Goal: Task Accomplishment & Management: Manage account settings

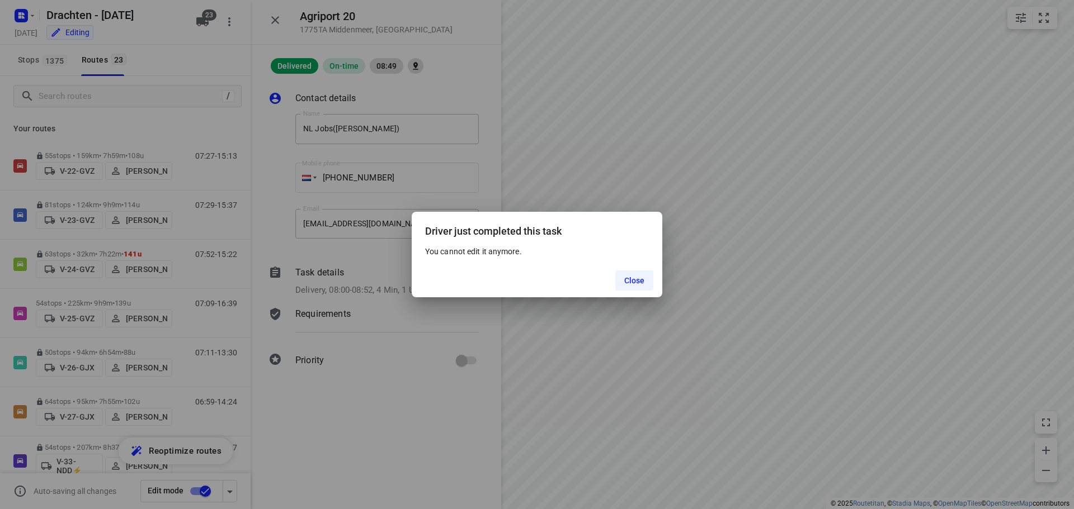
scroll to position [56, 0]
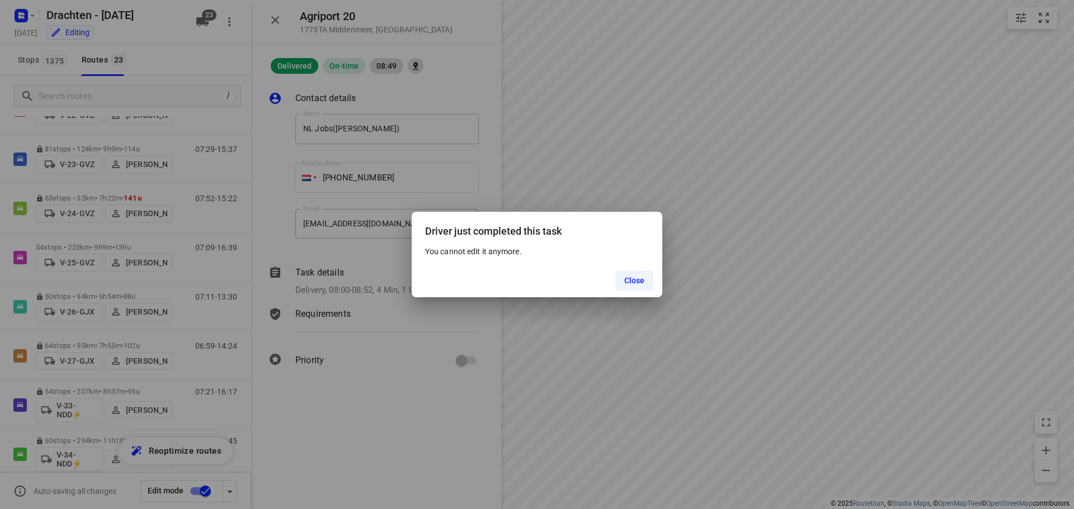
click at [622, 281] on button "Close" at bounding box center [634, 281] width 39 height 20
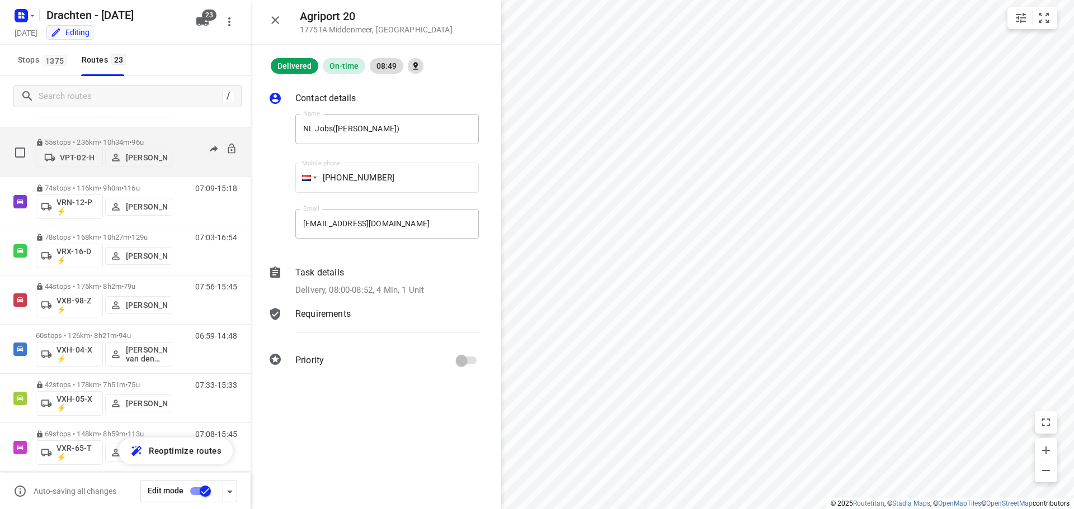
scroll to position [811, 0]
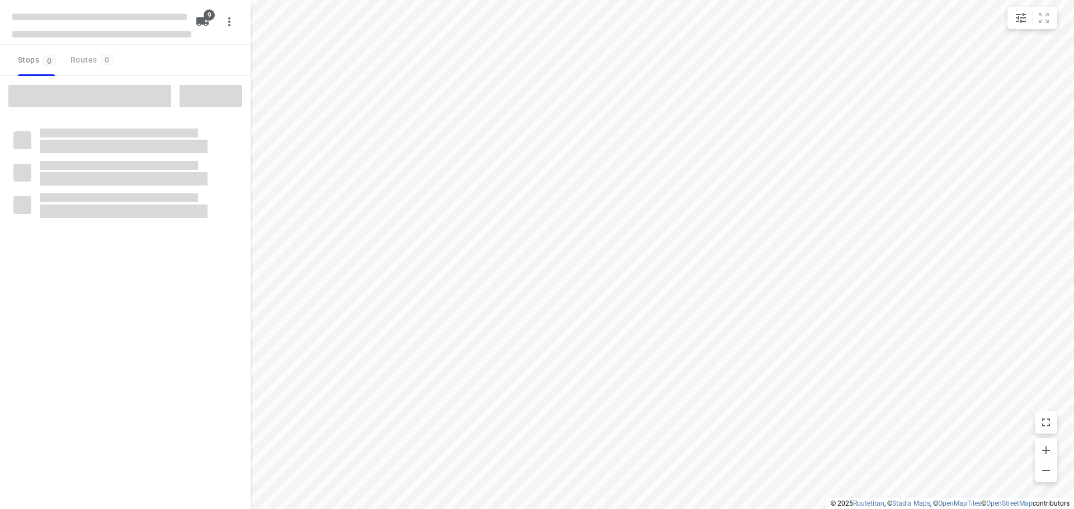
checkbox input "true"
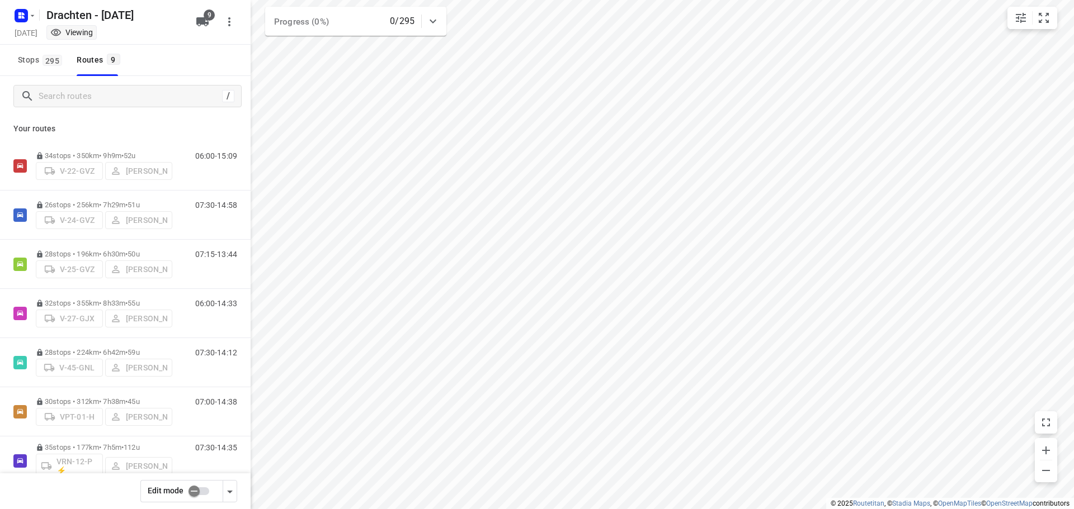
click at [195, 494] on input "checkbox" at bounding box center [194, 491] width 64 height 21
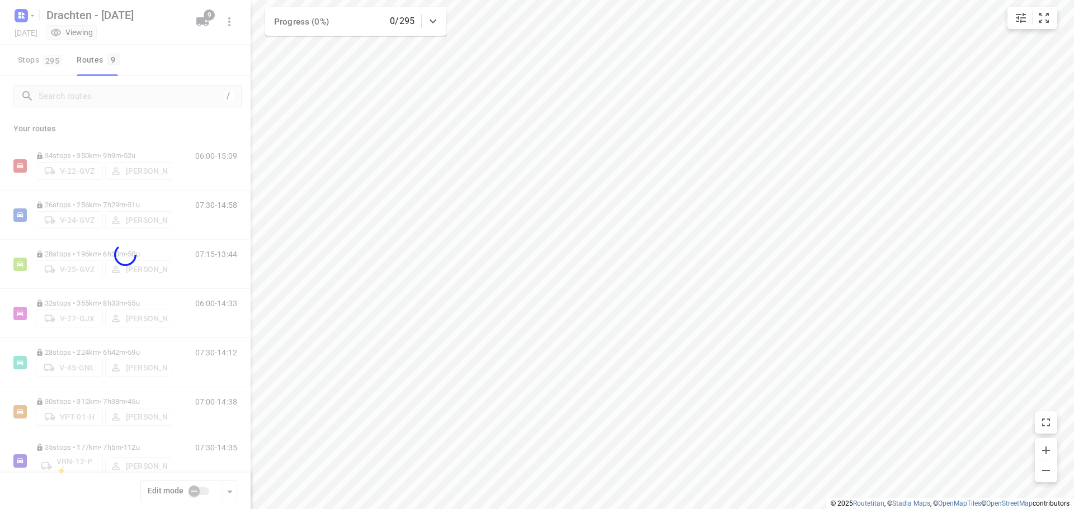
checkbox input "true"
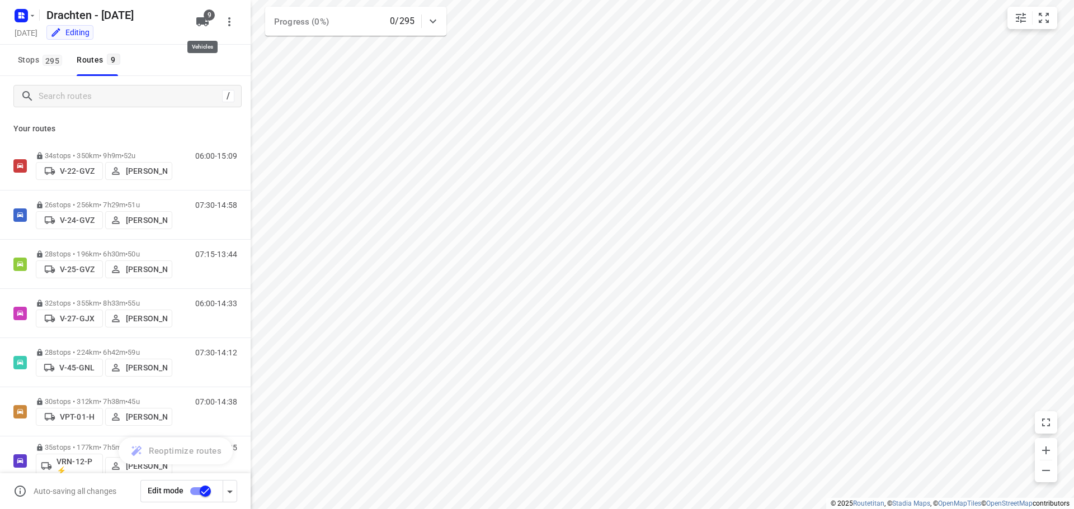
click at [206, 18] on span "9" at bounding box center [209, 15] width 11 height 11
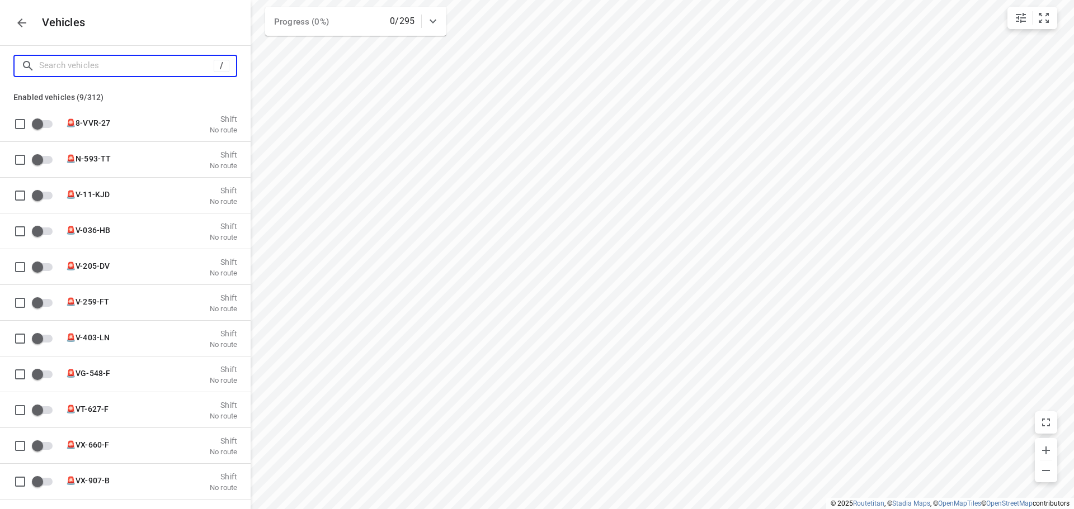
click at [130, 65] on input "Search vehicles" at bounding box center [126, 65] width 174 height 17
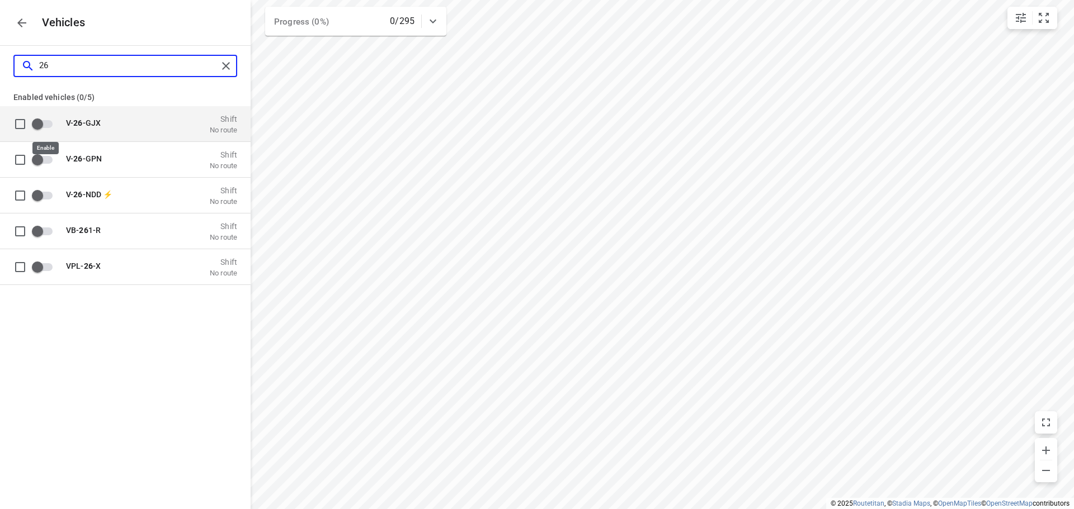
type input "26"
click at [36, 127] on input "grid" at bounding box center [38, 123] width 64 height 21
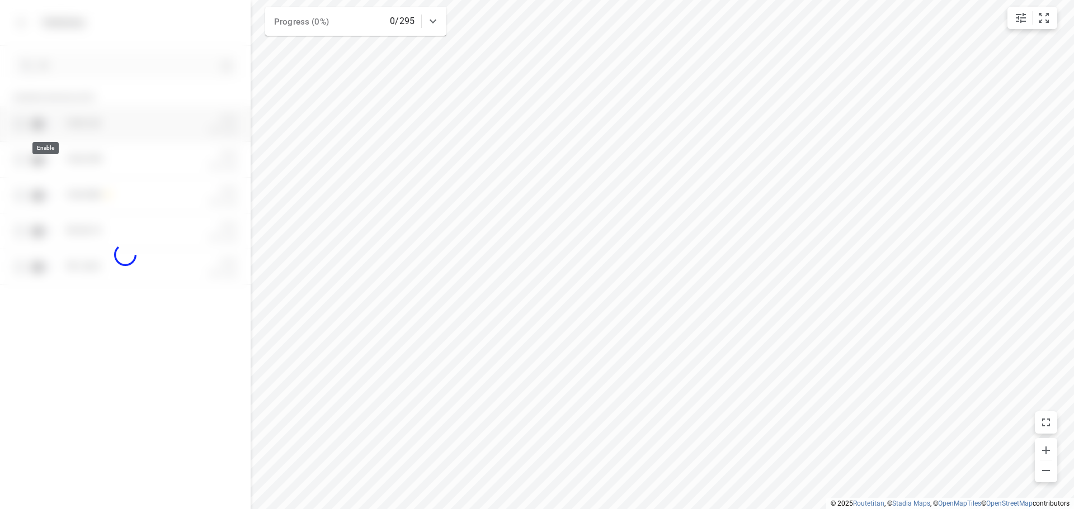
checkbox input "true"
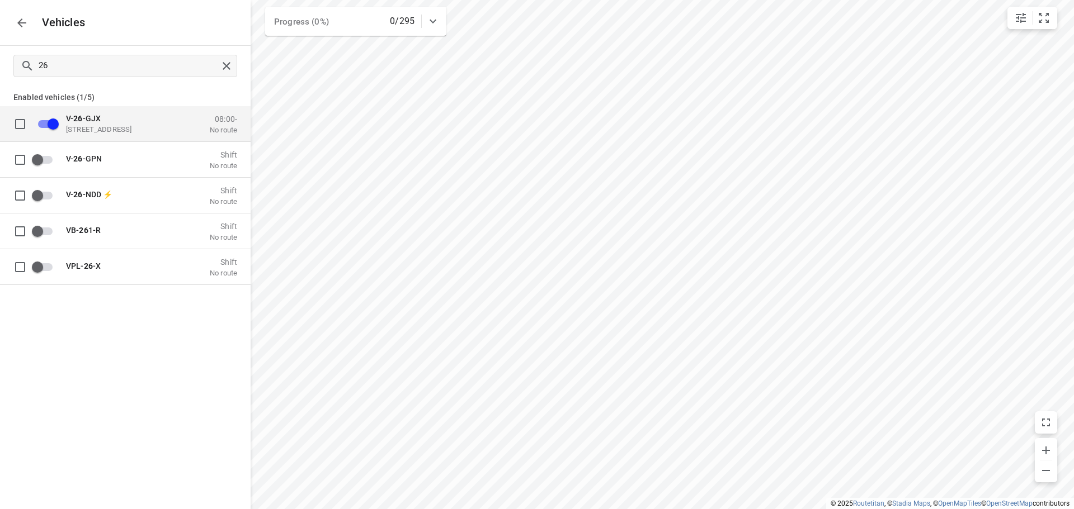
click at [22, 26] on icon "button" at bounding box center [21, 22] width 13 height 13
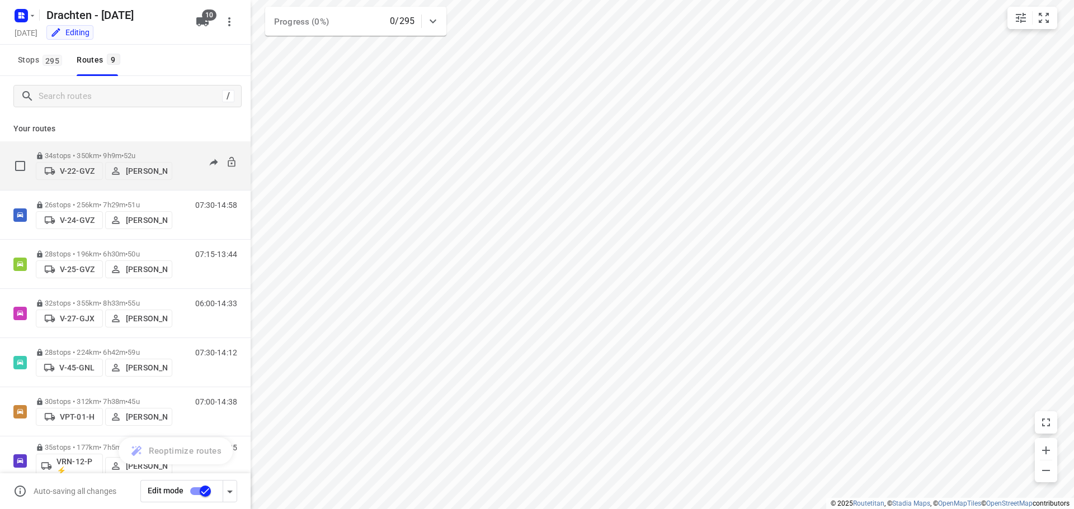
click at [79, 169] on p "V-22-GVZ" at bounding box center [77, 171] width 35 height 9
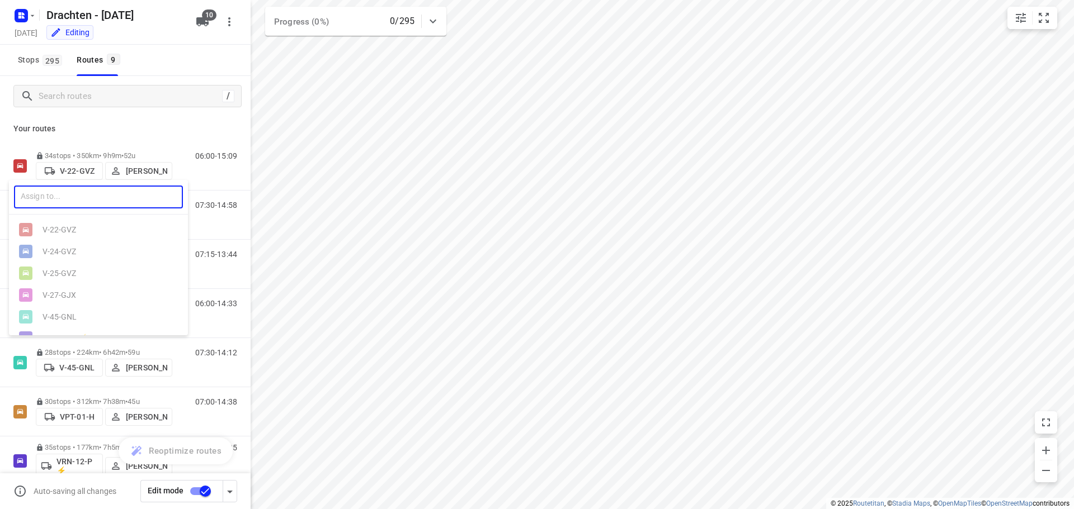
click at [88, 202] on input "text" at bounding box center [98, 197] width 169 height 23
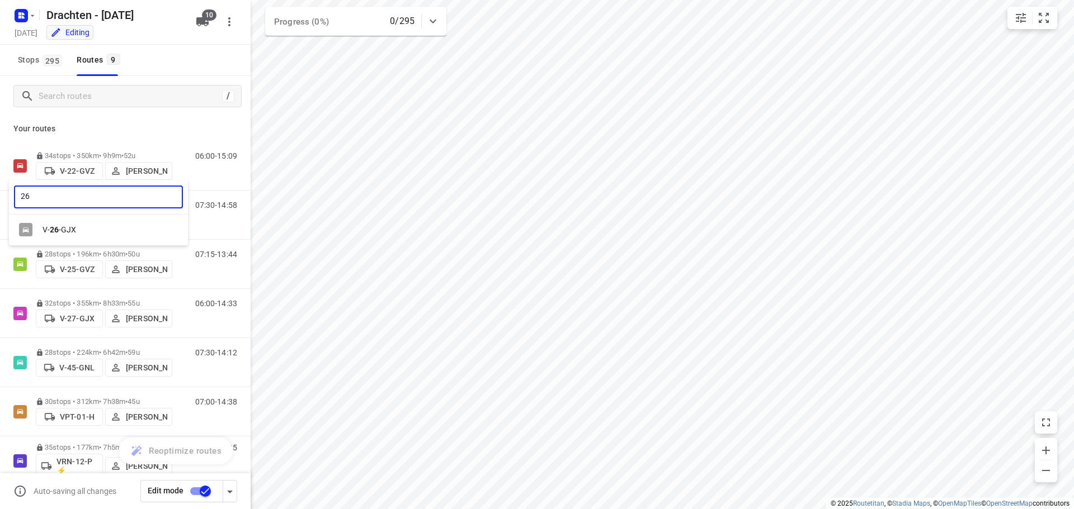
type input "26"
click at [78, 230] on div "V- 26 -GJX" at bounding box center [101, 229] width 117 height 9
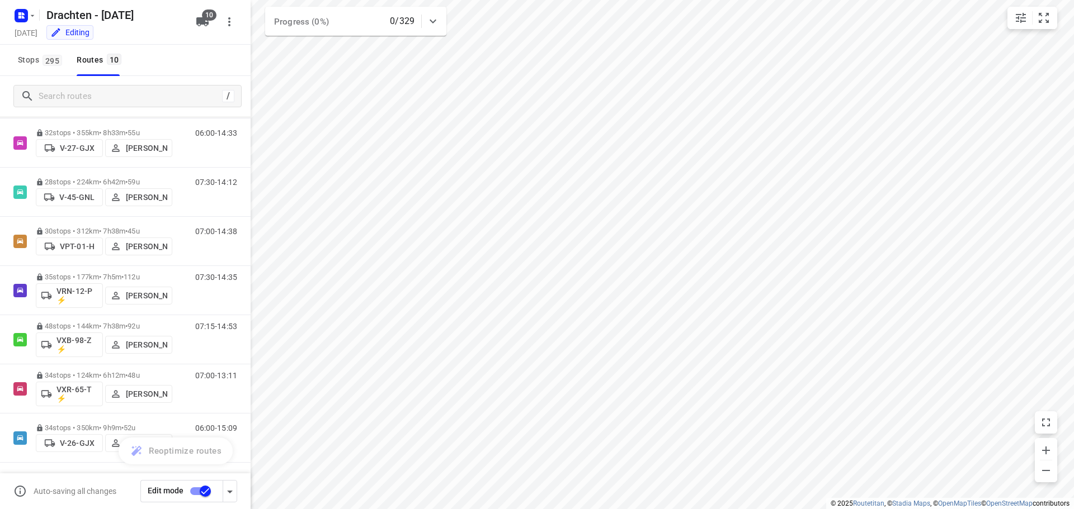
scroll to position [171, 0]
click at [206, 12] on span "10" at bounding box center [209, 15] width 15 height 11
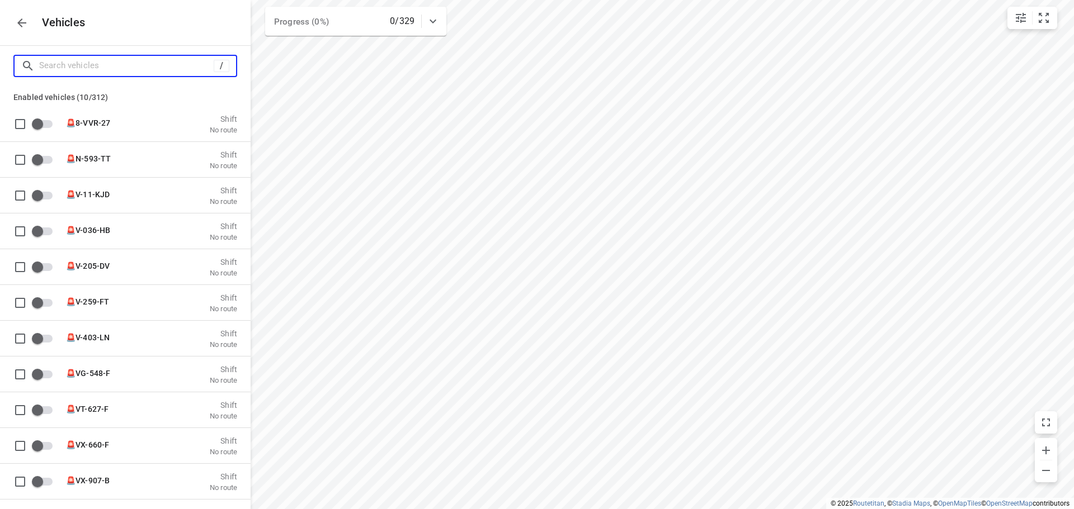
click at [112, 70] on input "Search vehicles" at bounding box center [126, 65] width 174 height 17
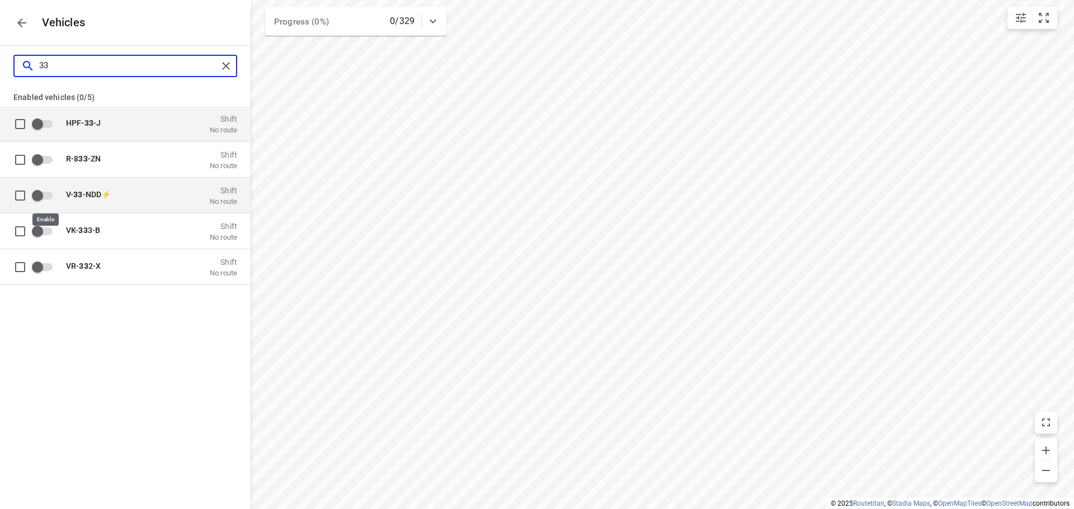
type input "33"
click at [39, 194] on input "grid" at bounding box center [38, 195] width 64 height 21
checkbox input "true"
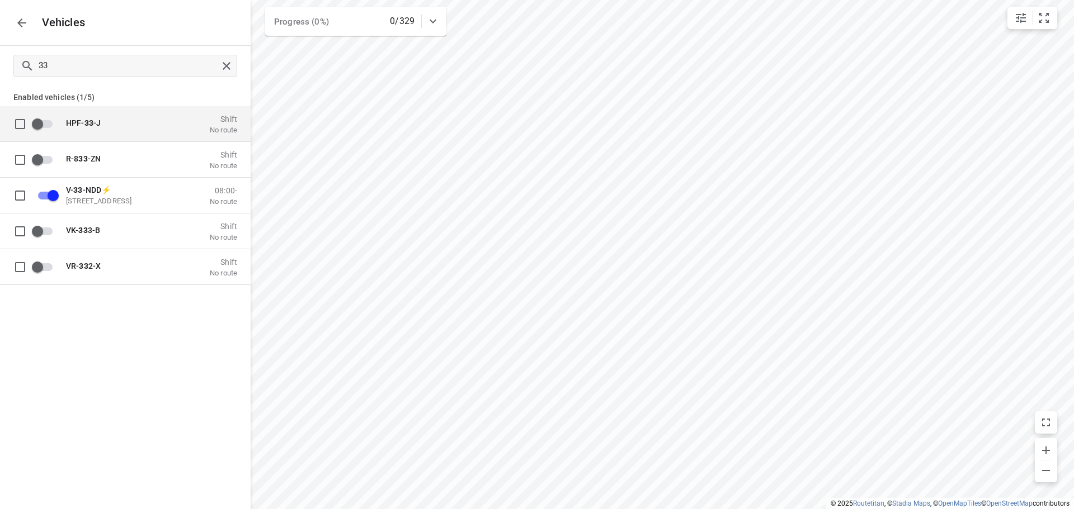
click at [18, 27] on icon "button" at bounding box center [21, 22] width 13 height 13
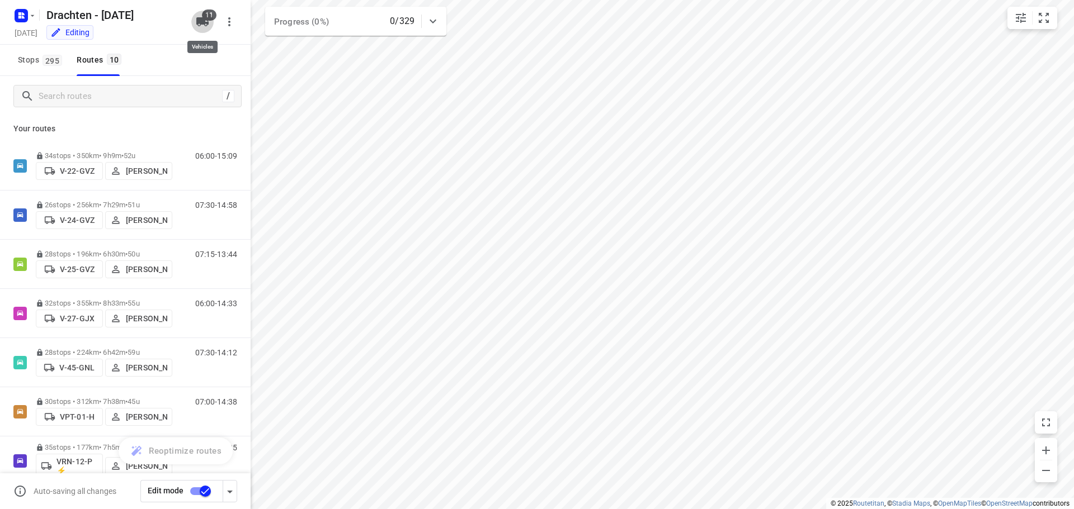
click at [200, 18] on icon "button" at bounding box center [202, 21] width 12 height 9
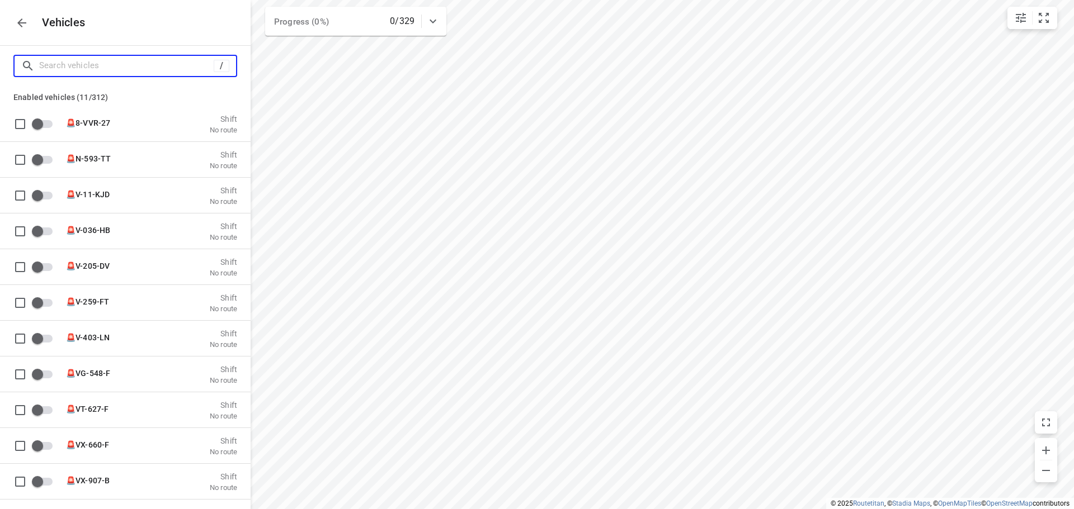
click at [69, 59] on input "Search vehicles" at bounding box center [126, 65] width 174 height 17
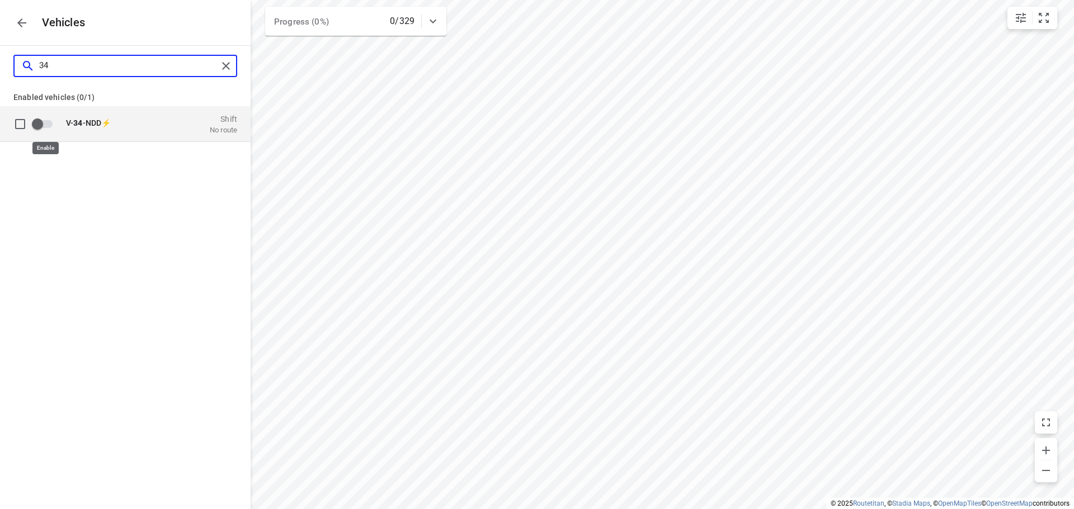
type input "34"
drag, startPoint x: 39, startPoint y: 129, endPoint x: 44, endPoint y: 126, distance: 6.3
click at [40, 129] on input "grid" at bounding box center [38, 123] width 64 height 21
checkbox input "true"
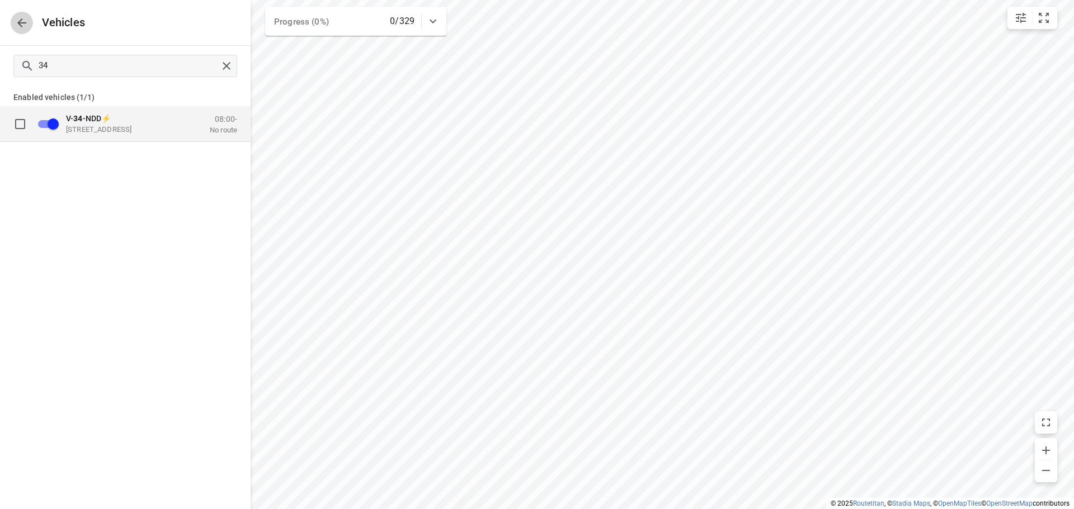
click at [17, 16] on icon "button" at bounding box center [21, 22] width 13 height 13
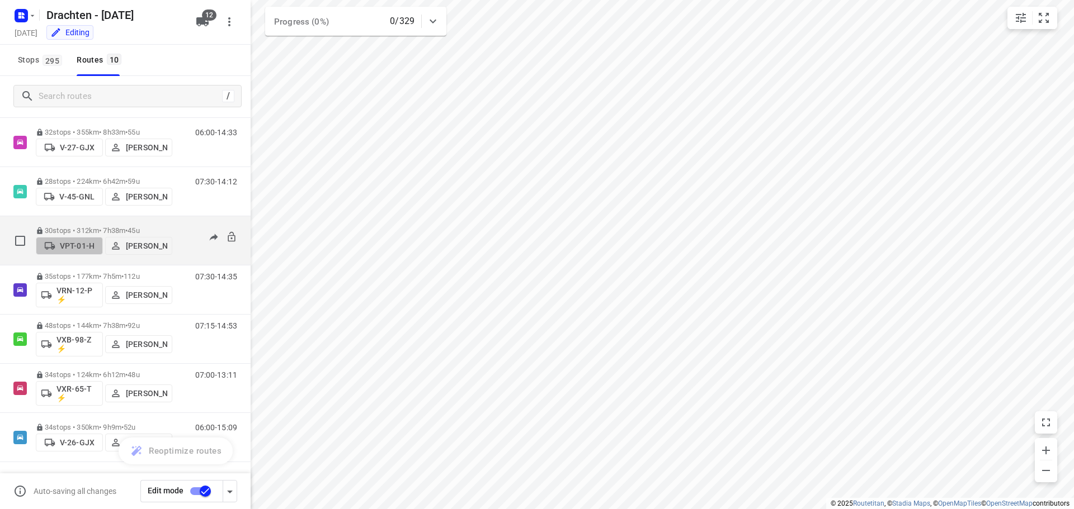
click at [71, 240] on button "VPT-01-H" at bounding box center [69, 246] width 67 height 18
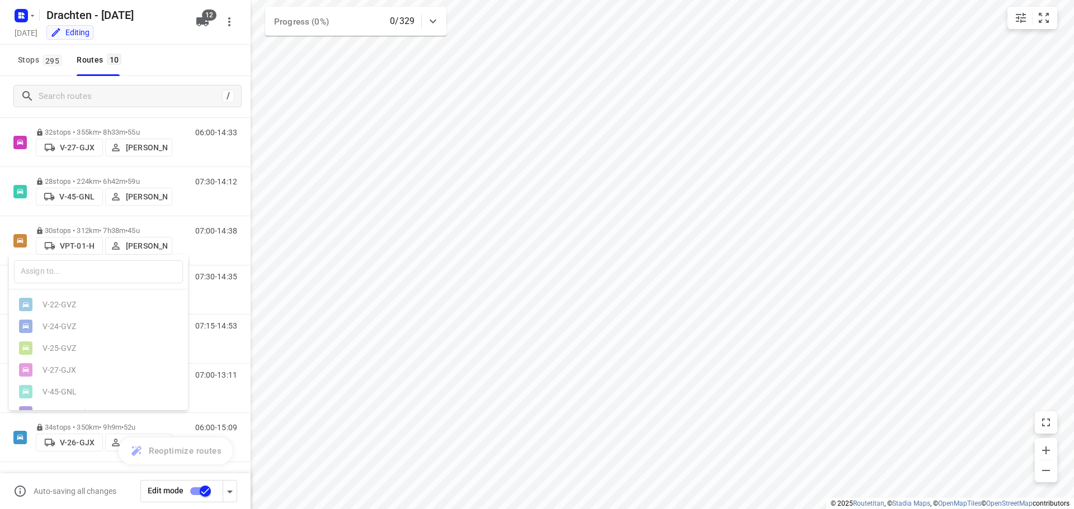
click at [408, 235] on div at bounding box center [537, 254] width 1074 height 509
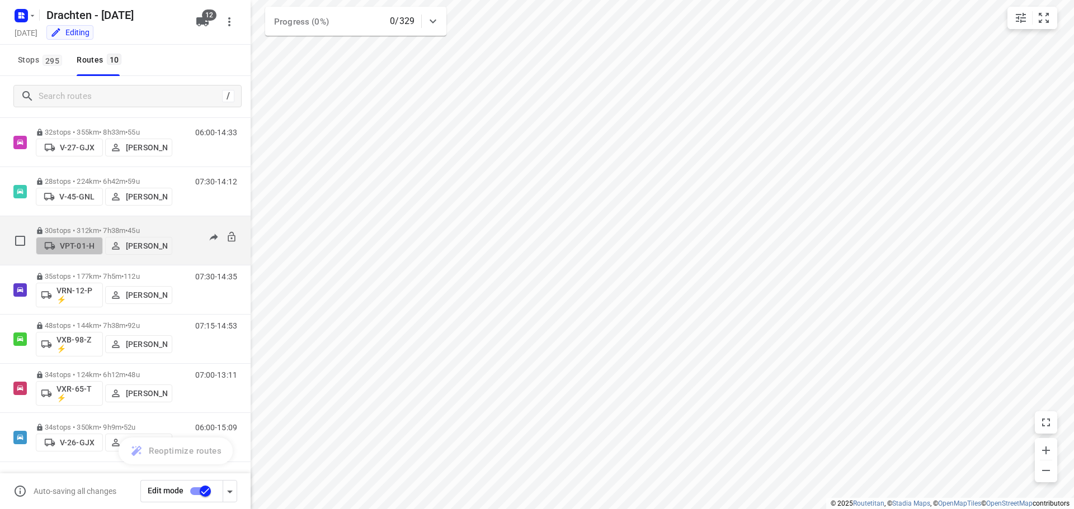
click at [64, 248] on p "VPT-01-H" at bounding box center [77, 246] width 35 height 9
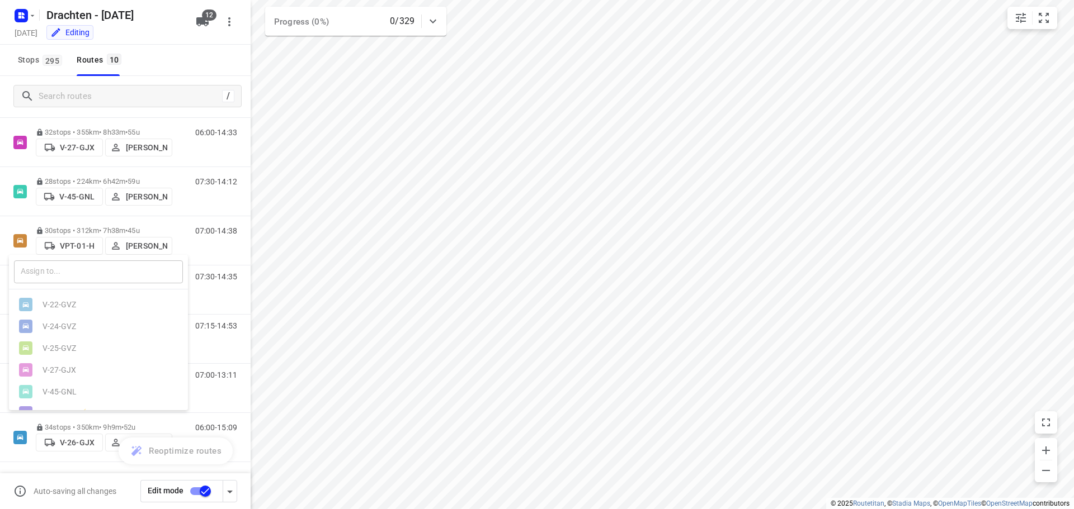
click at [70, 266] on input "text" at bounding box center [98, 272] width 169 height 23
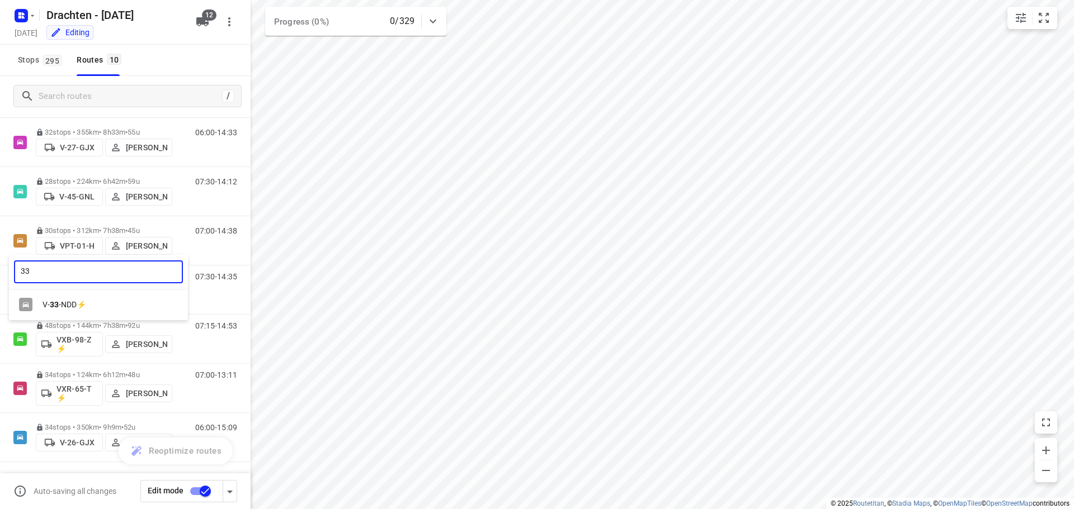
type input "33"
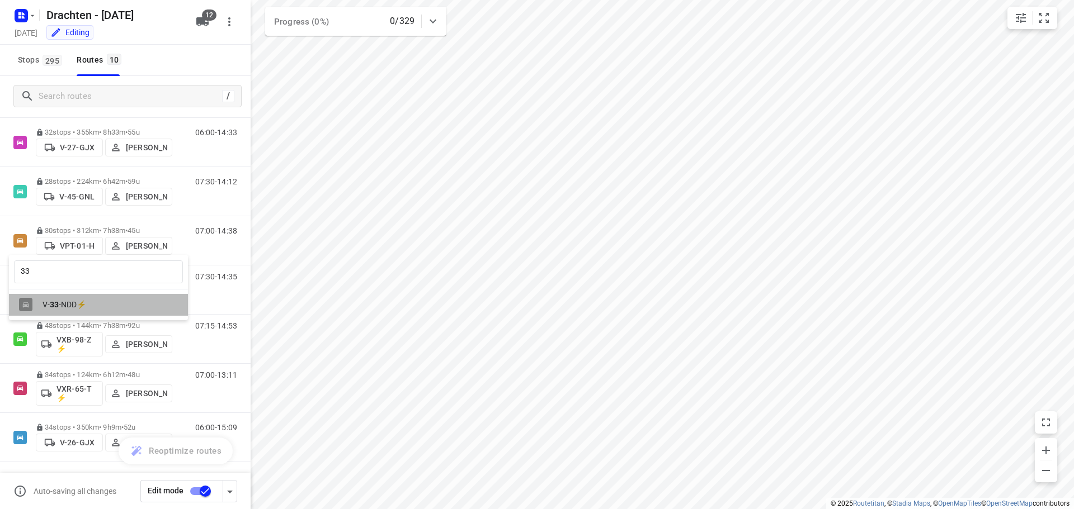
click at [68, 300] on div "V- 33 -NDD⚡" at bounding box center [98, 305] width 179 height 22
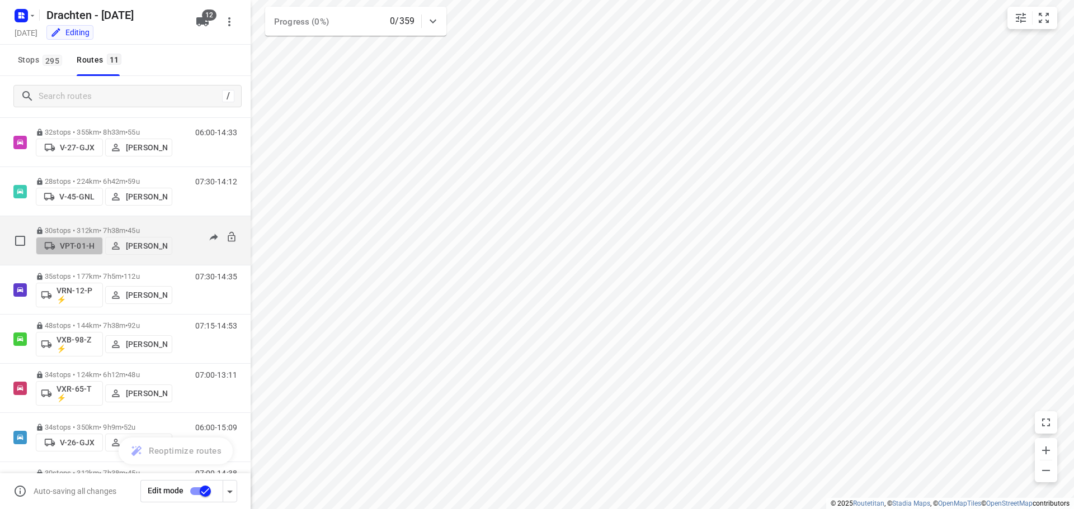
click at [78, 246] on p "VPT-01-H" at bounding box center [77, 246] width 35 height 9
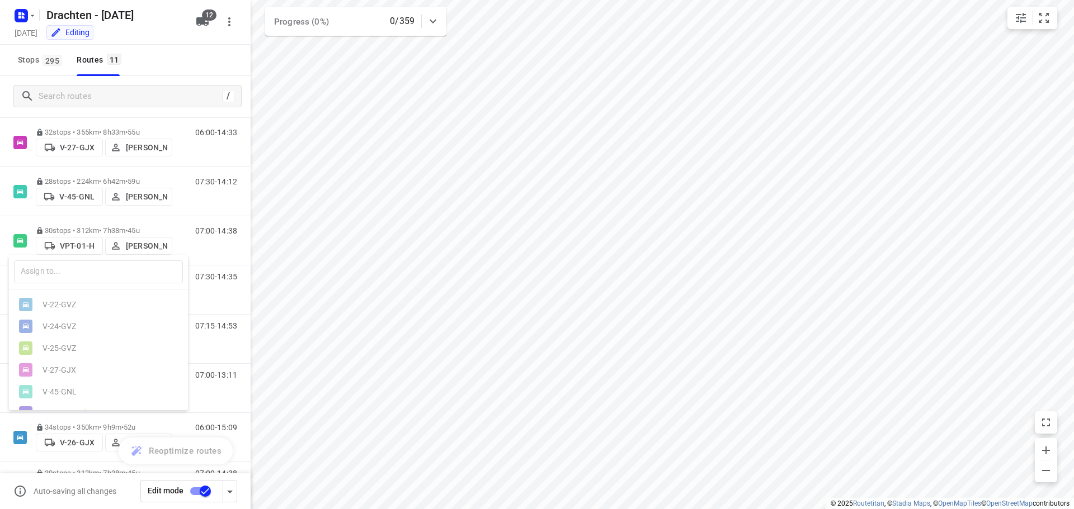
click at [348, 258] on div at bounding box center [537, 254] width 1074 height 509
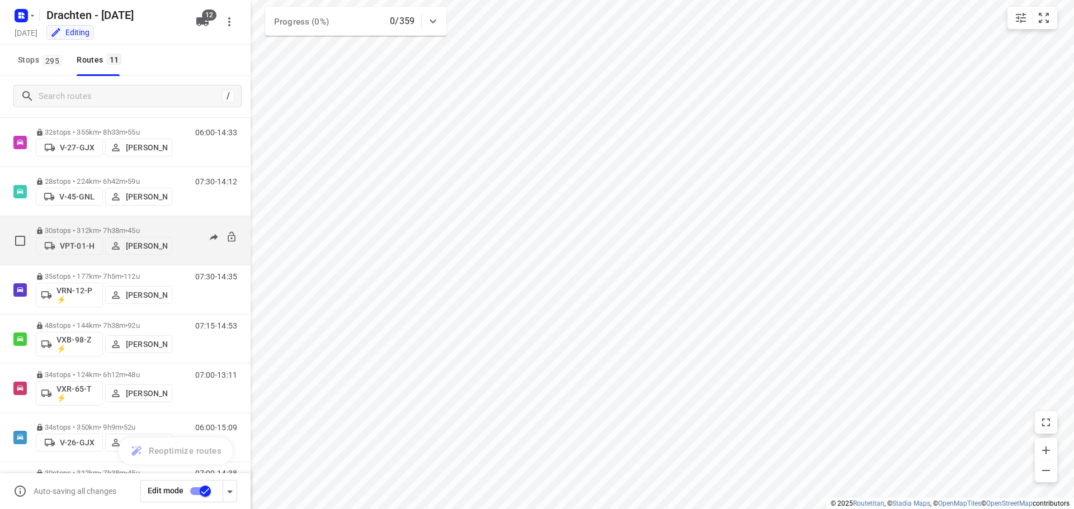
scroll to position [220, 0]
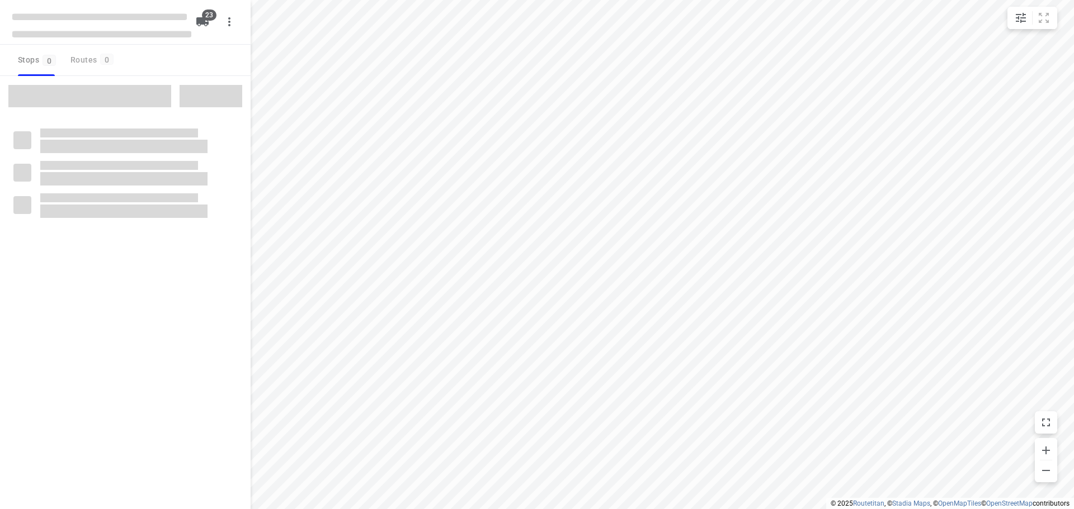
checkbox input "true"
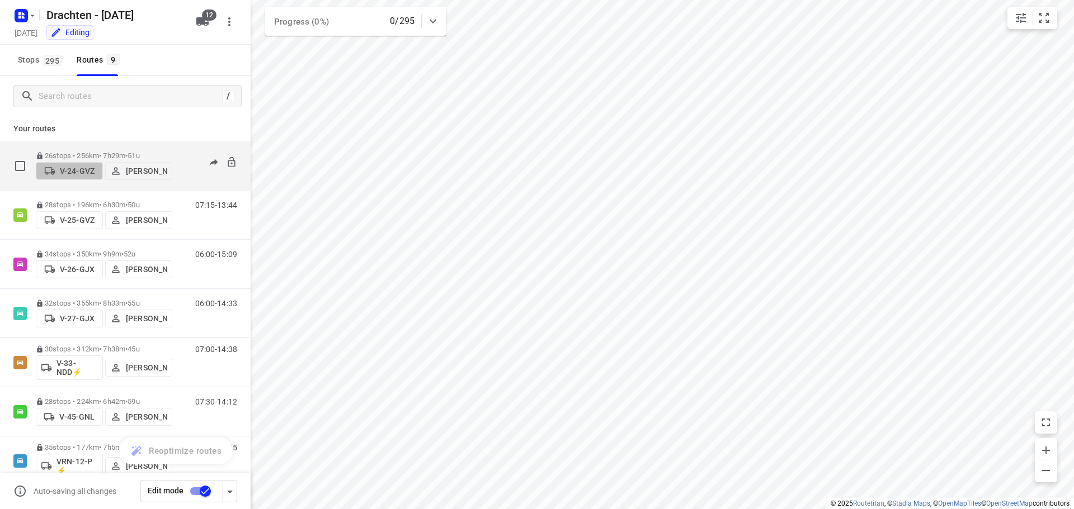
click at [78, 171] on p "V-24-GVZ" at bounding box center [77, 171] width 35 height 9
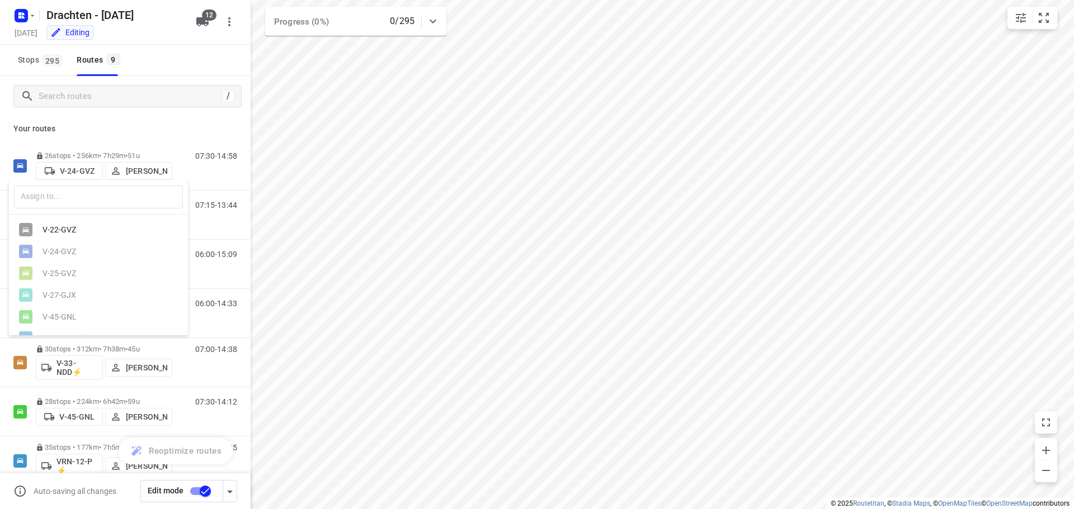
click at [152, 122] on div at bounding box center [537, 254] width 1074 height 509
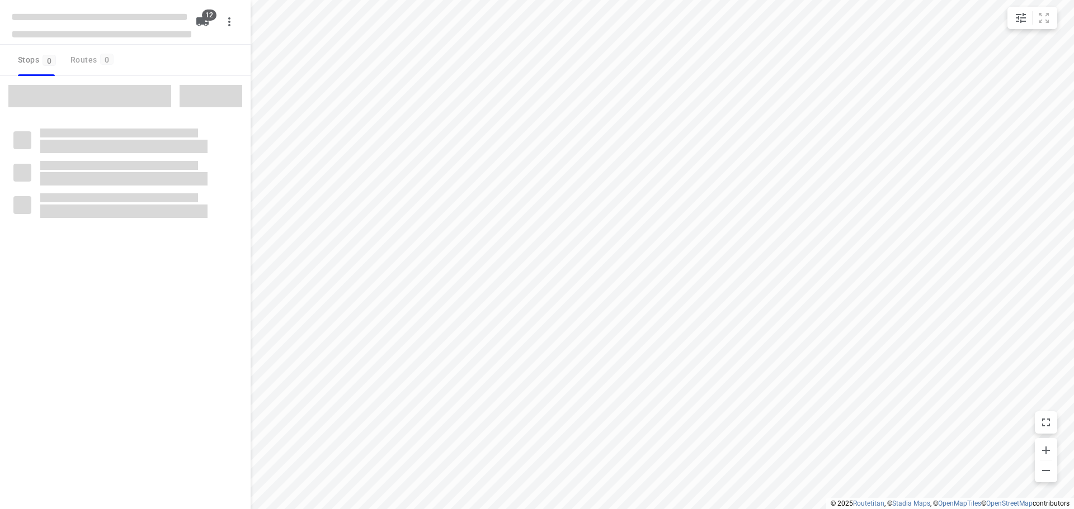
checkbox input "true"
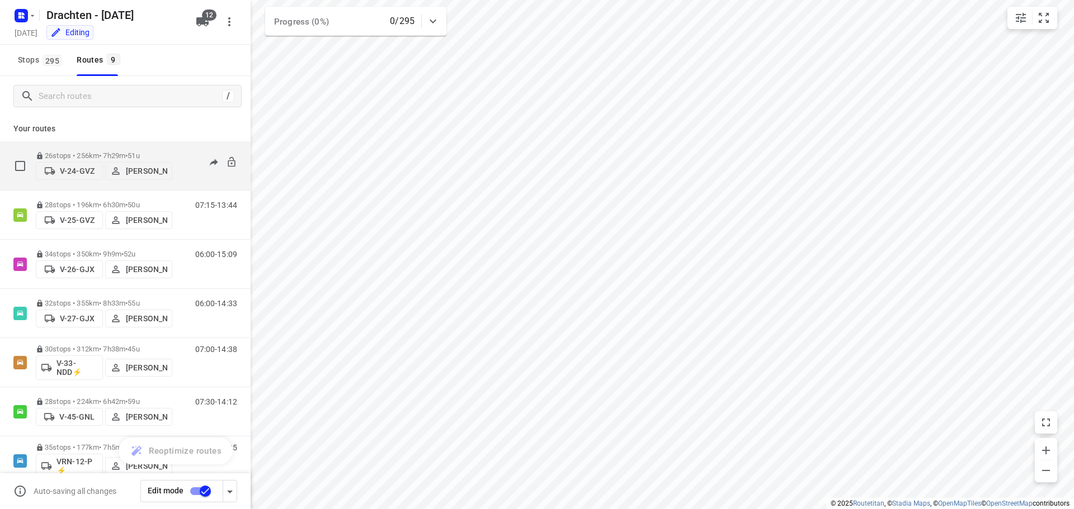
click at [78, 169] on p "V-24-GVZ" at bounding box center [77, 171] width 35 height 9
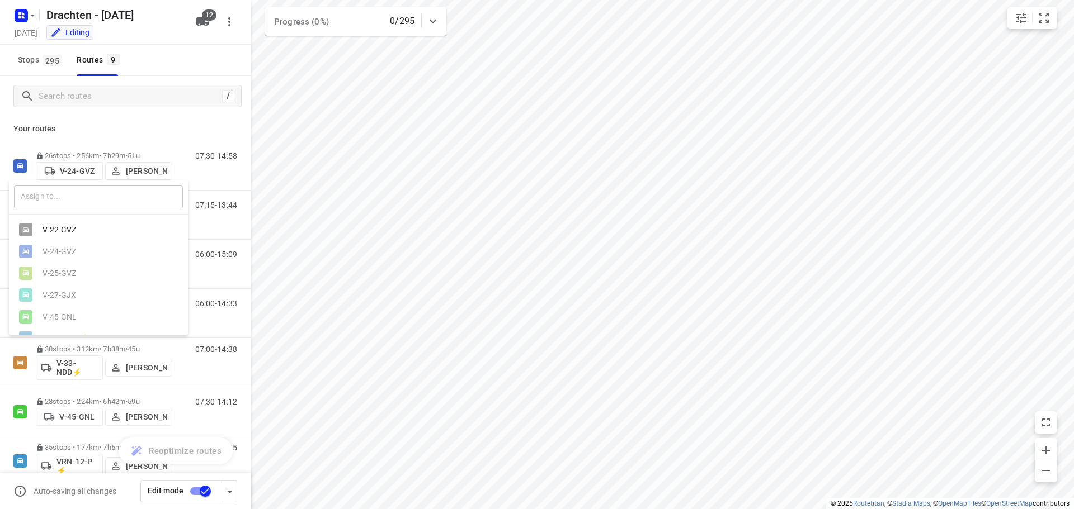
click at [74, 194] on input "text" at bounding box center [98, 197] width 169 height 23
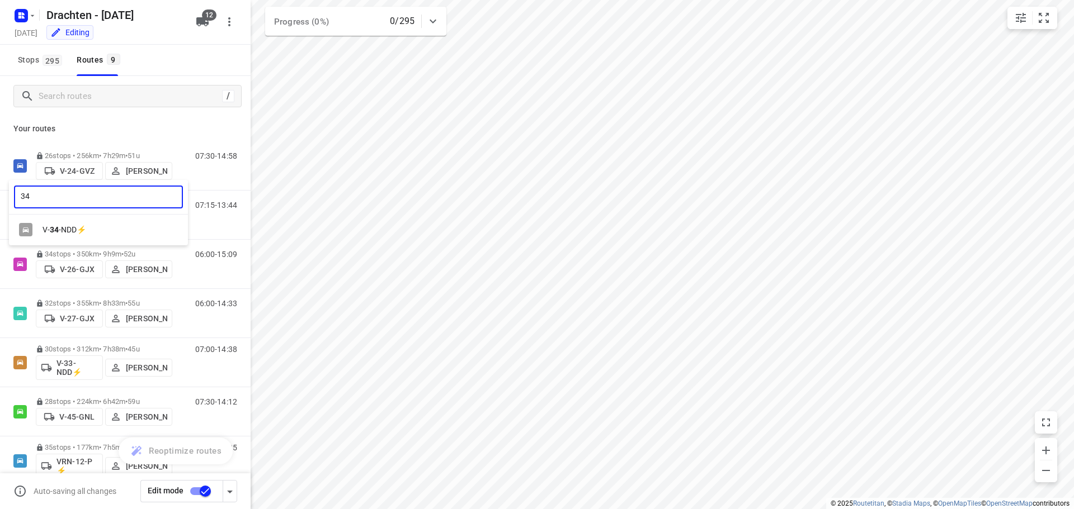
type input "34"
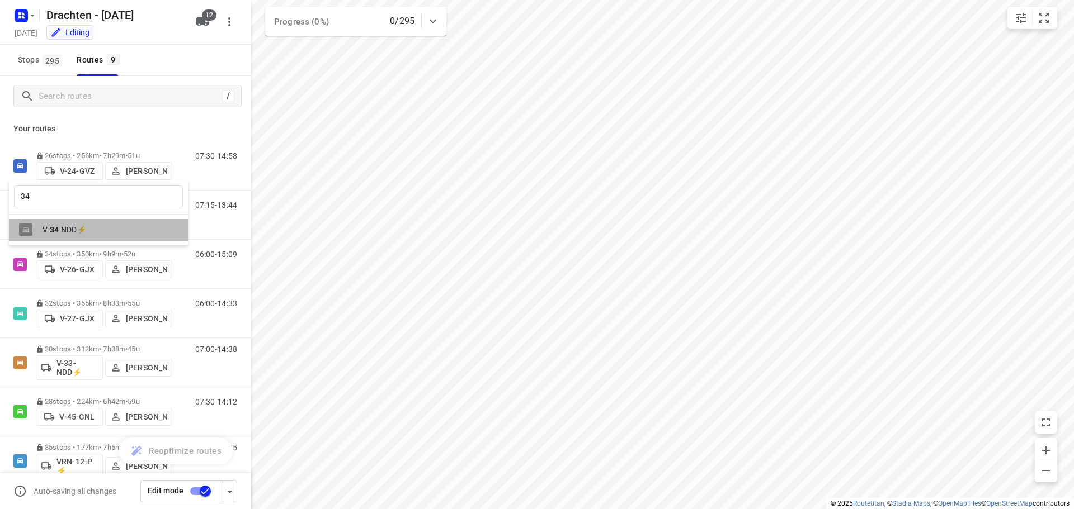
click at [77, 230] on div "V- 34 -NDD⚡" at bounding box center [101, 229] width 117 height 9
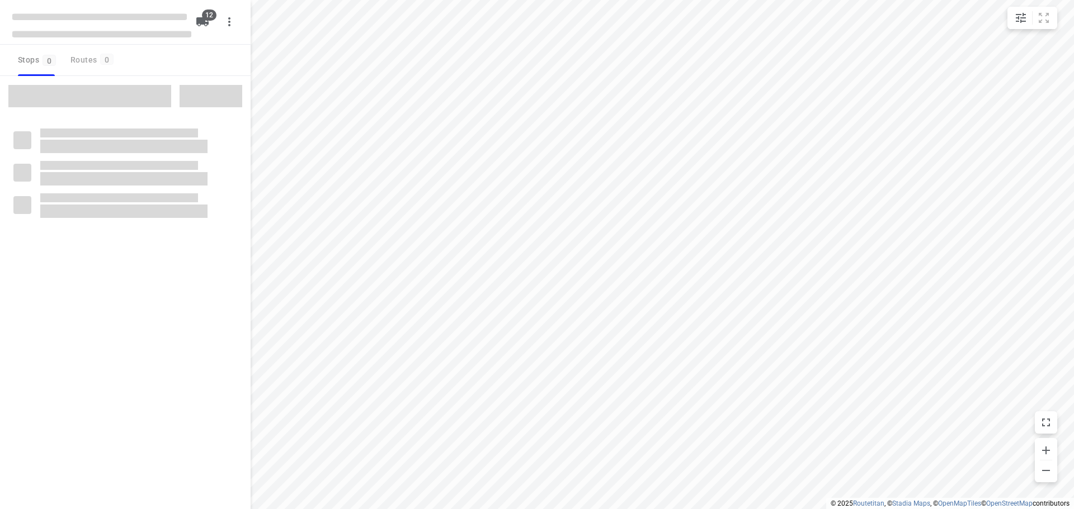
checkbox input "true"
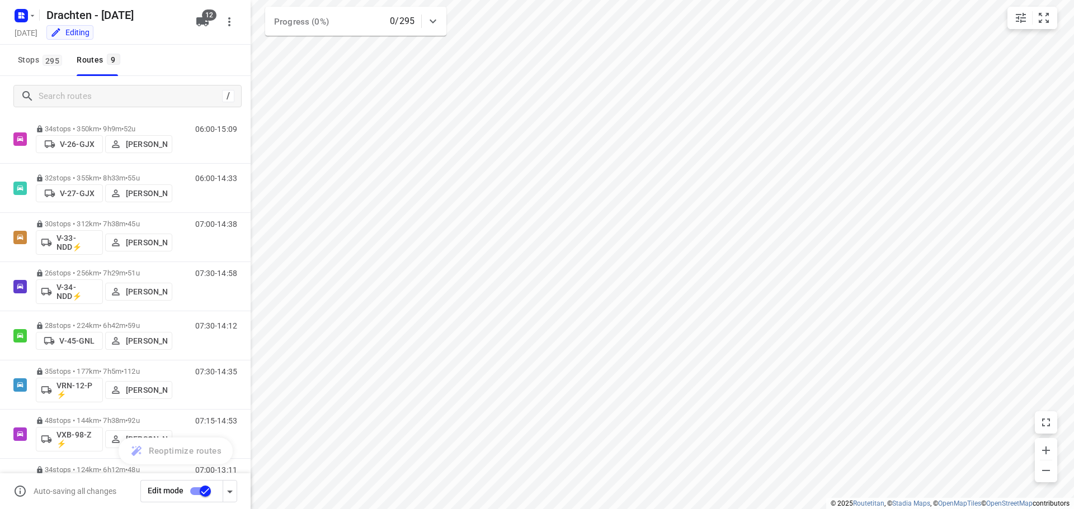
scroll to position [122, 0]
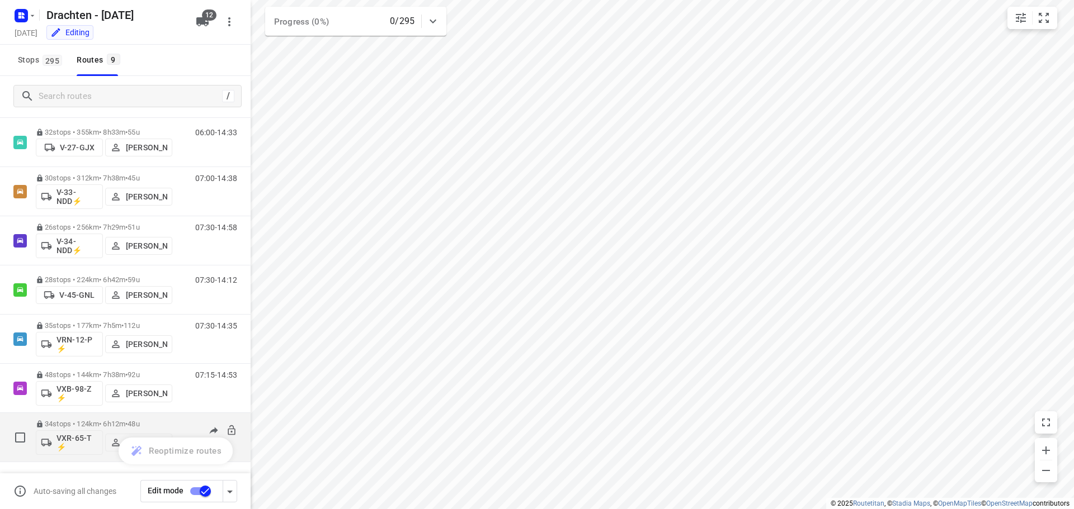
click at [78, 441] on p "VXR-65-T ⚡" at bounding box center [76, 443] width 41 height 18
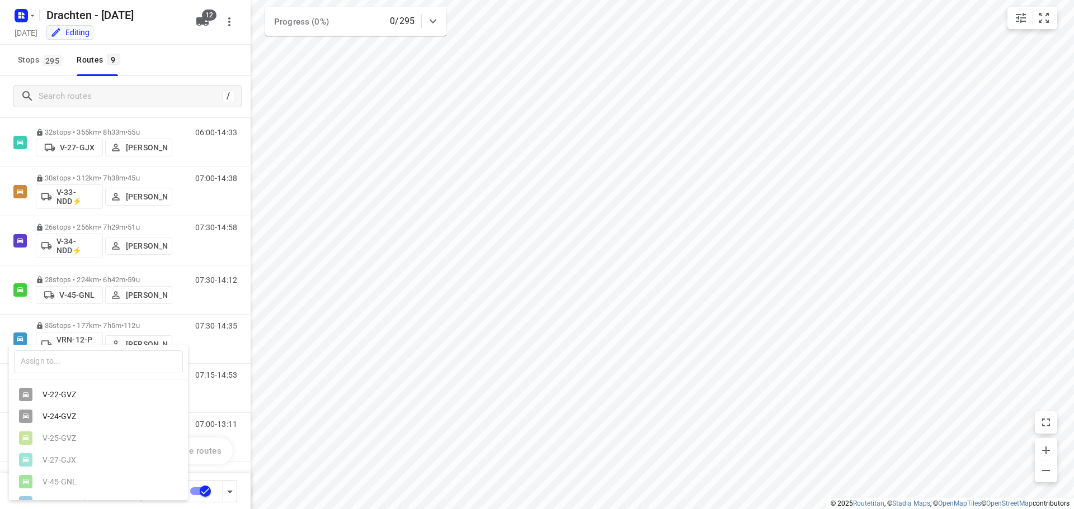
click at [94, 399] on div "V-22-GVZ" at bounding box center [101, 394] width 117 height 9
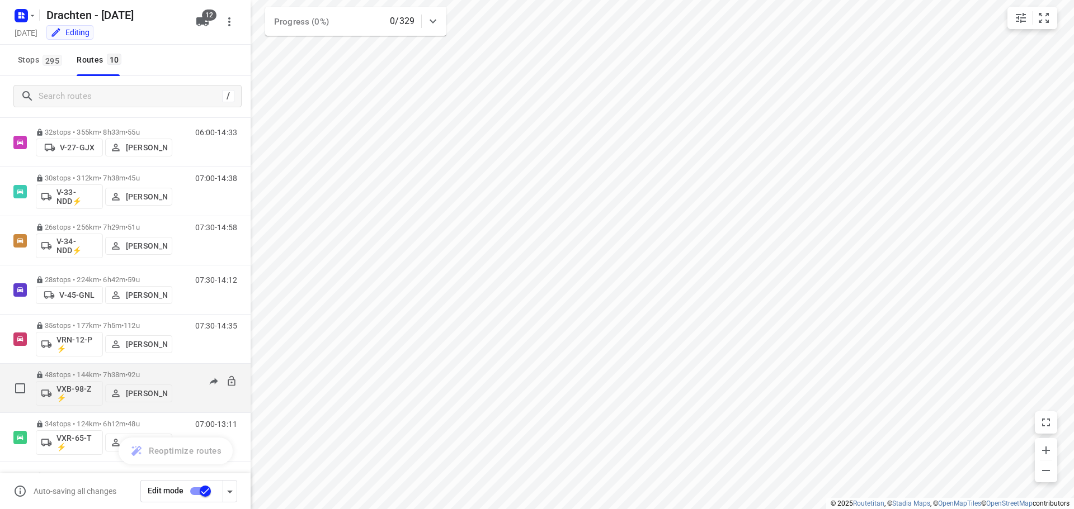
click at [73, 384] on button "VXB-98-Z ⚡" at bounding box center [69, 393] width 67 height 25
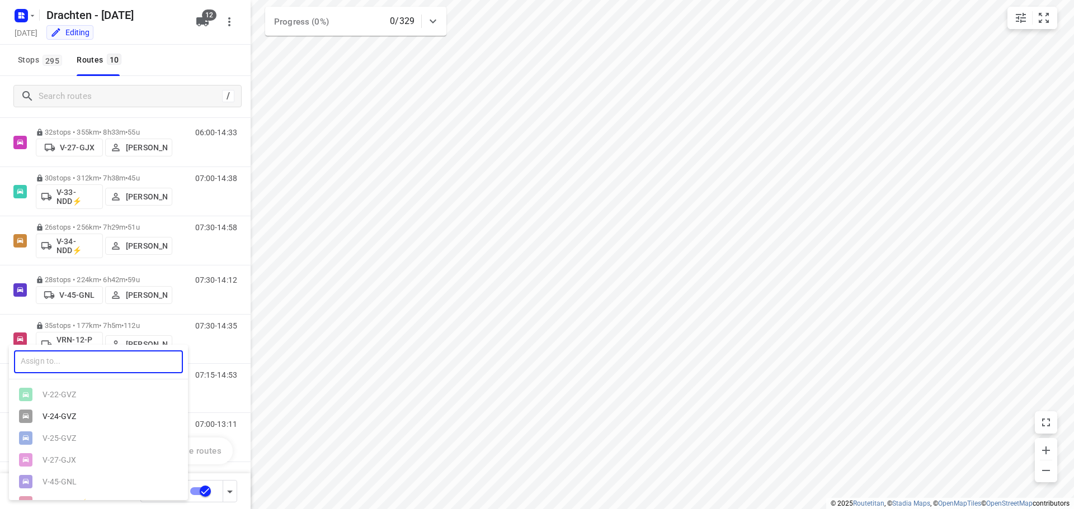
click at [80, 361] on input "text" at bounding box center [98, 362] width 169 height 23
type input "65"
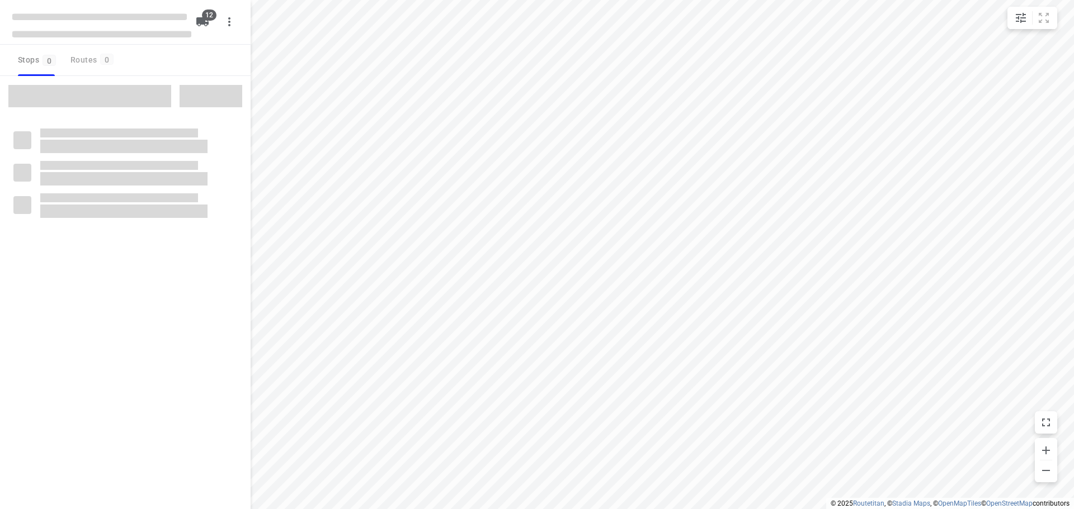
checkbox input "true"
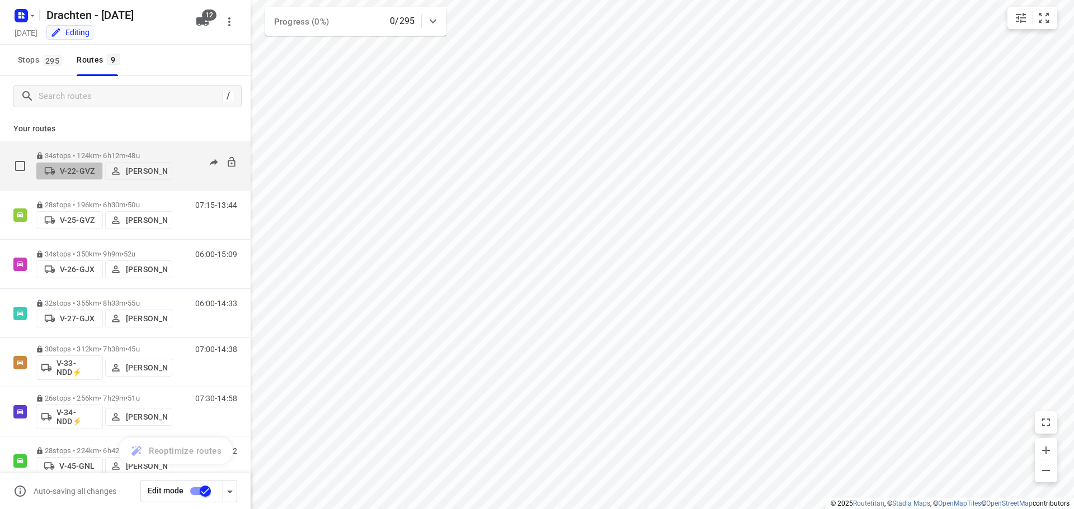
click at [77, 167] on p "V-22-GVZ" at bounding box center [77, 171] width 35 height 9
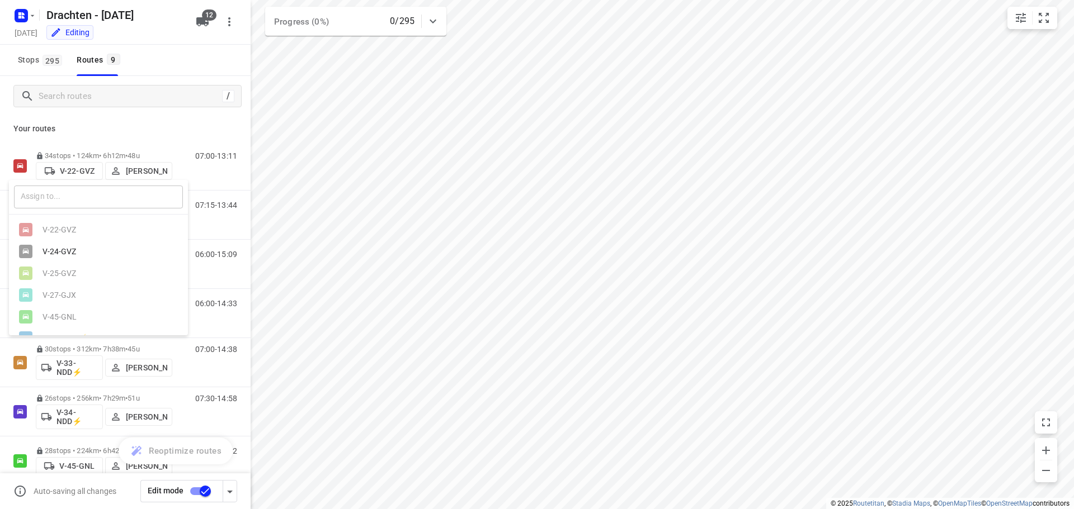
click at [59, 206] on input "text" at bounding box center [98, 197] width 169 height 23
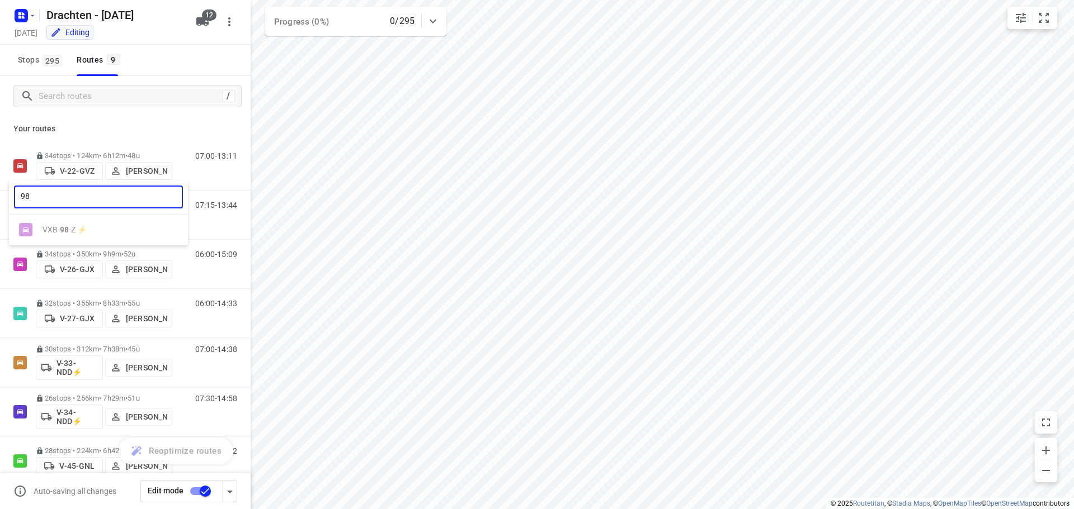
type input "98"
click at [82, 227] on ul "VXB- 98 -Z ⚡" at bounding box center [98, 230] width 179 height 22
click at [178, 119] on div at bounding box center [537, 254] width 1074 height 509
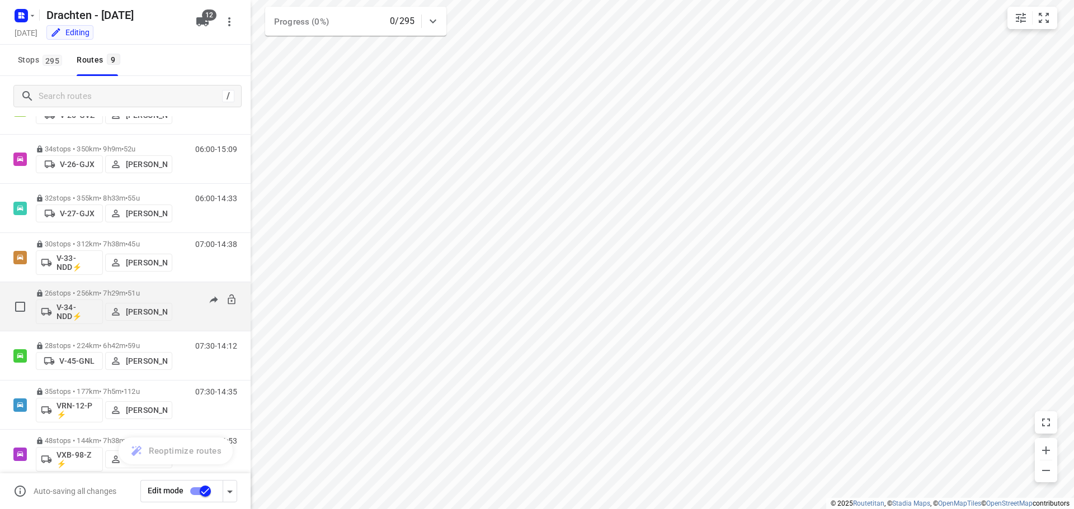
scroll to position [122, 0]
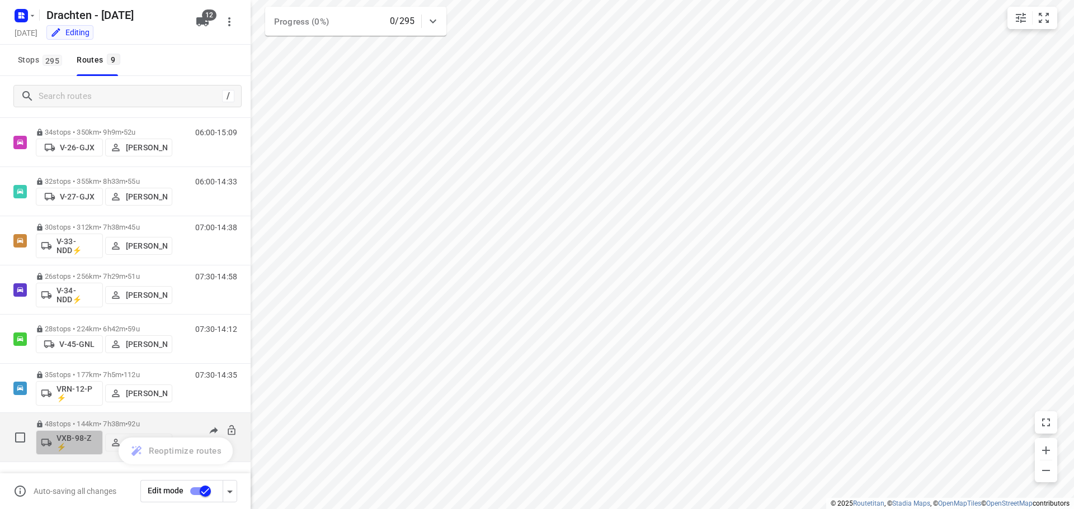
click at [74, 443] on p "VXB-98-Z ⚡" at bounding box center [76, 443] width 41 height 18
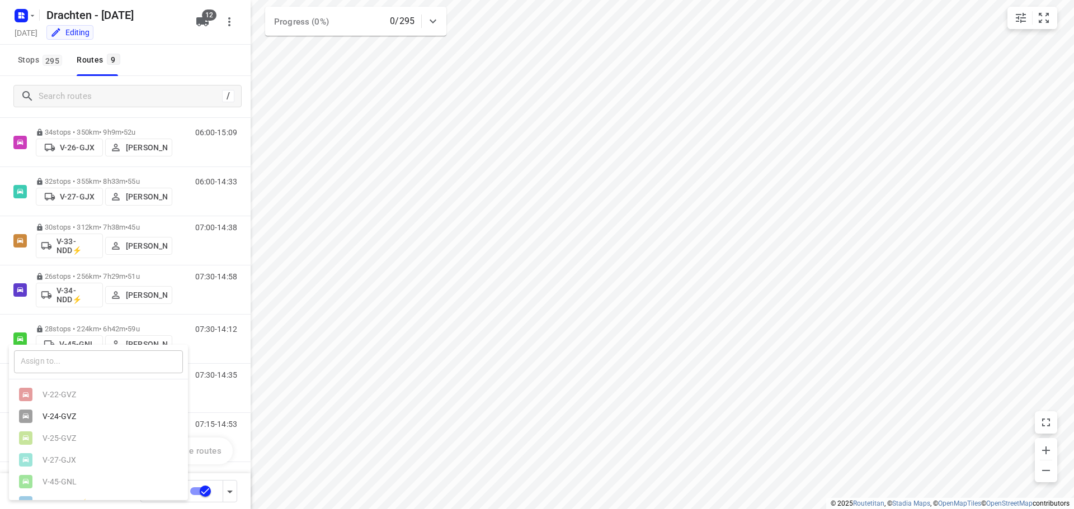
click at [74, 355] on input "text" at bounding box center [98, 362] width 169 height 23
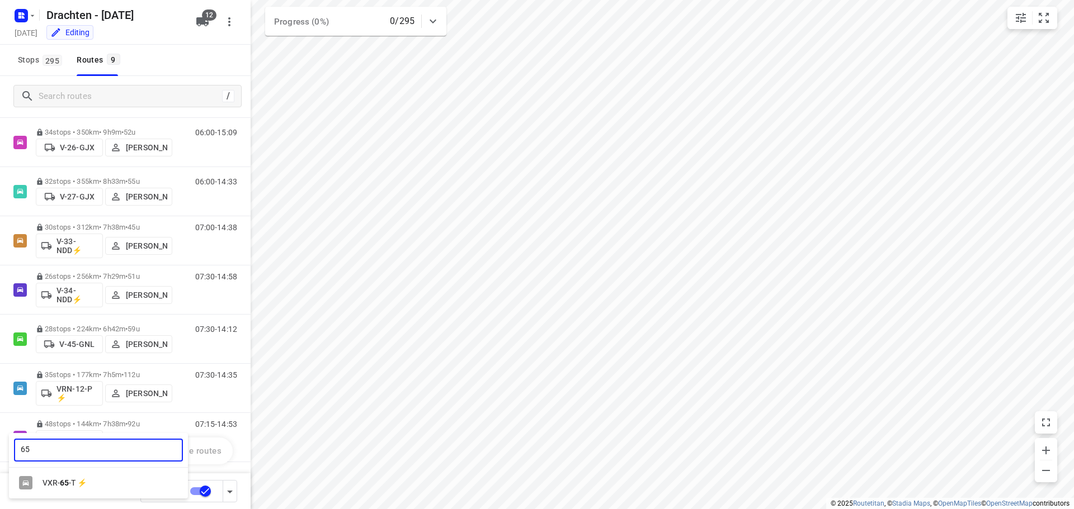
type input "65"
click at [66, 484] on b "65" at bounding box center [64, 483] width 9 height 9
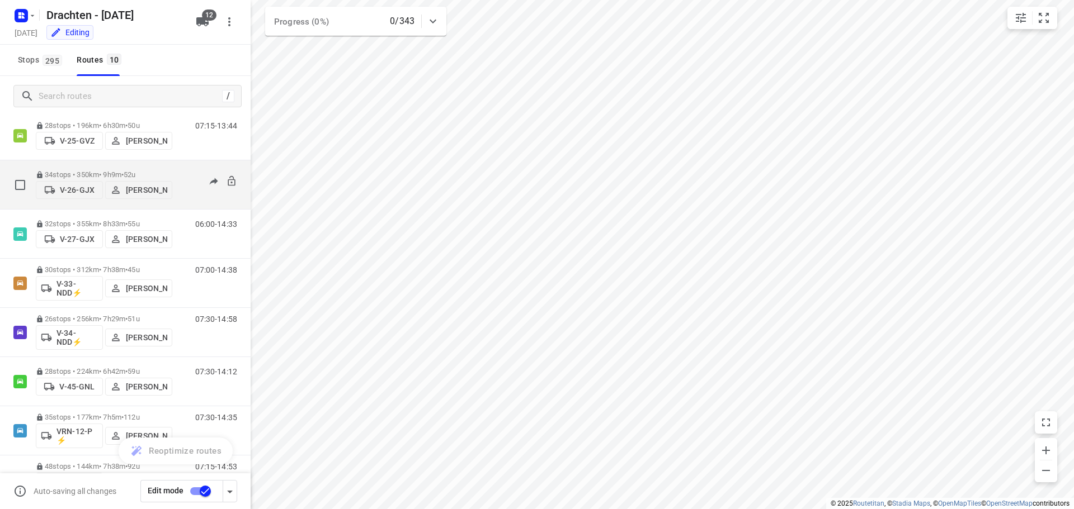
scroll to position [0, 0]
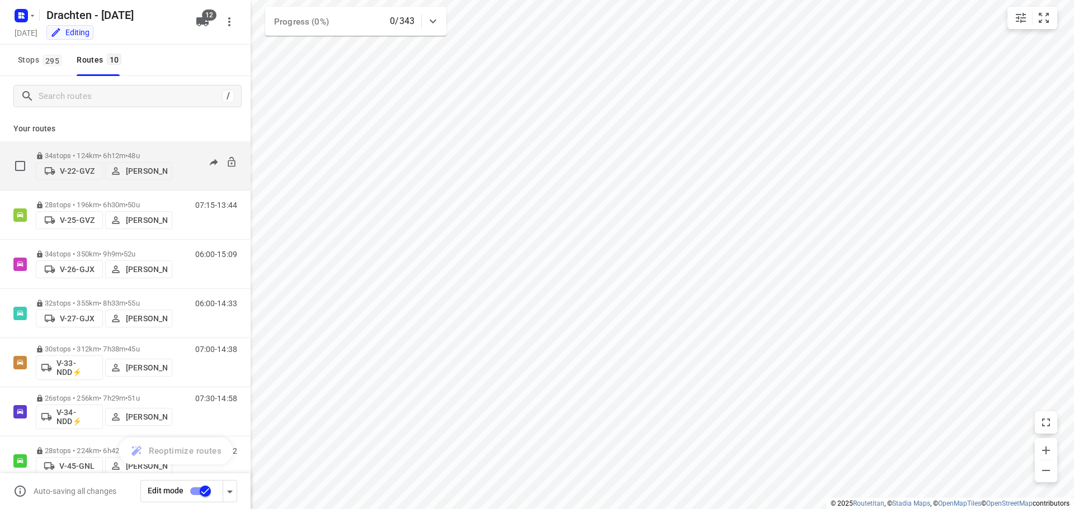
click at [74, 170] on p "V-22-GVZ" at bounding box center [77, 171] width 35 height 9
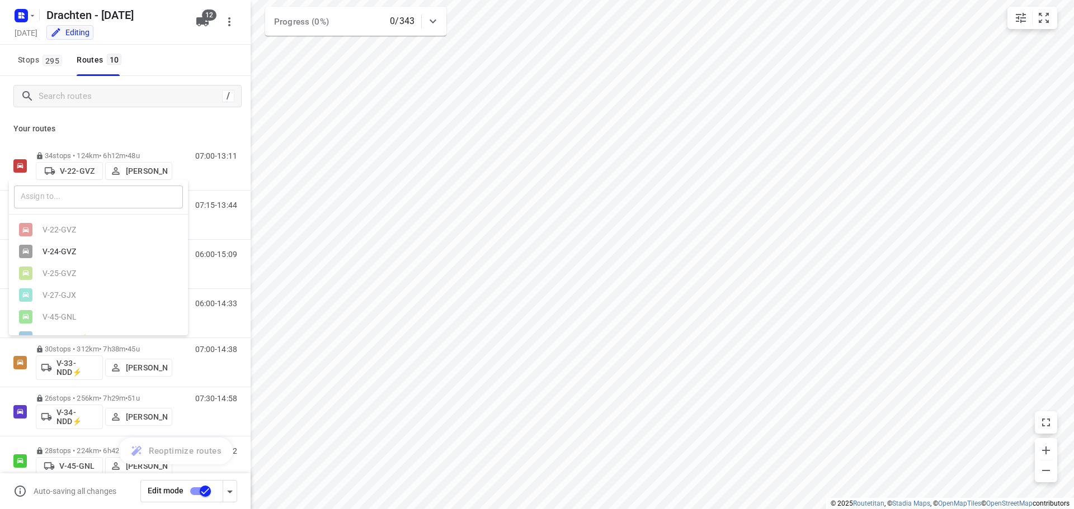
click at [80, 195] on input "text" at bounding box center [98, 197] width 169 height 23
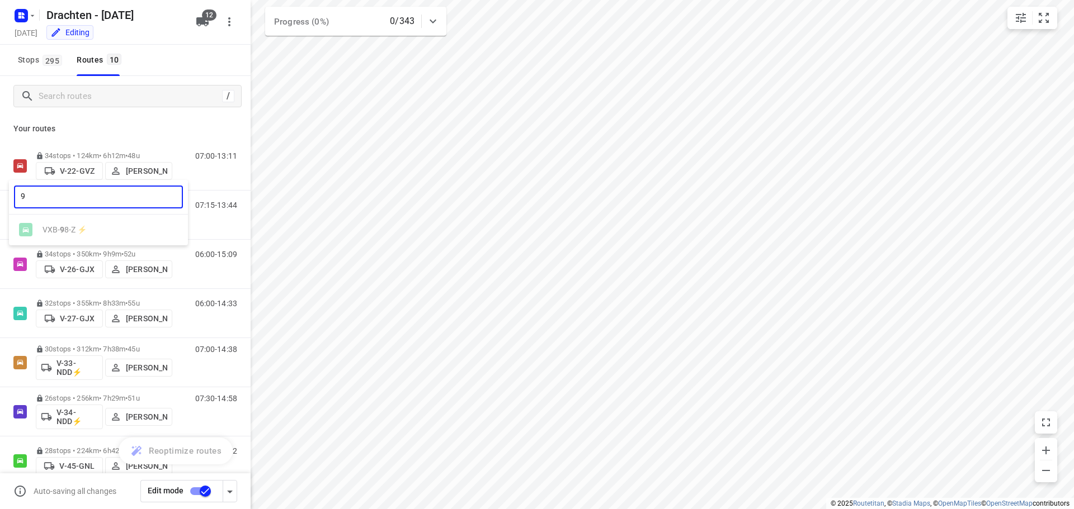
type input "98"
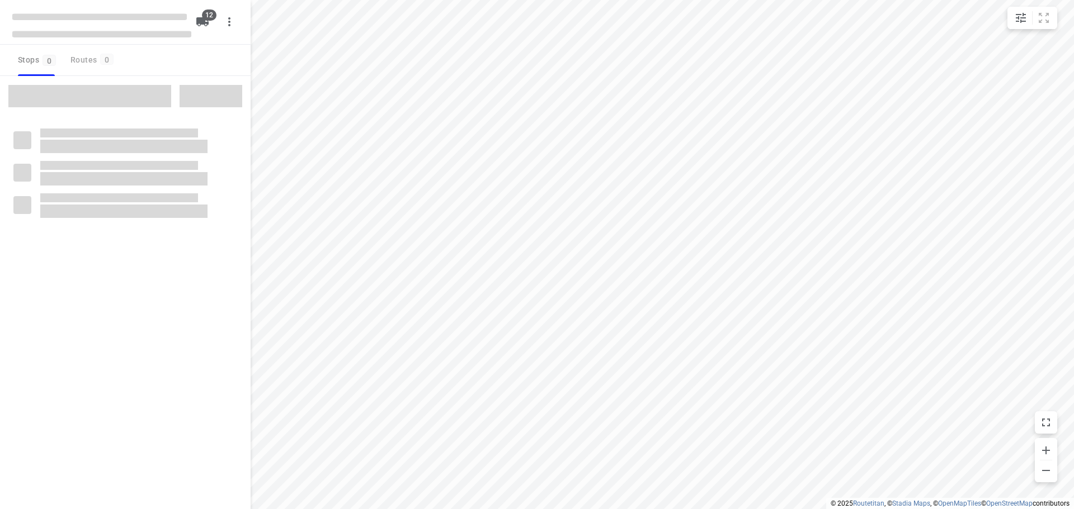
checkbox input "true"
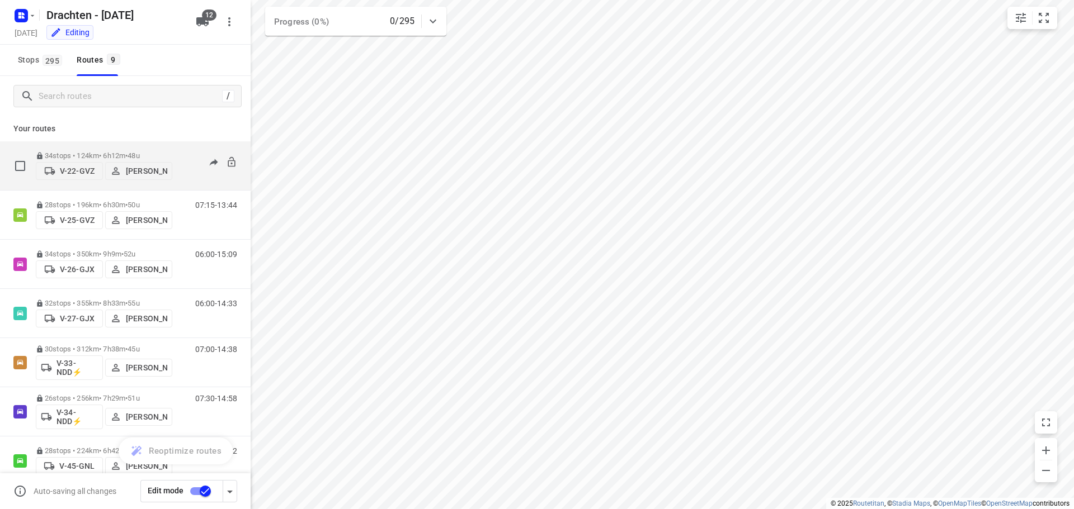
click at [72, 172] on p "V-22-GVZ" at bounding box center [77, 171] width 35 height 9
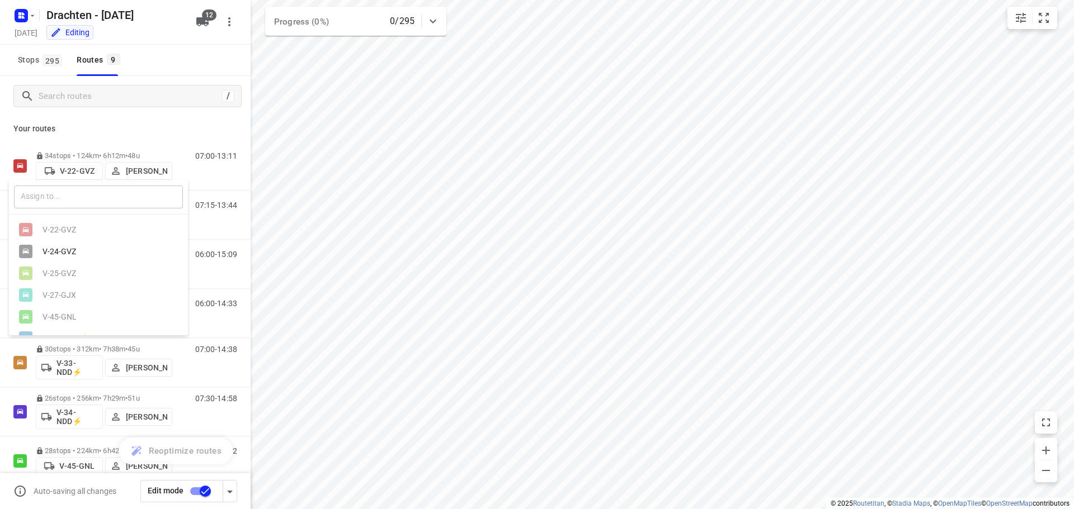
click at [95, 197] on input "text" at bounding box center [98, 197] width 169 height 23
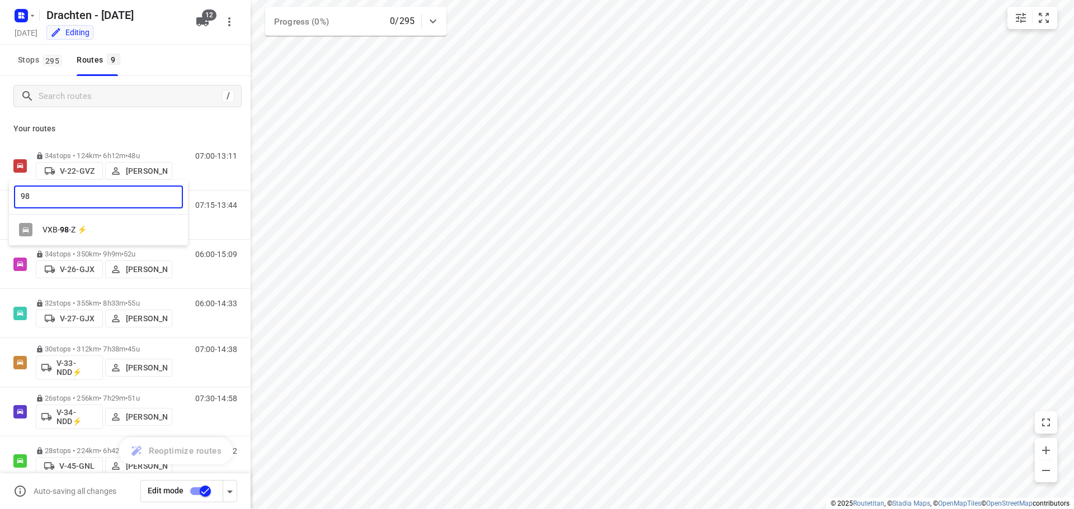
type input "98"
drag, startPoint x: 117, startPoint y: 254, endPoint x: 117, endPoint y: 244, distance: 10.1
click at [117, 253] on div at bounding box center [537, 254] width 1074 height 509
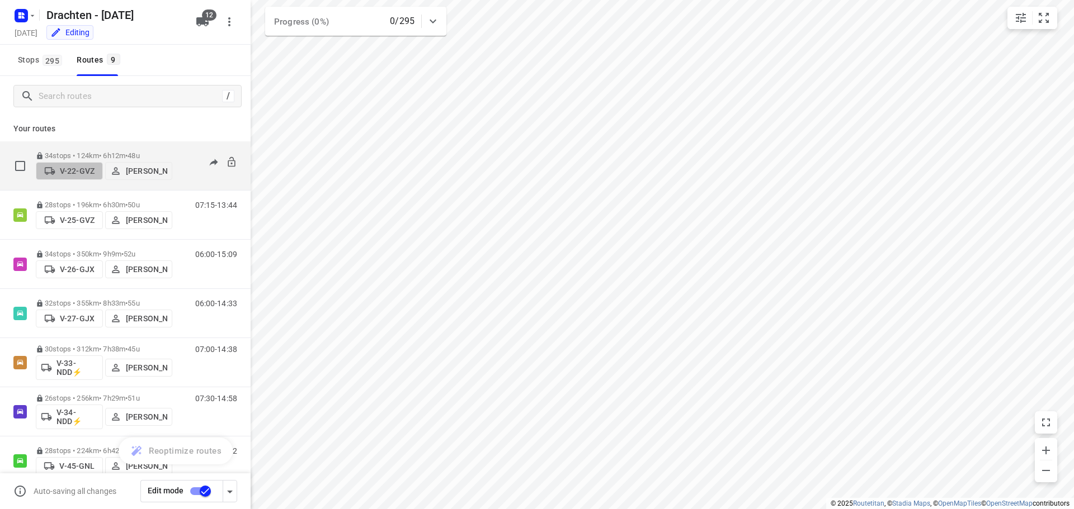
click at [69, 168] on p "V-22-GVZ" at bounding box center [77, 171] width 35 height 9
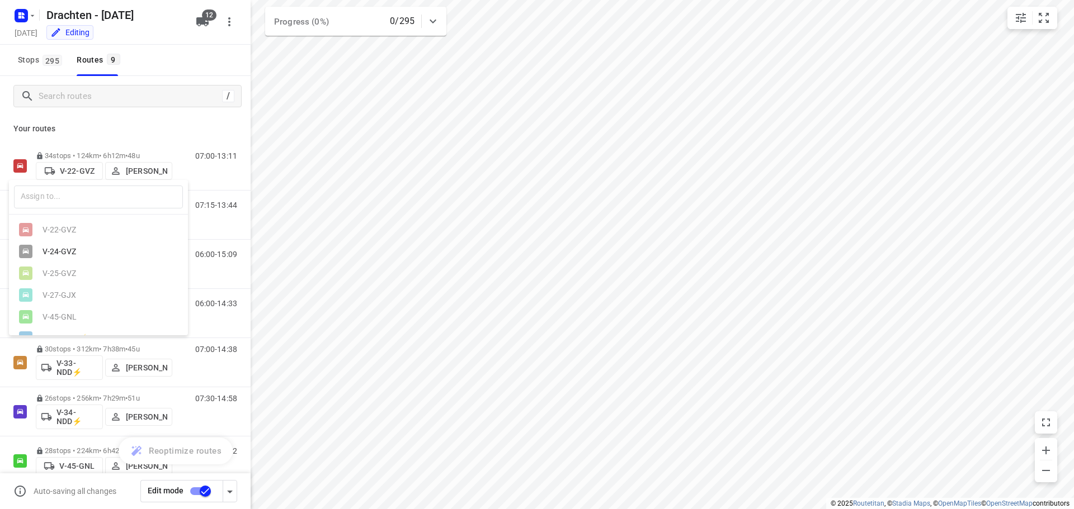
click at [65, 214] on div "​ V-22-GVZ V-24-GVZ V-25-GVZ V-27-GJX V-45-GNL VRN-12-P ⚡ VXB-98-Z ⚡ VPT-01-H V…" at bounding box center [98, 257] width 179 height 155
click at [73, 201] on input "text" at bounding box center [98, 197] width 169 height 23
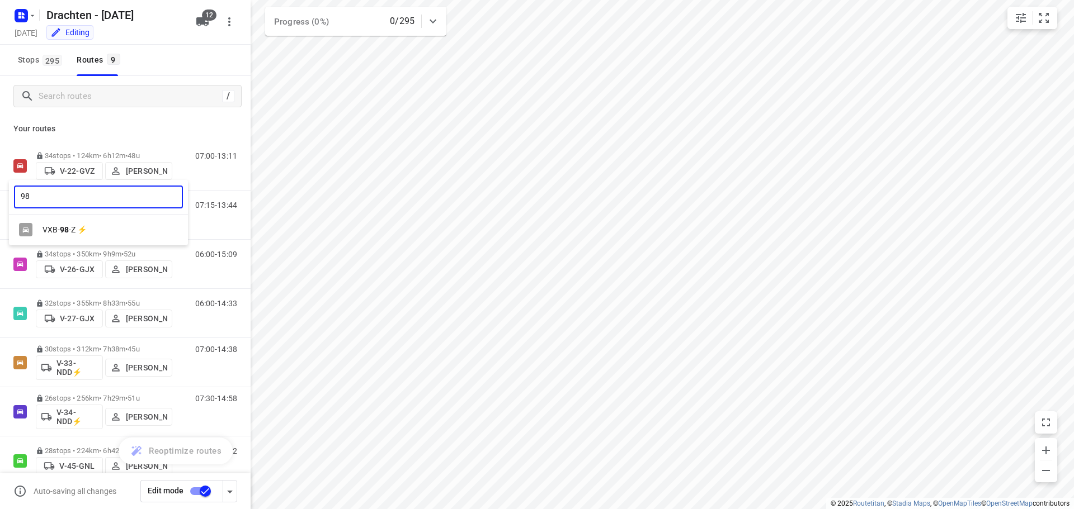
type input "98"
click at [105, 228] on div "VXB- 98 -Z ⚡" at bounding box center [101, 229] width 117 height 9
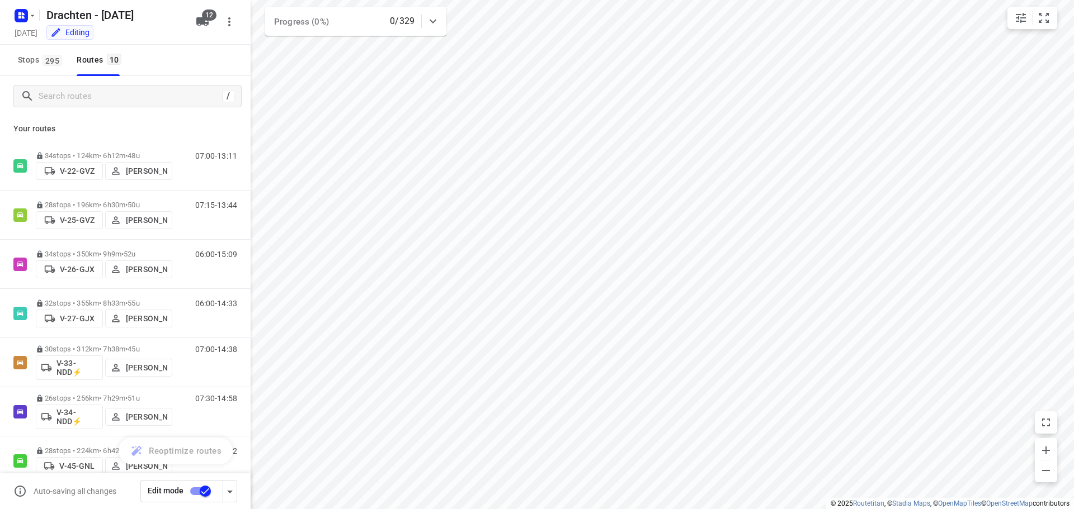
click at [190, 126] on p "Your routes" at bounding box center [125, 129] width 224 height 12
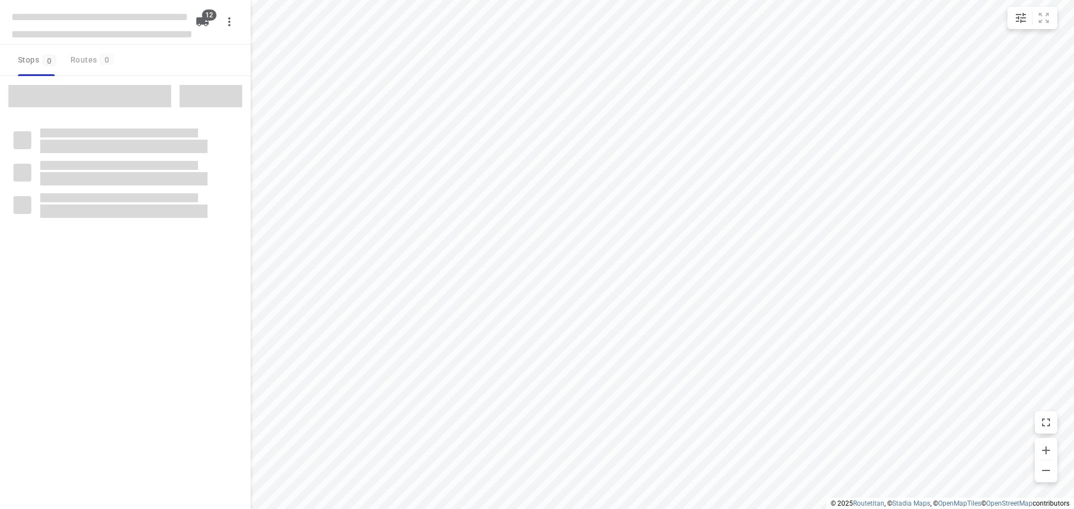
checkbox input "true"
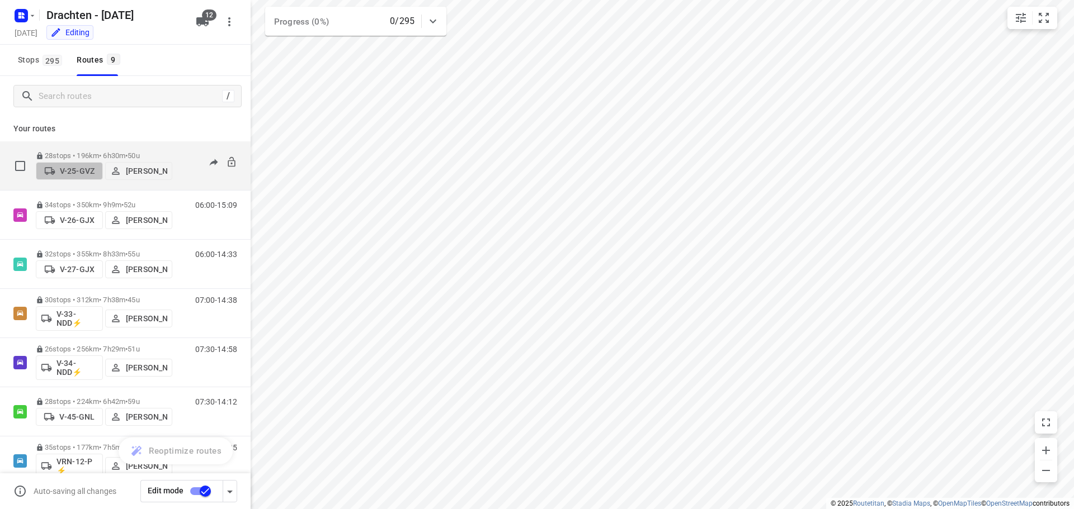
click at [78, 171] on p "V-25-GVZ" at bounding box center [77, 171] width 35 height 9
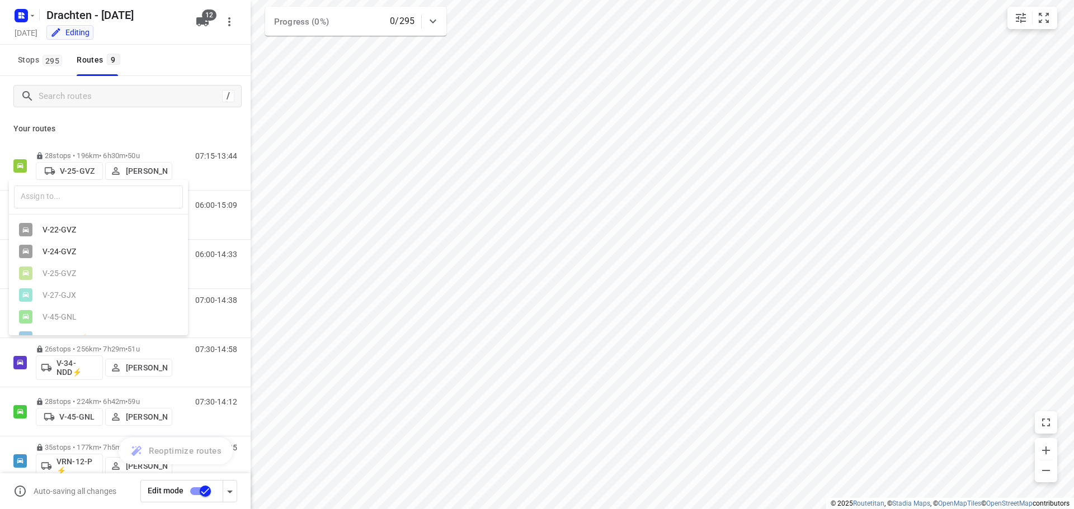
click at [102, 144] on div at bounding box center [537, 254] width 1074 height 509
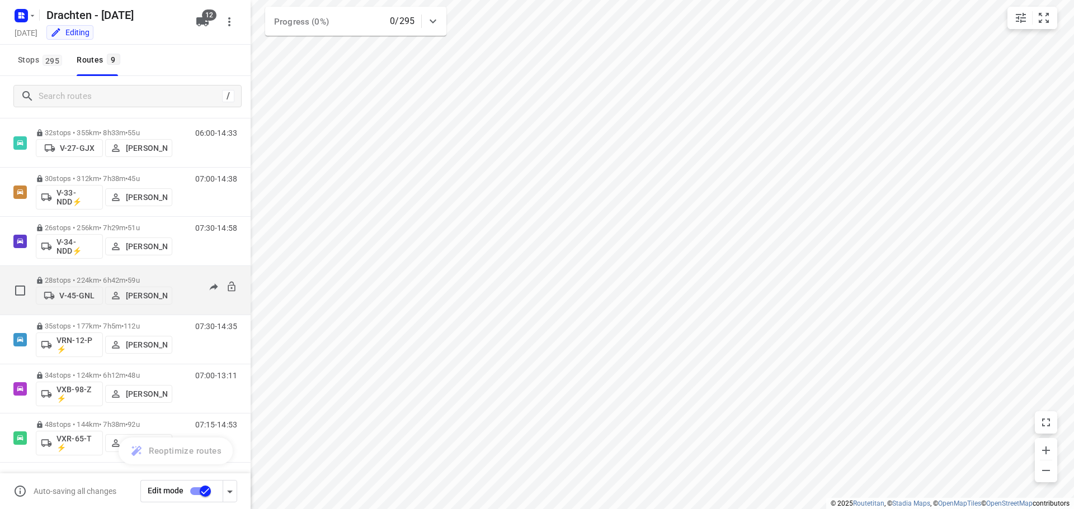
scroll to position [122, 0]
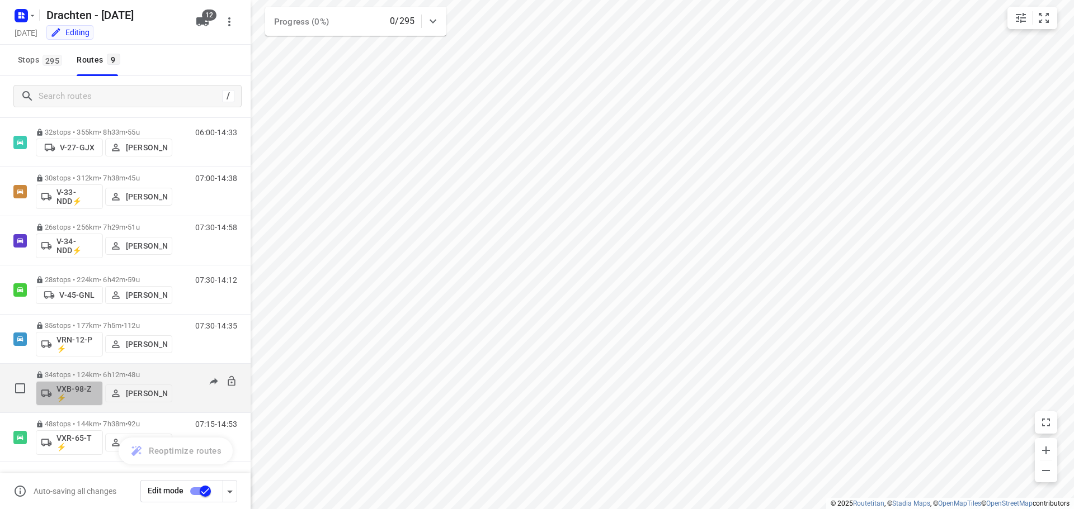
click at [67, 397] on p "VXB-98-Z ⚡" at bounding box center [76, 394] width 41 height 18
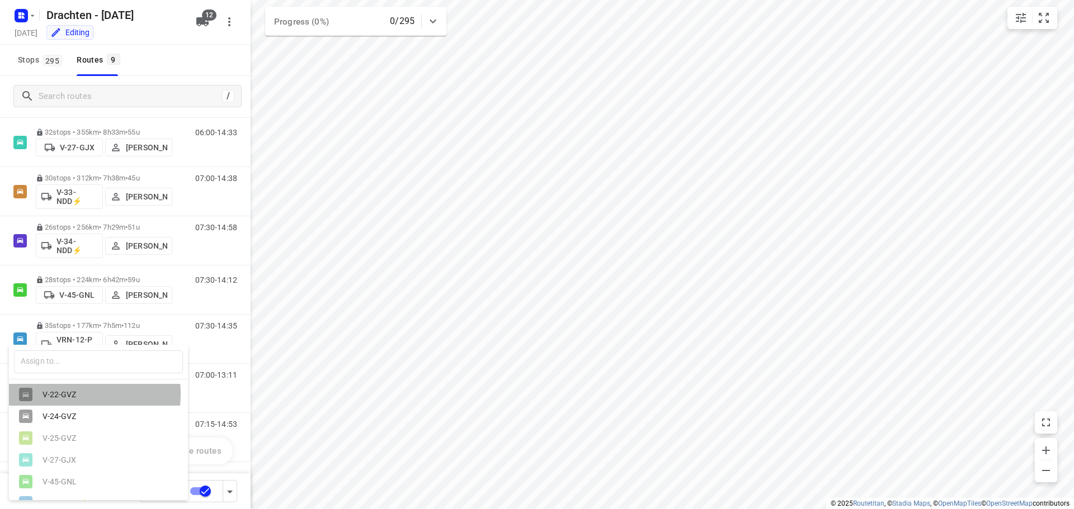
click at [78, 395] on div "V-22-GVZ" at bounding box center [101, 394] width 117 height 9
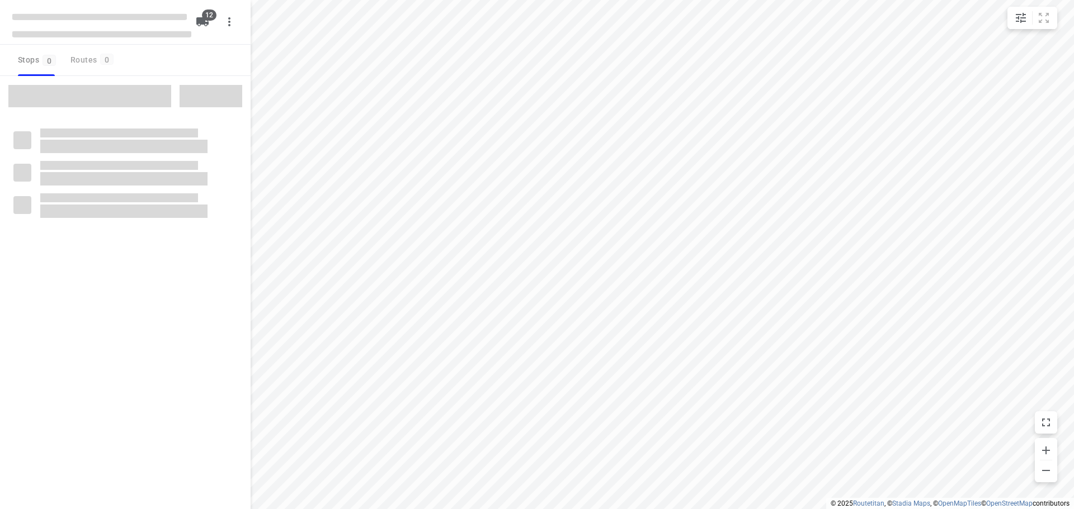
checkbox input "true"
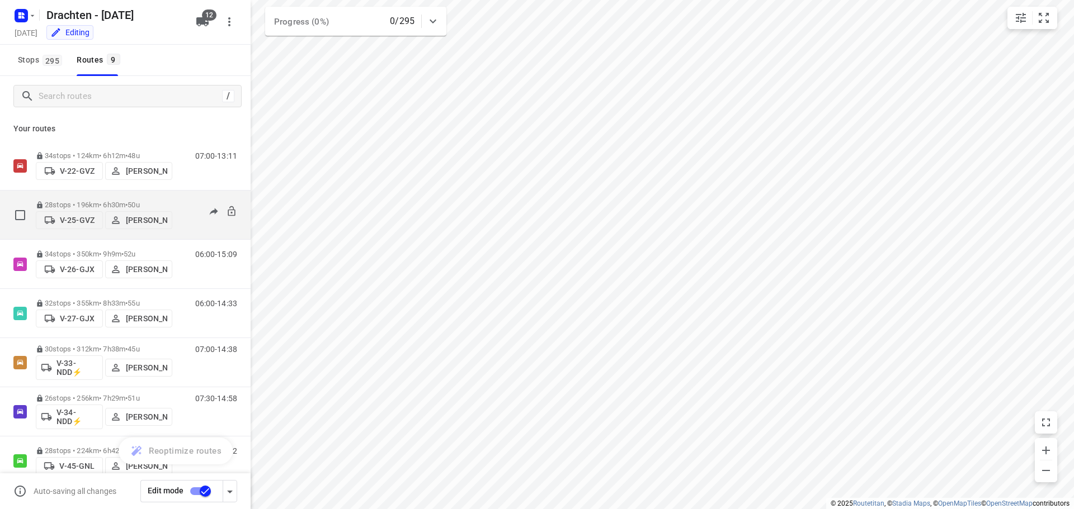
click at [77, 214] on button "V-25-GVZ" at bounding box center [69, 220] width 67 height 18
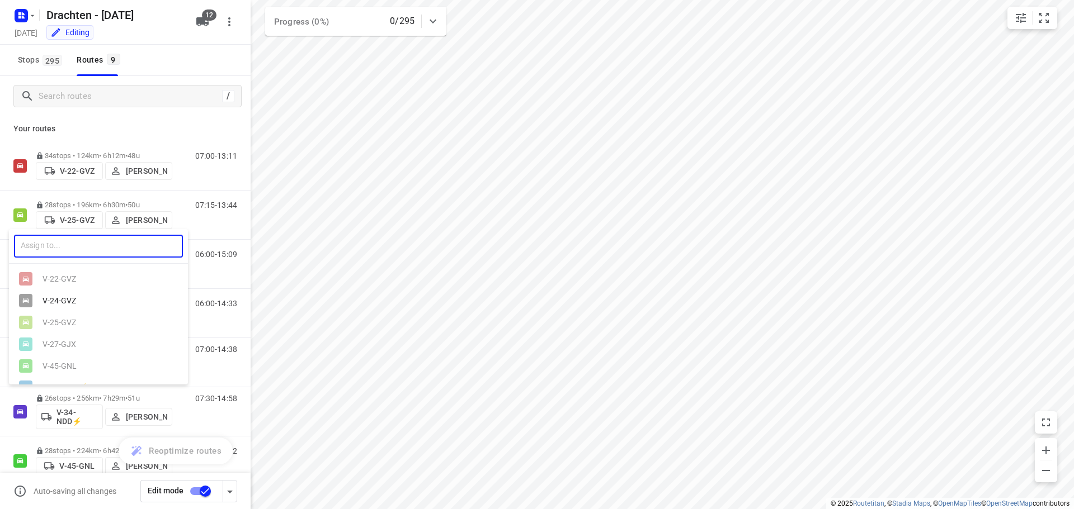
click at [77, 252] on input "text" at bounding box center [98, 246] width 169 height 23
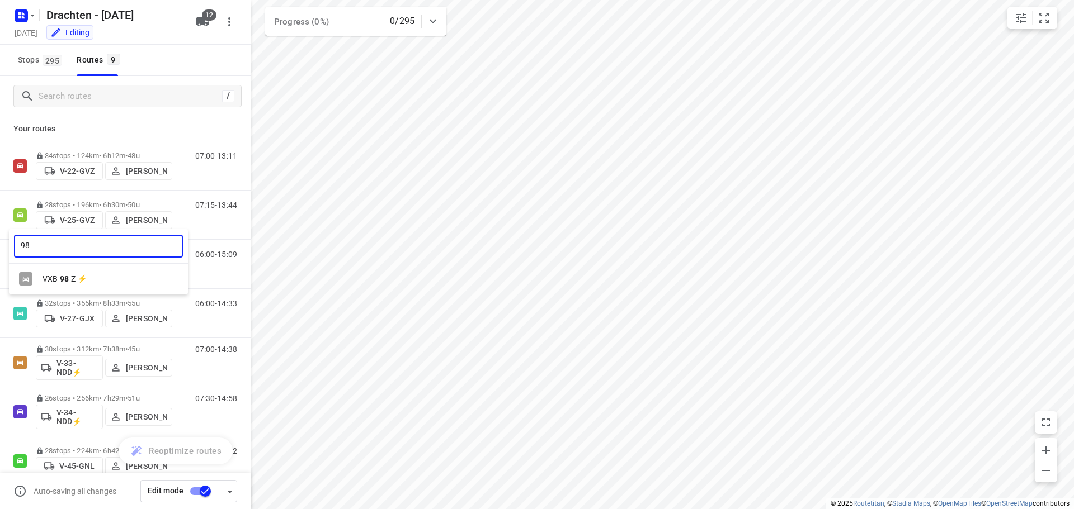
type input "98"
click at [138, 278] on div "VXB- 98 -Z ⚡" at bounding box center [101, 279] width 117 height 9
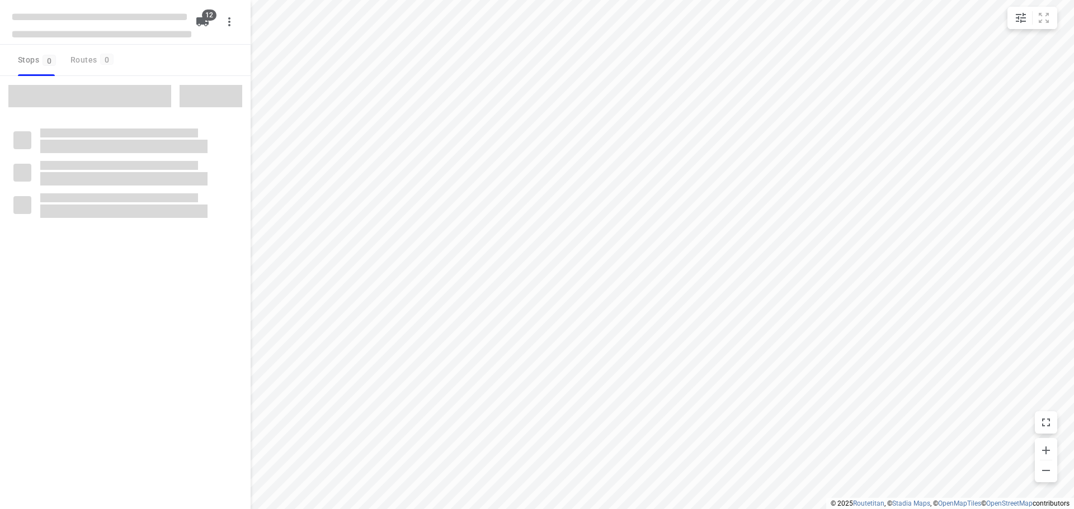
checkbox input "true"
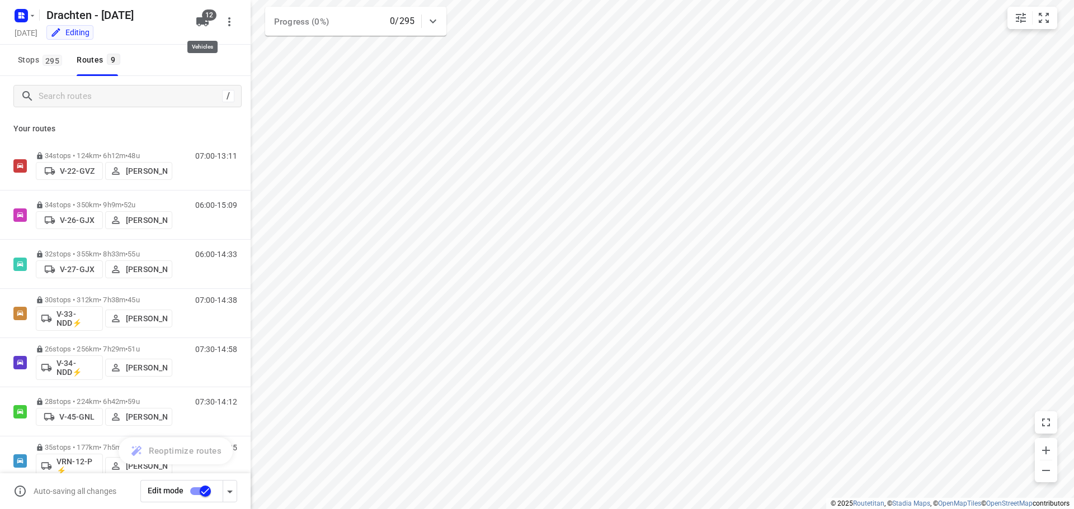
drag, startPoint x: 195, startPoint y: 29, endPoint x: 148, endPoint y: 42, distance: 48.2
click at [195, 29] on button "12" at bounding box center [202, 22] width 22 height 22
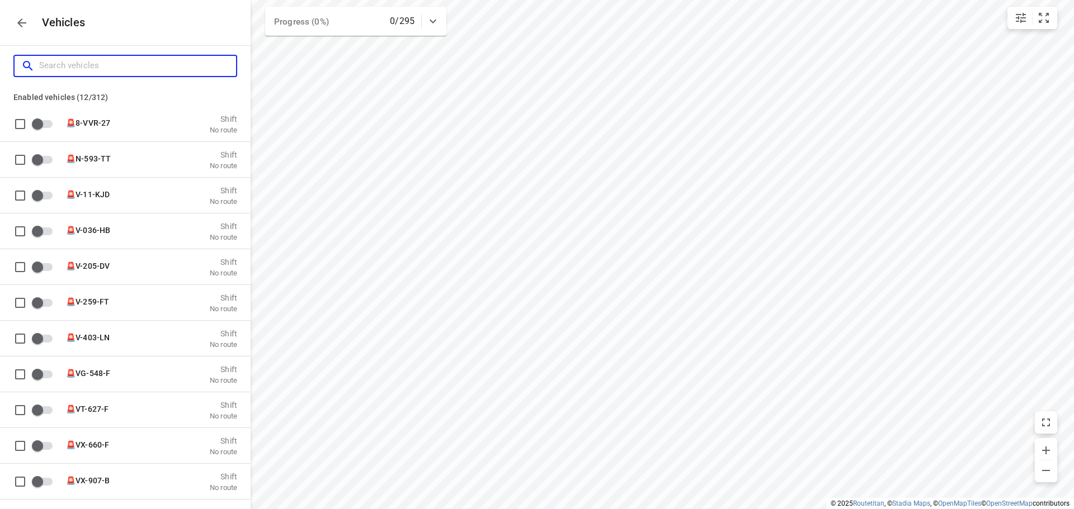
click at [88, 65] on input "Search vehicles" at bounding box center [137, 65] width 197 height 17
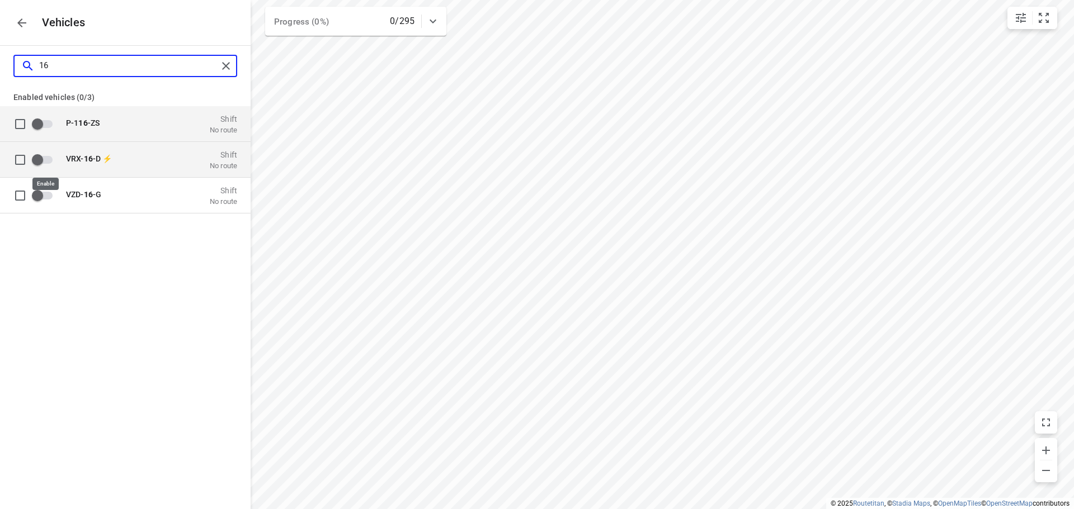
type input "16"
click at [42, 161] on input "grid" at bounding box center [38, 159] width 64 height 21
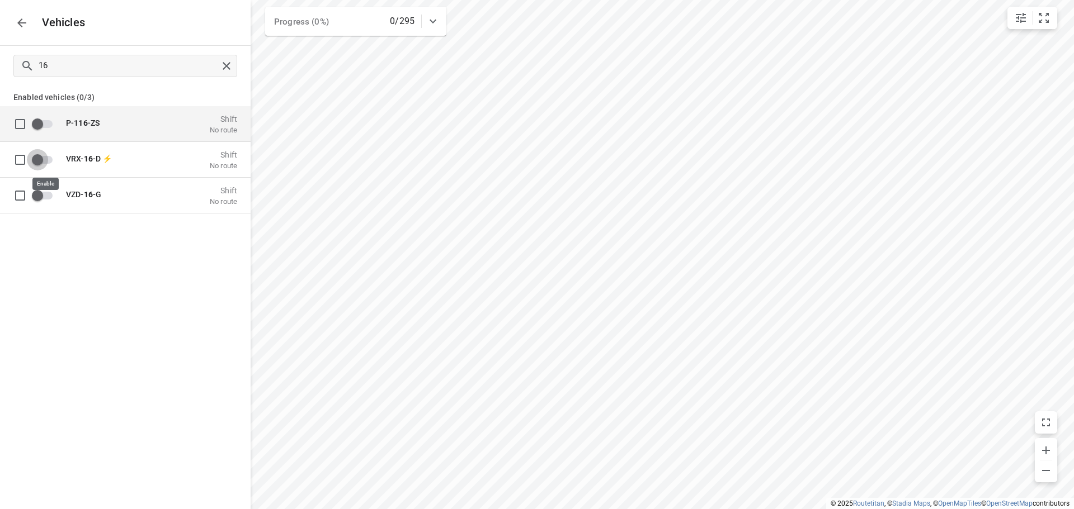
checkbox input "true"
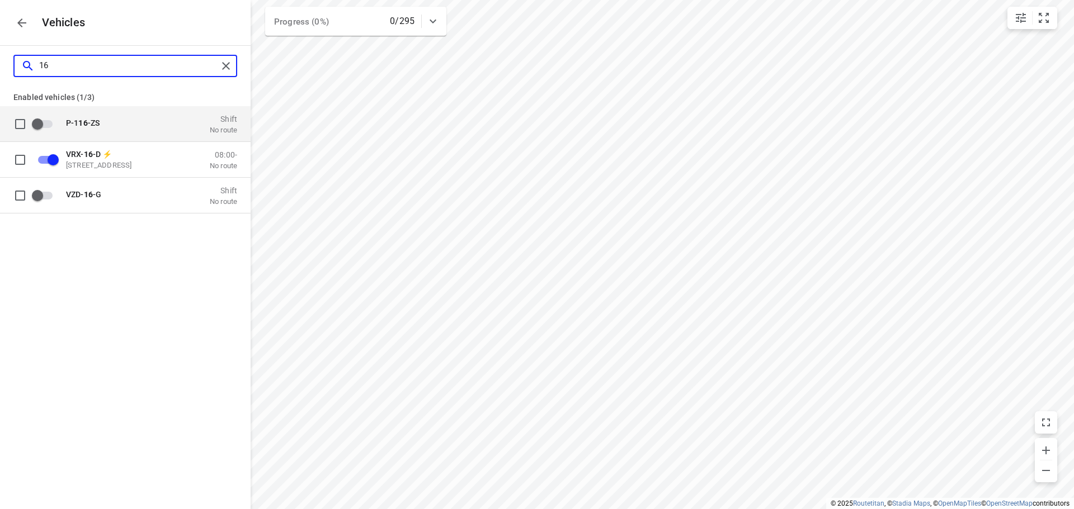
drag, startPoint x: 62, startPoint y: 62, endPoint x: 27, endPoint y: 68, distance: 35.2
click at [27, 68] on div "16" at bounding box center [119, 65] width 196 height 17
type input "0"
checkbox input "false"
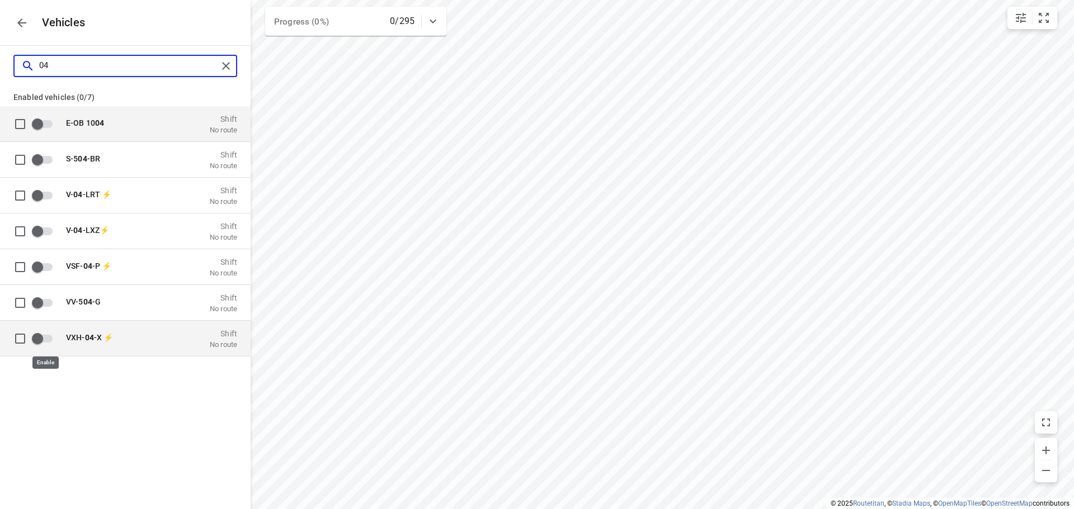
type input "04"
click at [36, 337] on input "grid" at bounding box center [38, 338] width 64 height 21
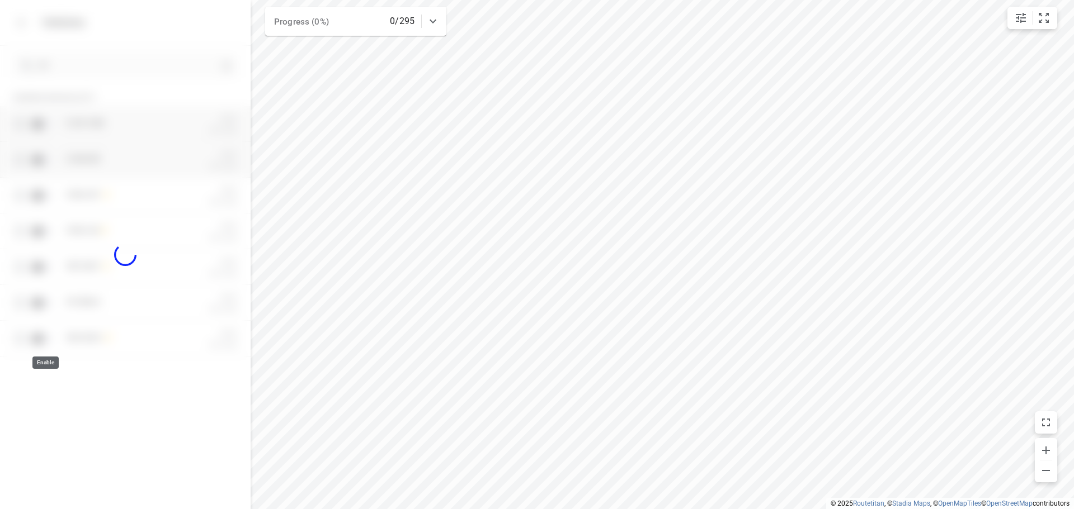
checkbox input "true"
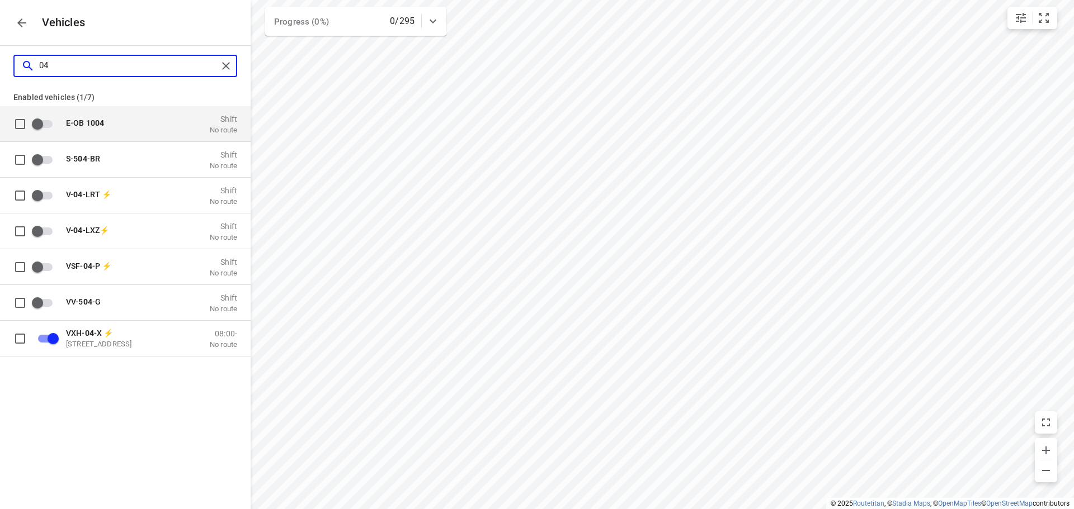
click at [63, 62] on input "04" at bounding box center [128, 65] width 178 height 17
type input "0"
checkbox input "false"
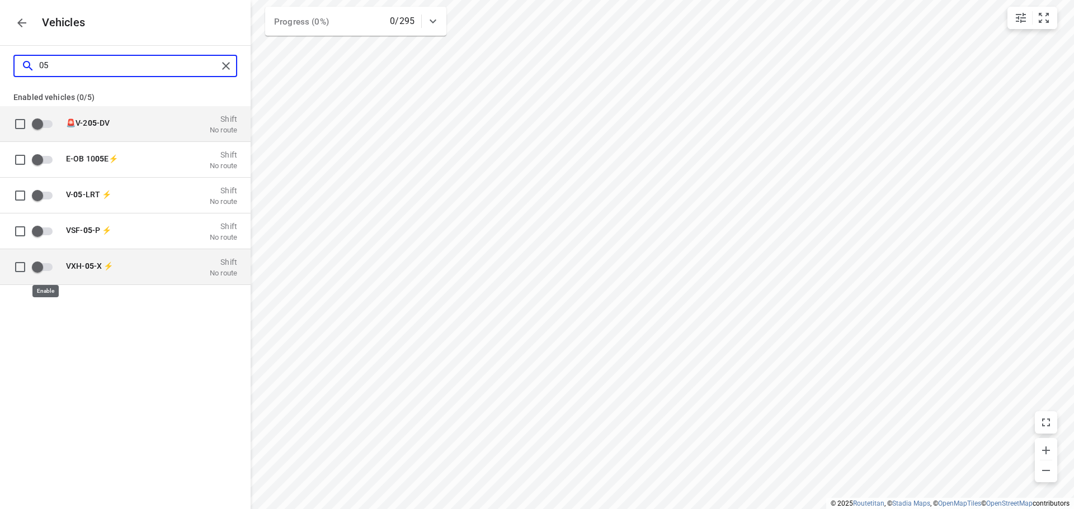
type input "05"
click at [36, 265] on input "grid" at bounding box center [38, 266] width 64 height 21
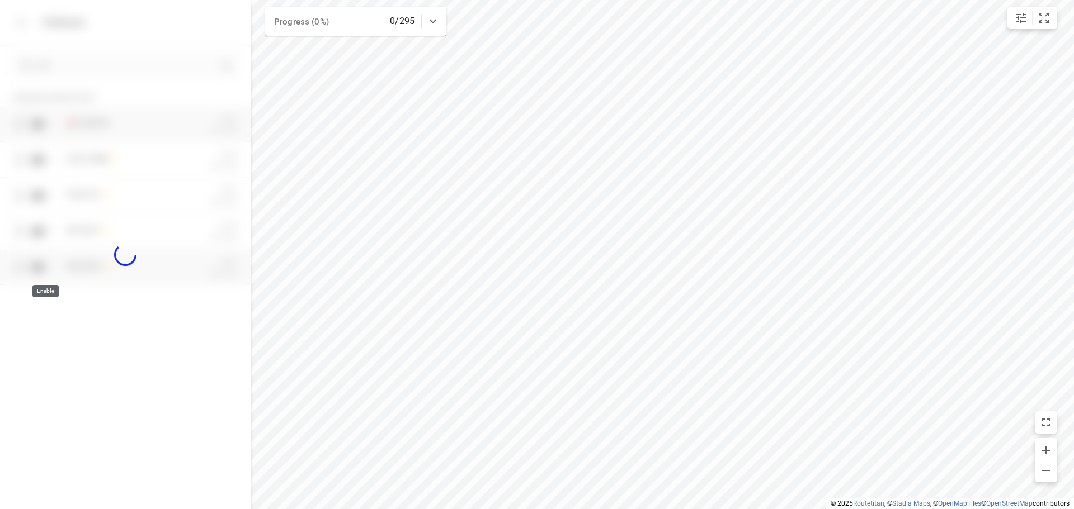
checkbox input "true"
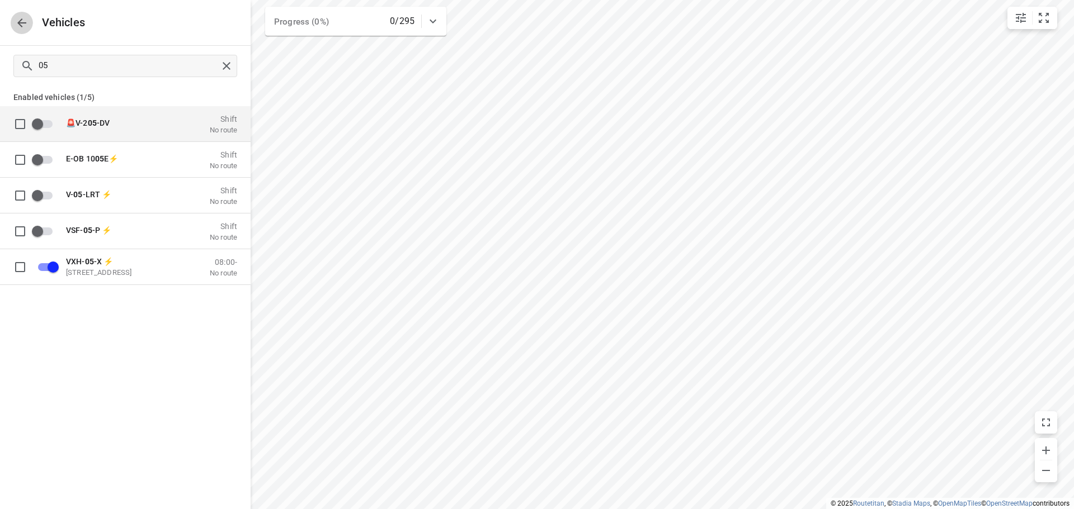
click at [22, 21] on icon "button" at bounding box center [21, 22] width 13 height 13
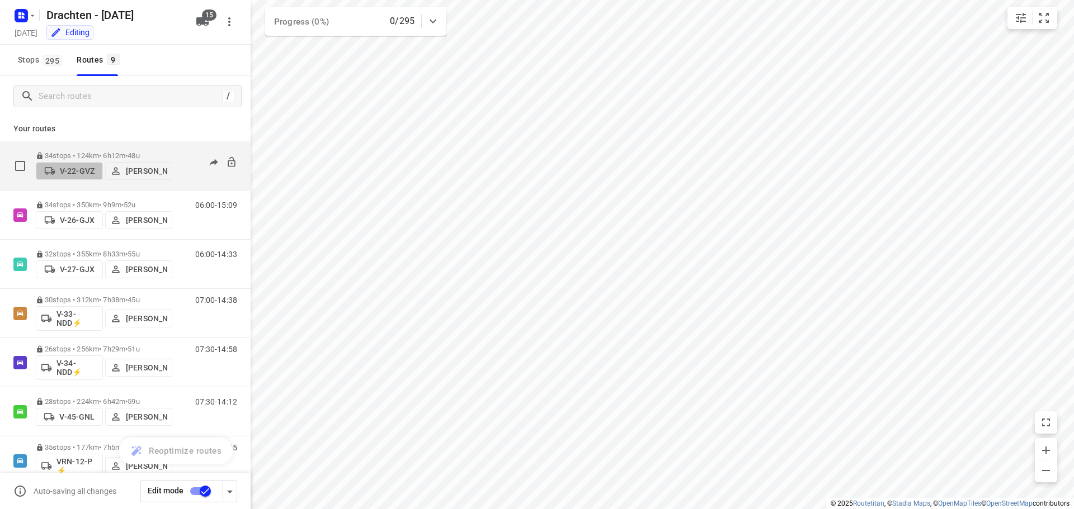
click at [72, 167] on p "V-22-GVZ" at bounding box center [77, 171] width 35 height 9
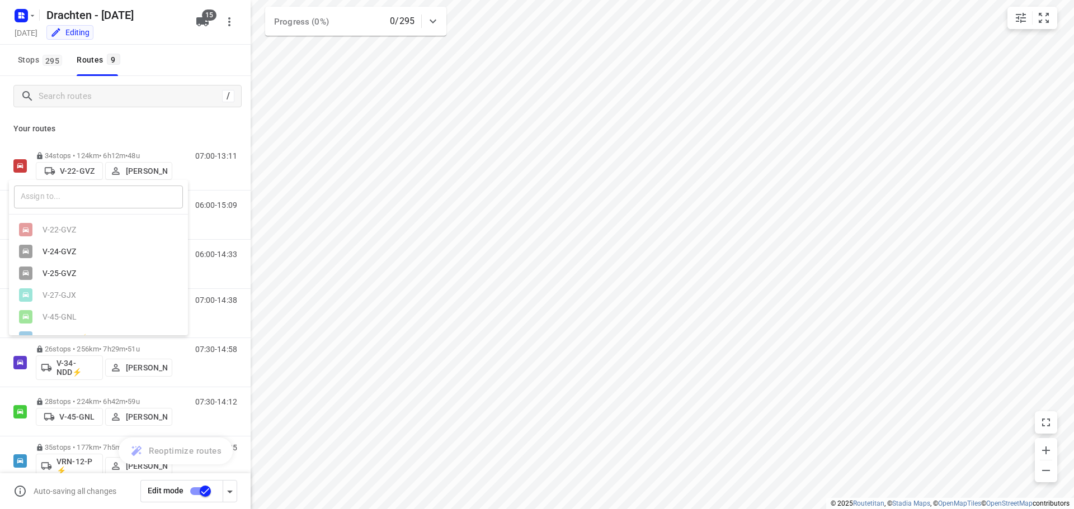
click at [67, 188] on input "text" at bounding box center [98, 197] width 169 height 23
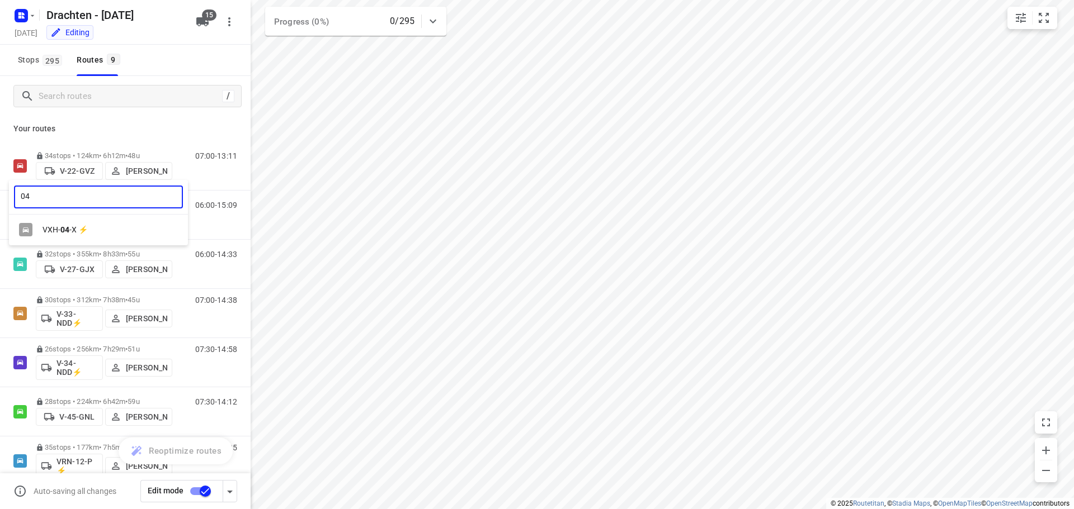
type input "04"
click at [67, 227] on b "04" at bounding box center [64, 229] width 9 height 9
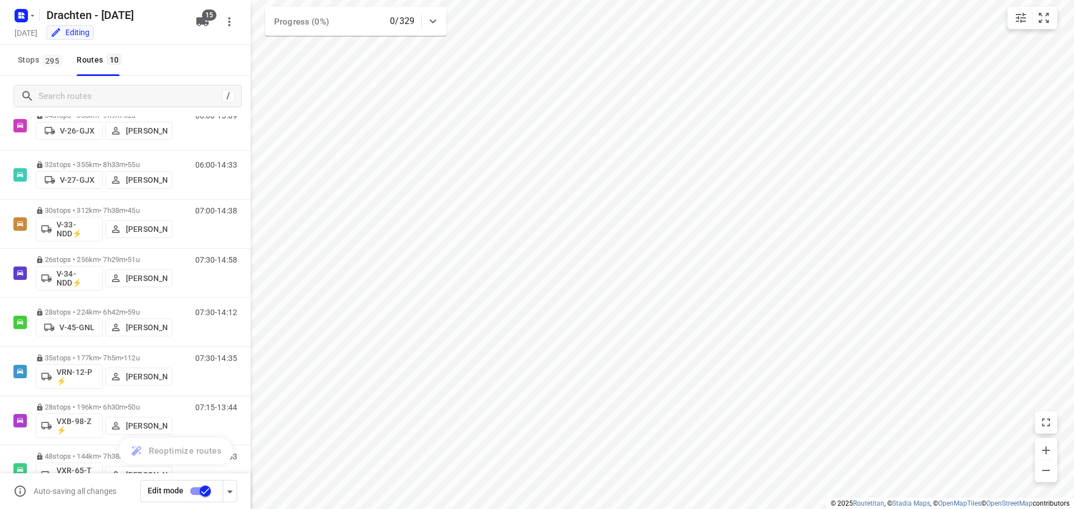
scroll to position [171, 0]
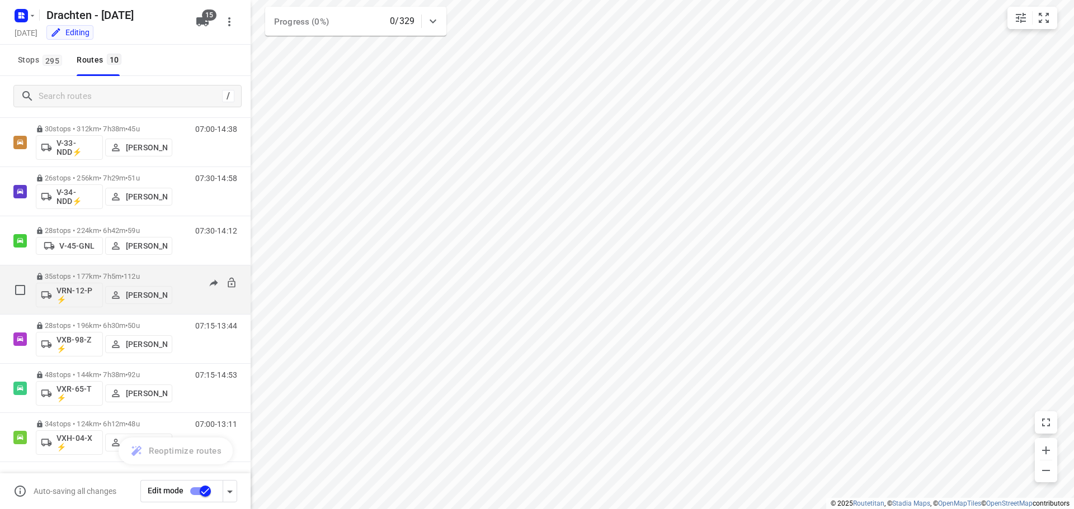
click at [72, 292] on p "VRN-12-P ⚡" at bounding box center [76, 295] width 41 height 18
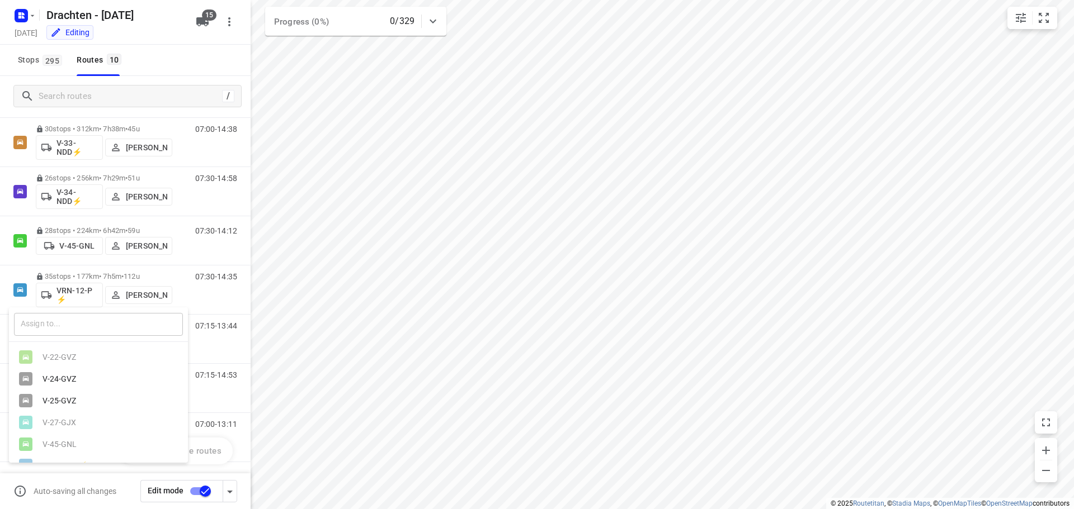
click at [55, 318] on input "text" at bounding box center [98, 324] width 169 height 23
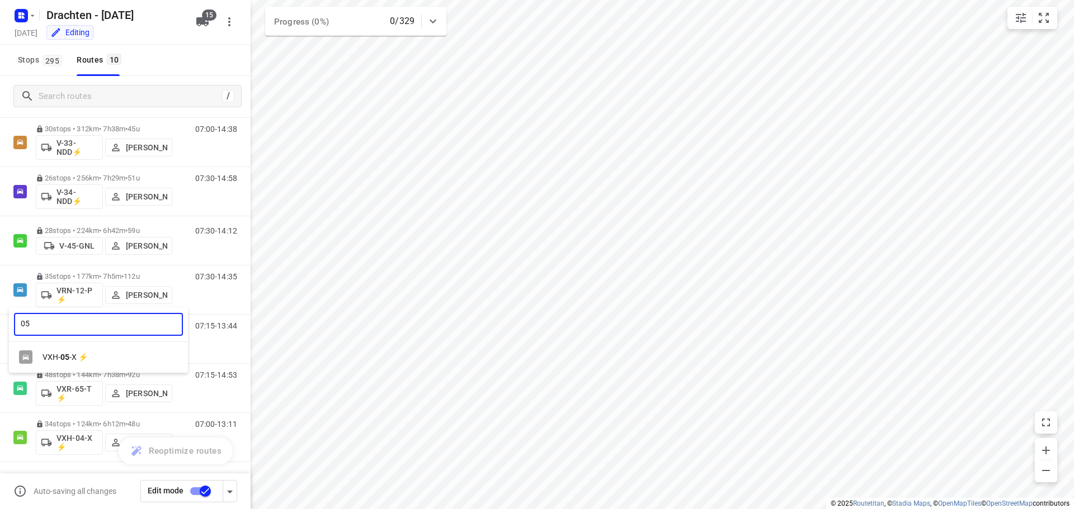
type input "05"
click at [79, 352] on div "VXH- 05 -X ⚡" at bounding box center [98, 358] width 179 height 22
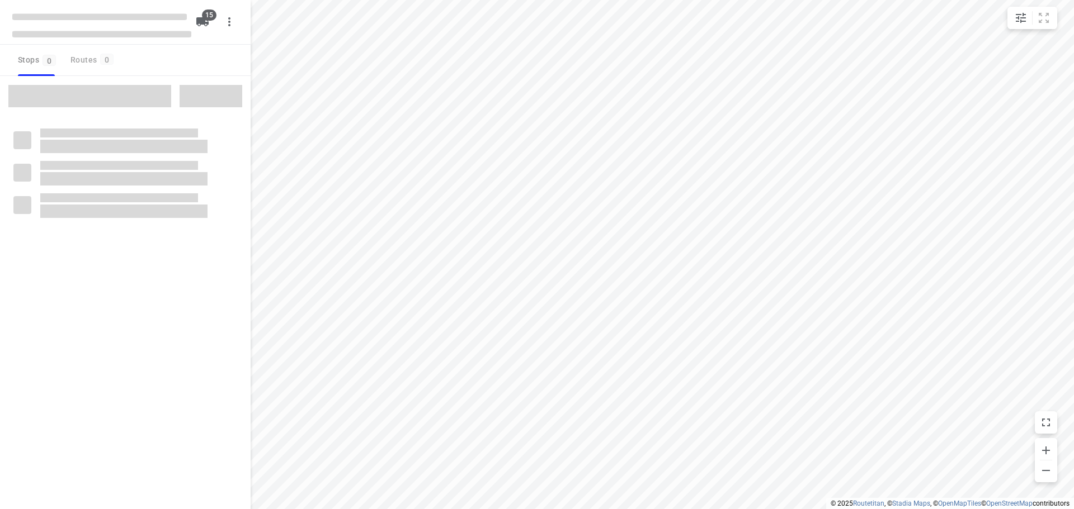
checkbox input "true"
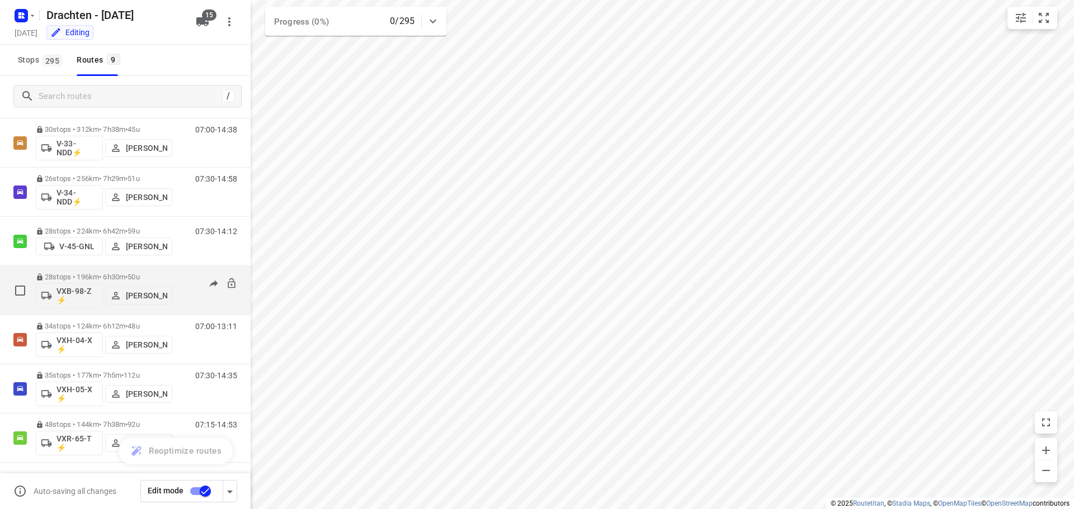
scroll to position [122, 0]
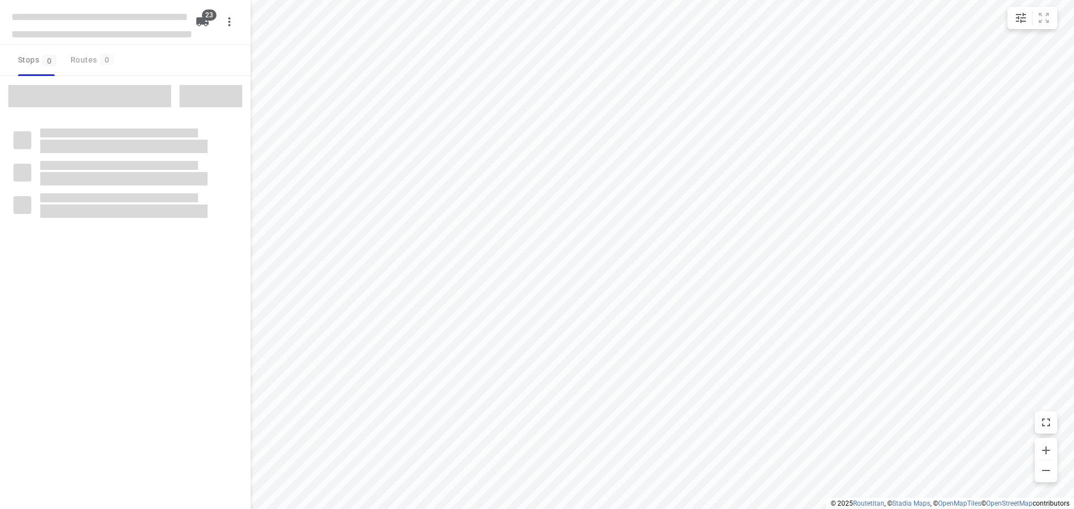
checkbox input "true"
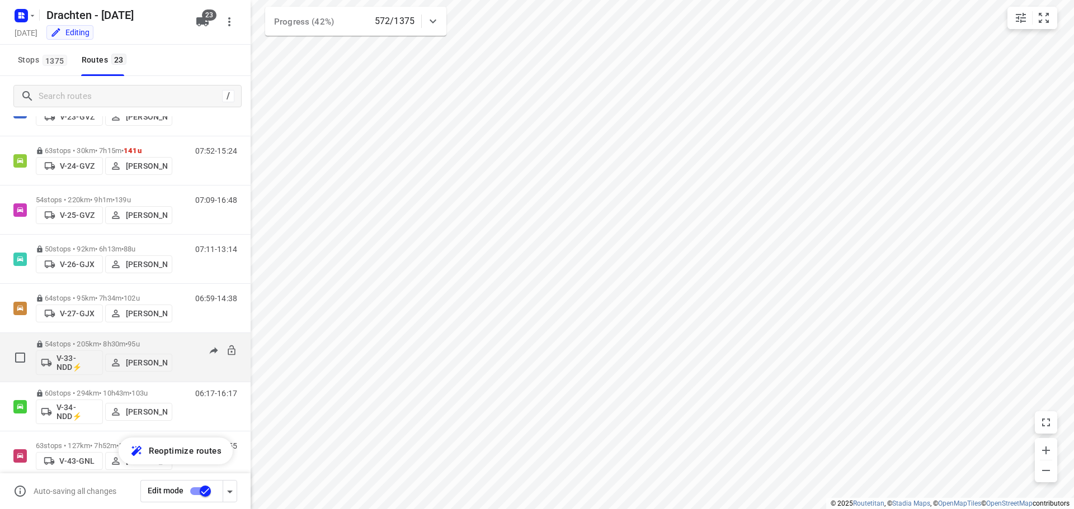
scroll to position [112, 0]
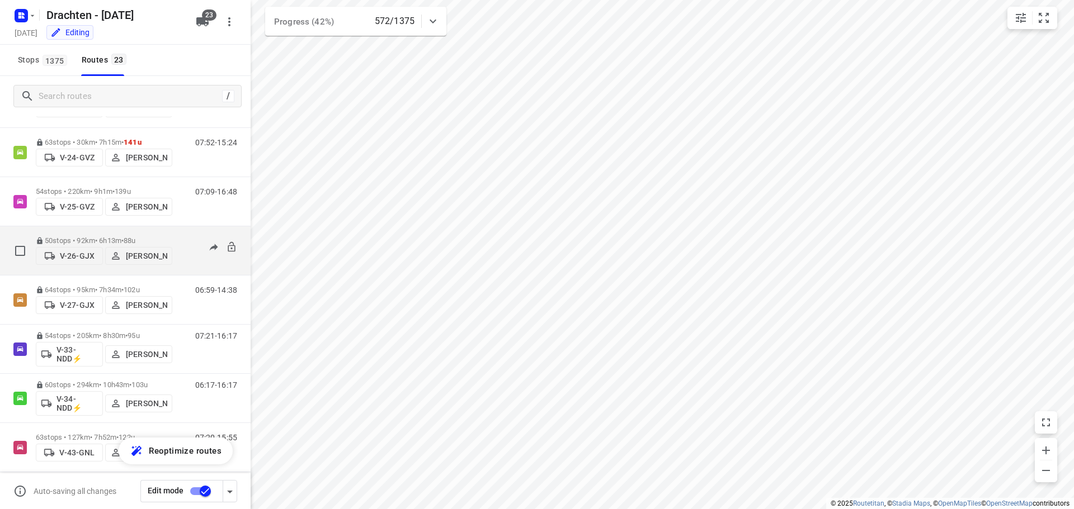
click at [98, 232] on div "50 stops • 92km • 6h13m • 88u V-26-GJX [PERSON_NAME]" at bounding box center [104, 251] width 136 height 40
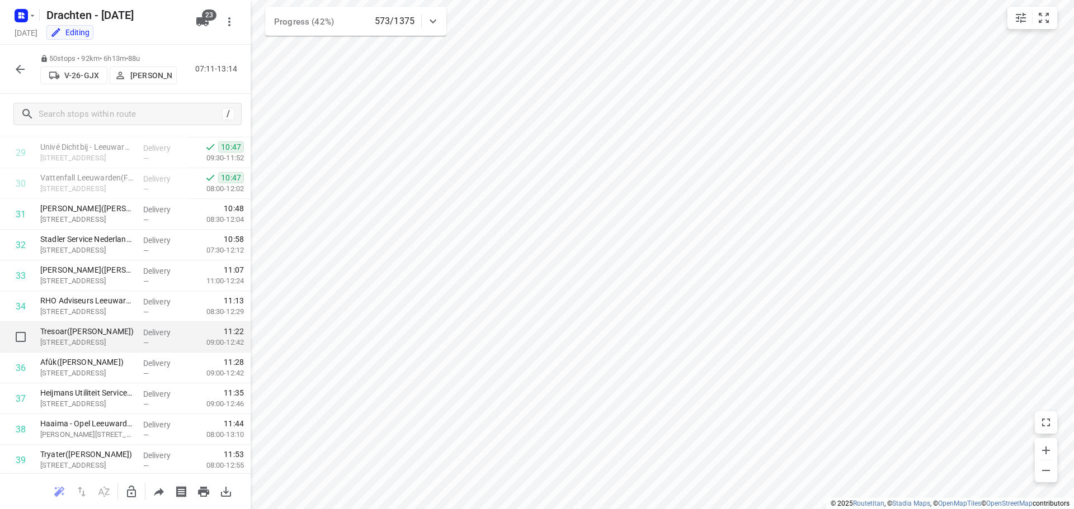
scroll to position [895, 0]
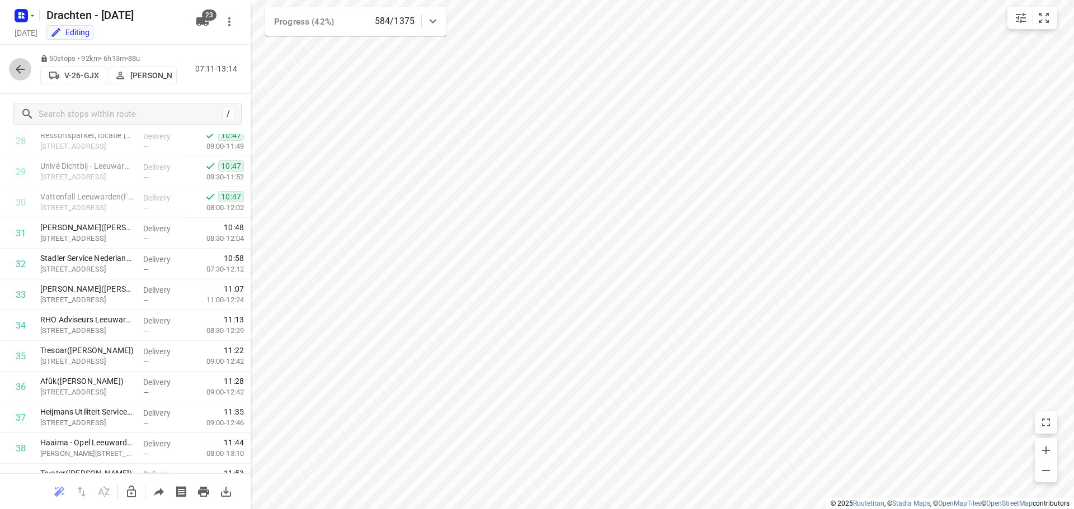
click at [23, 72] on icon "button" at bounding box center [19, 69] width 13 height 13
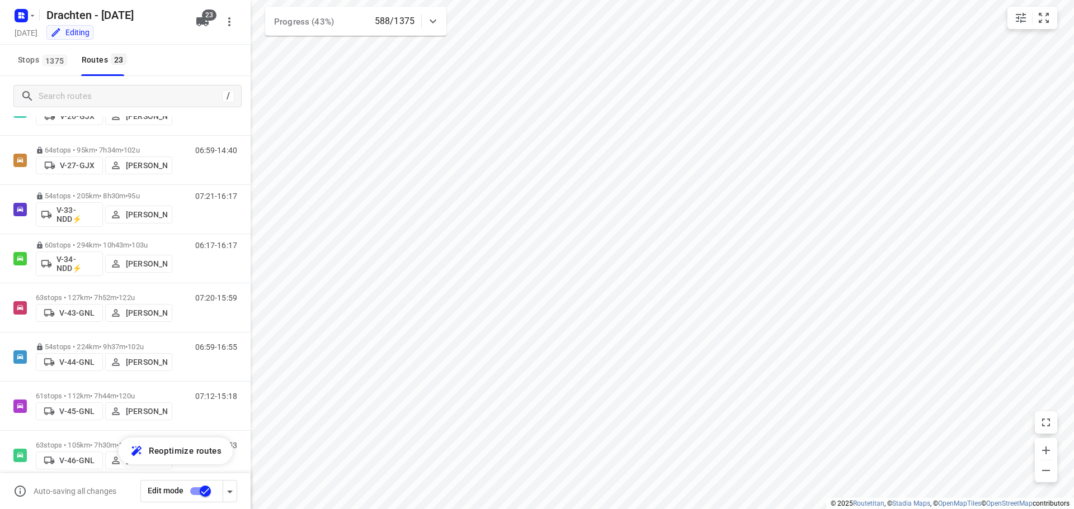
scroll to position [0, 0]
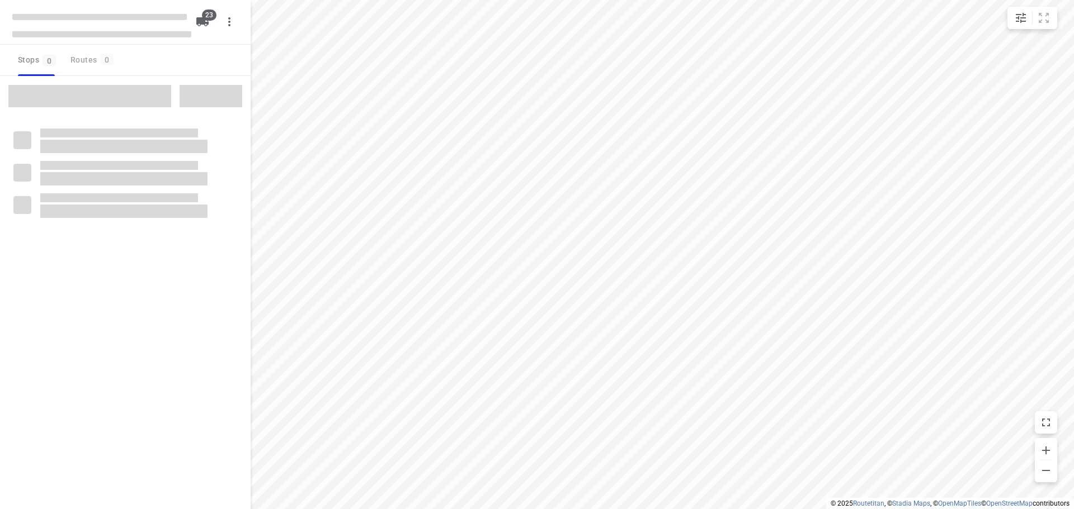
checkbox input "true"
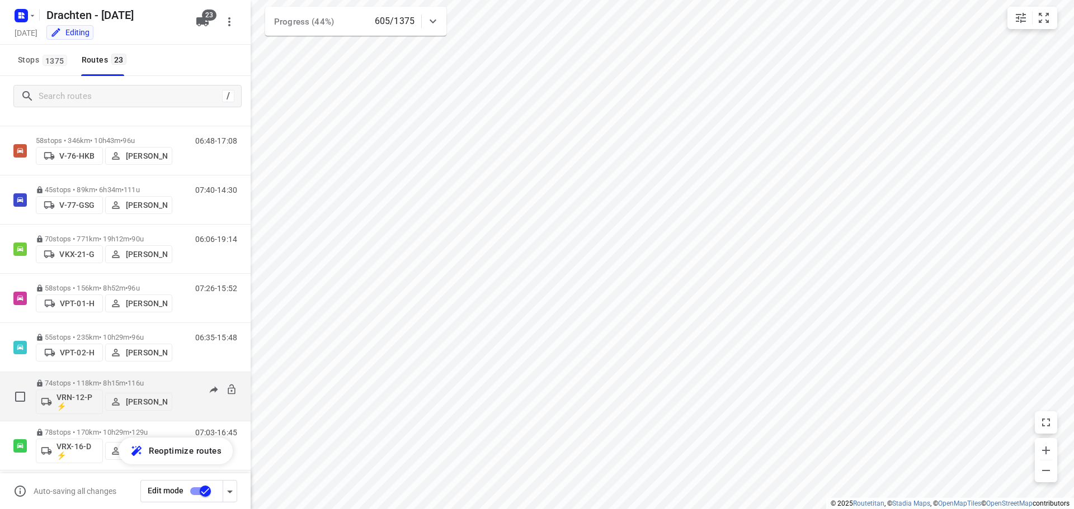
scroll to position [811, 0]
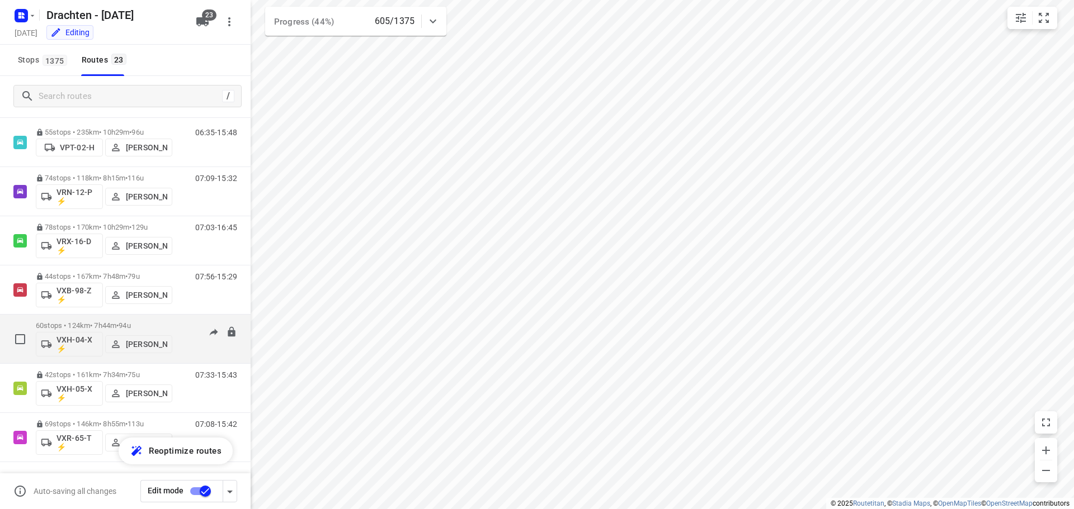
click at [114, 322] on p "60 stops • 124km • 7h44m • 94u" at bounding box center [104, 326] width 136 height 8
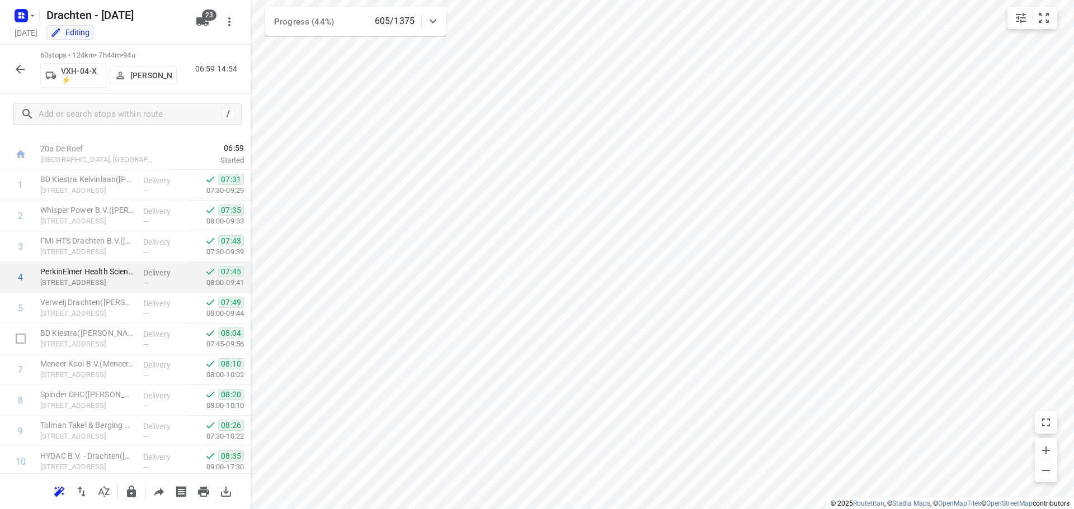
scroll to position [0, 0]
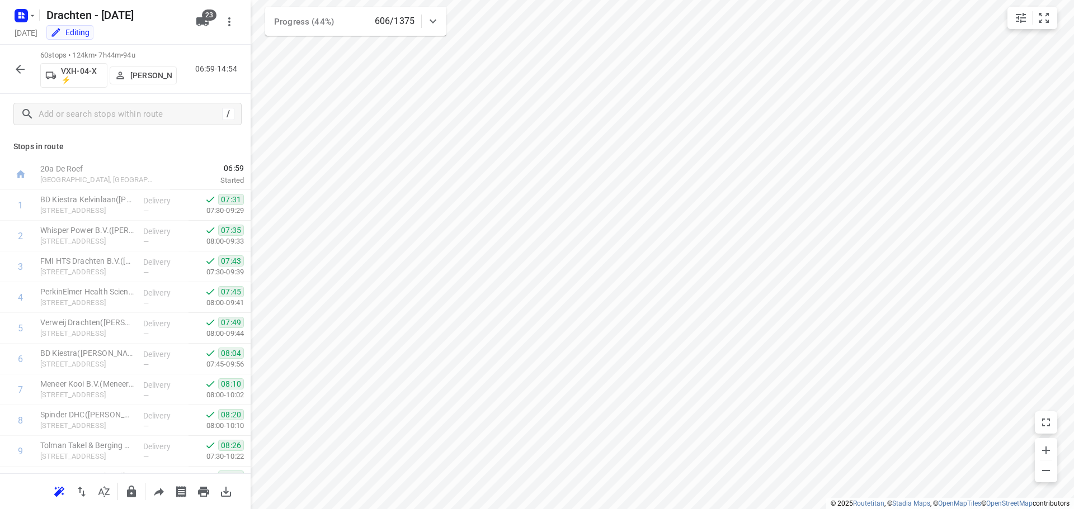
click at [15, 71] on icon "button" at bounding box center [19, 69] width 13 height 13
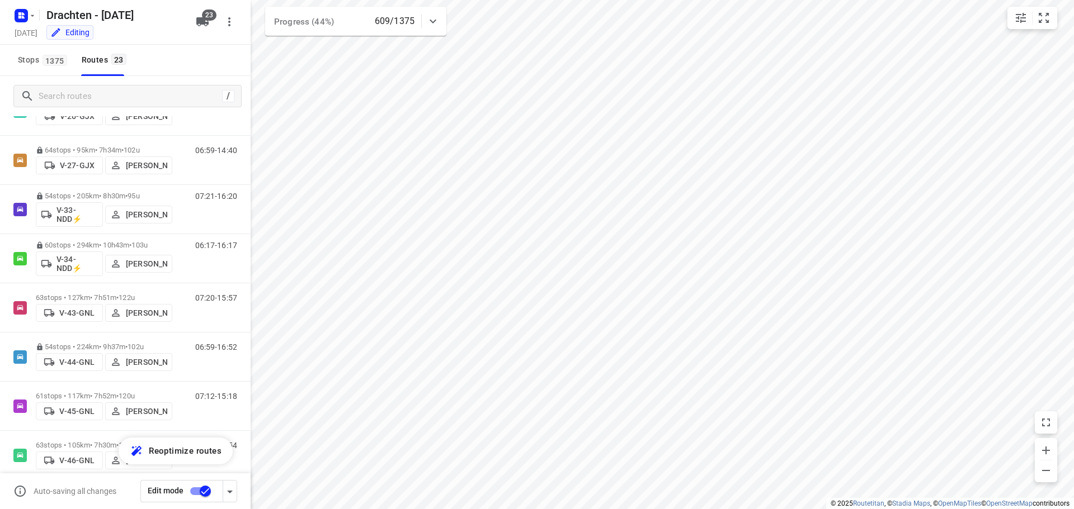
scroll to position [196, 0]
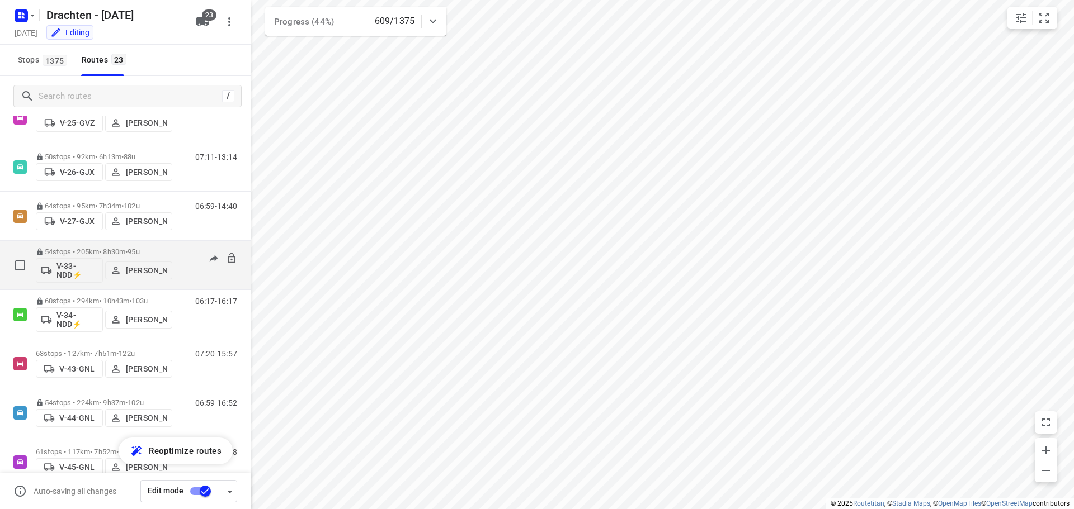
click at [103, 250] on p "54 stops • 205km • 8h30m • 95u" at bounding box center [104, 252] width 136 height 8
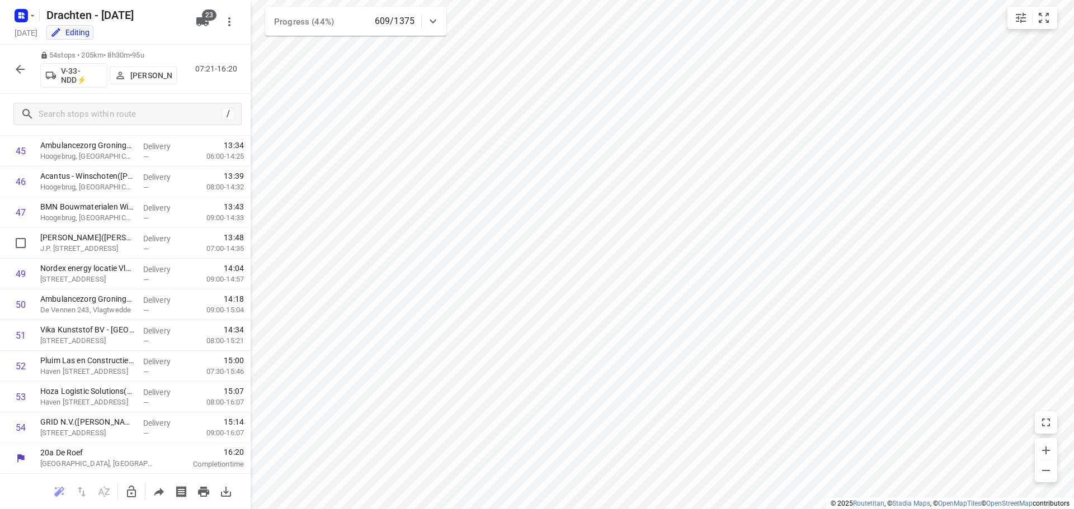
scroll to position [1408, 0]
click at [24, 68] on icon "button" at bounding box center [19, 69] width 13 height 13
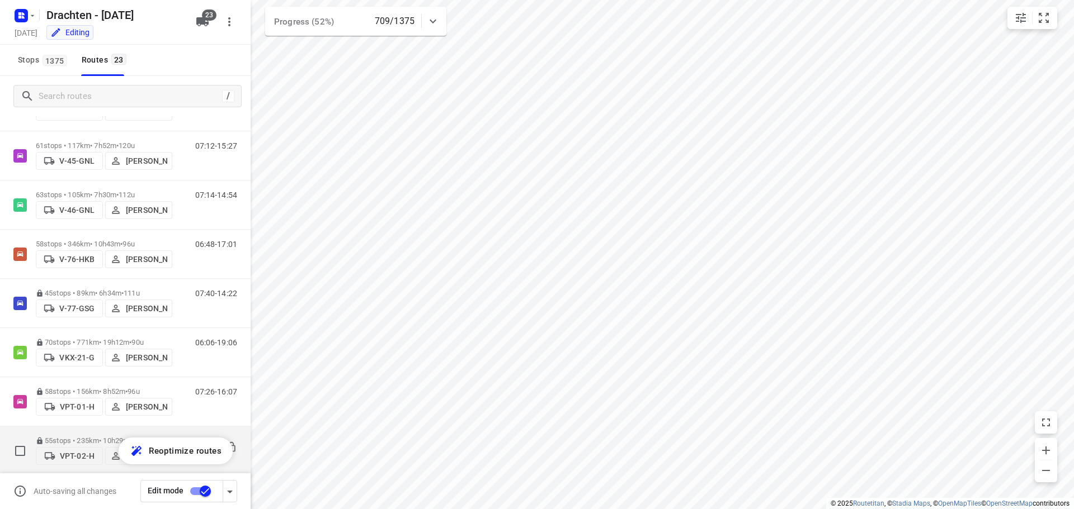
scroll to position [475, 0]
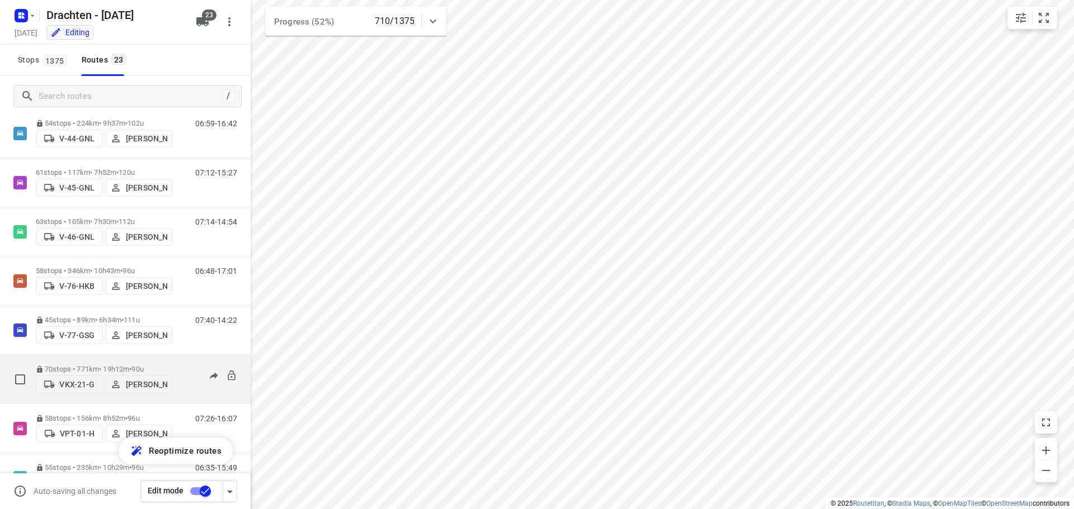
click at [83, 365] on p "70 stops • 771km • 19h12m • 90u" at bounding box center [104, 369] width 136 height 8
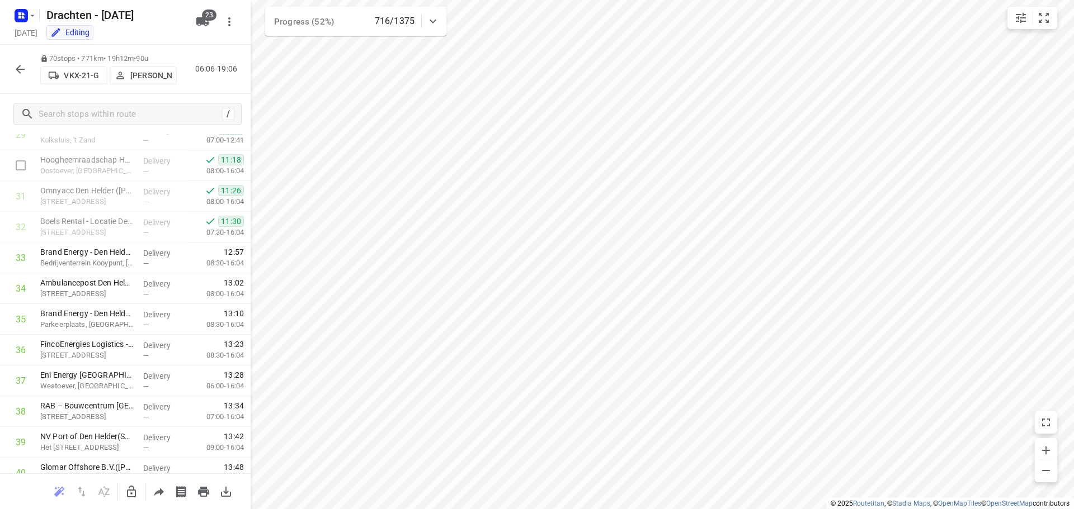
scroll to position [951, 0]
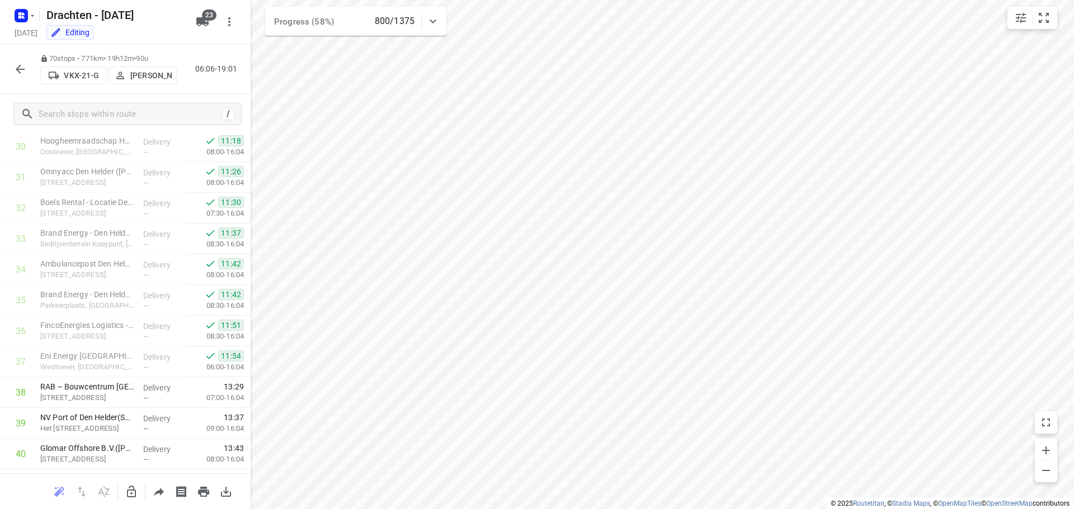
click at [26, 74] on icon "button" at bounding box center [19, 69] width 13 height 13
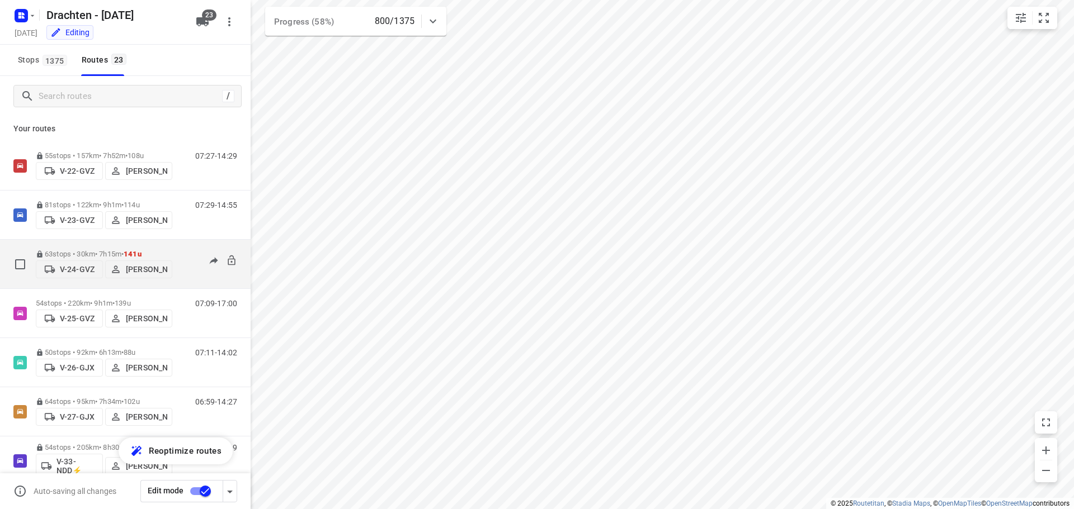
click at [84, 255] on p "63 stops • 30km • 7h15m • 141u" at bounding box center [104, 254] width 136 height 8
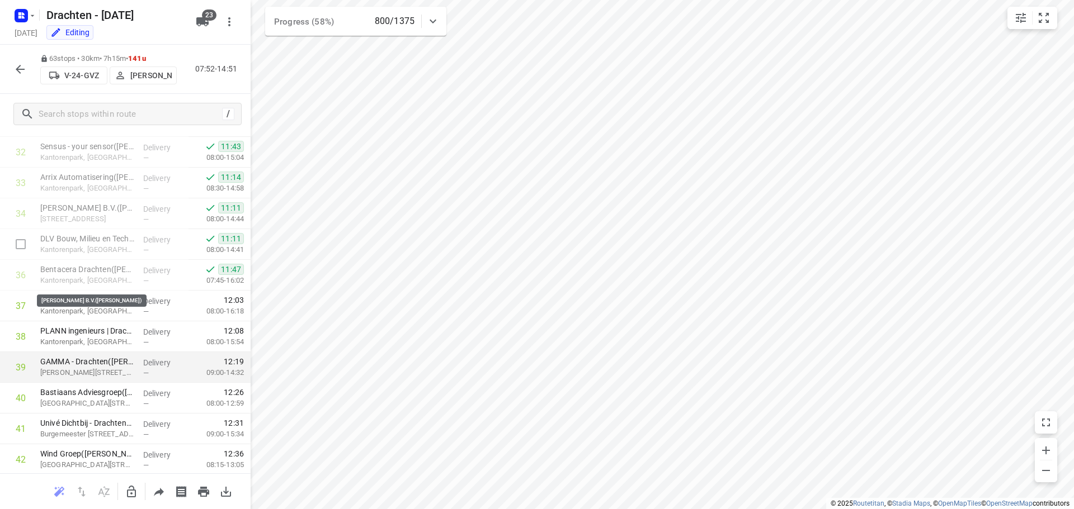
scroll to position [1063, 0]
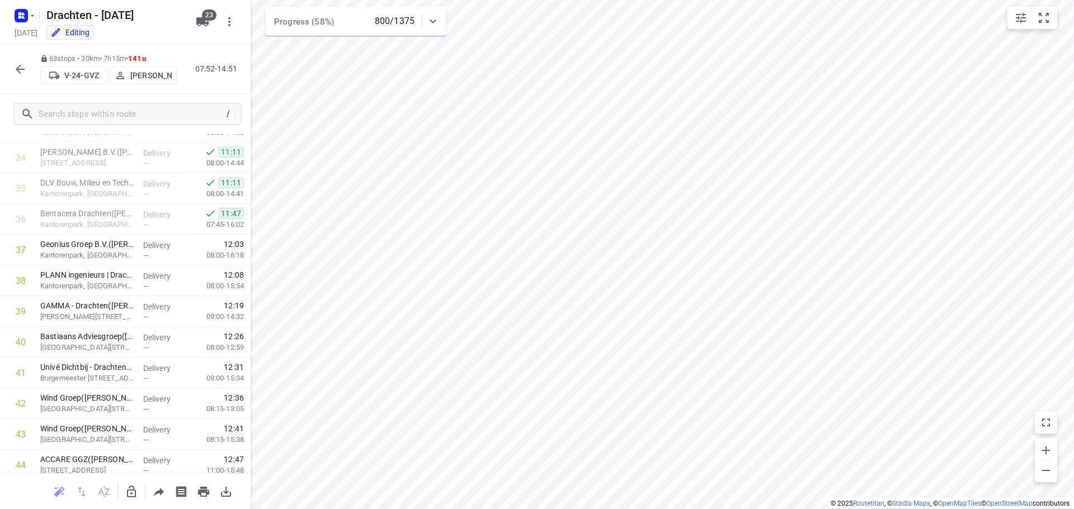
click at [16, 69] on icon "button" at bounding box center [19, 69] width 13 height 13
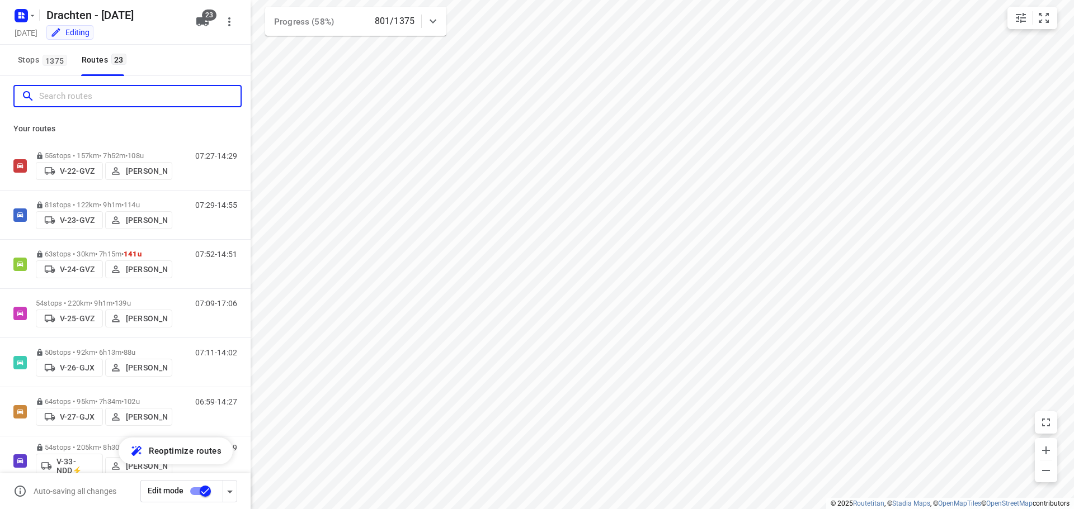
click at [121, 99] on input "Search routes" at bounding box center [139, 96] width 201 height 17
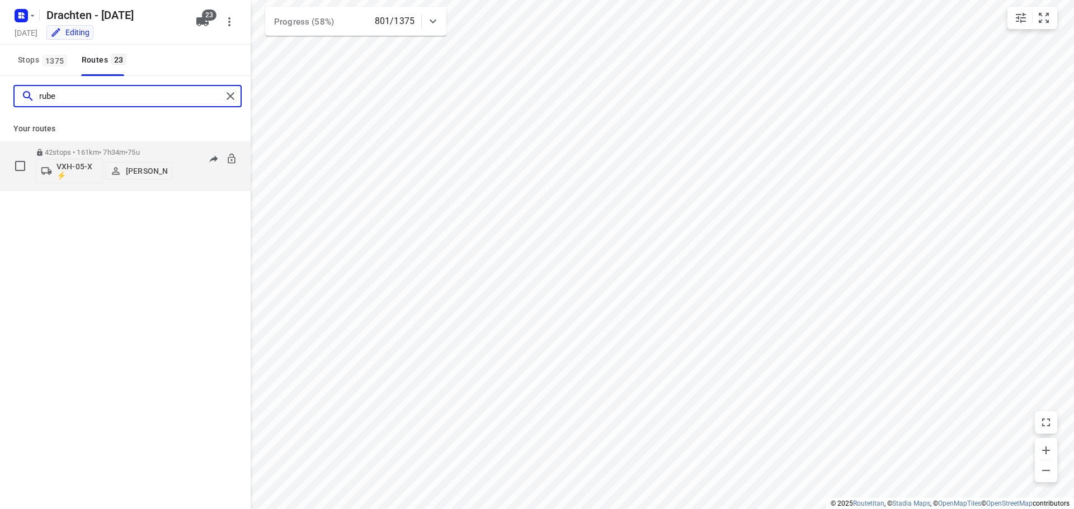
type input "rube"
click at [178, 164] on div "42 stops • 161km • 7h34m • 75u VXH-05-X ⚡ Ruben Kommerie 07:33-15:55" at bounding box center [143, 166] width 215 height 46
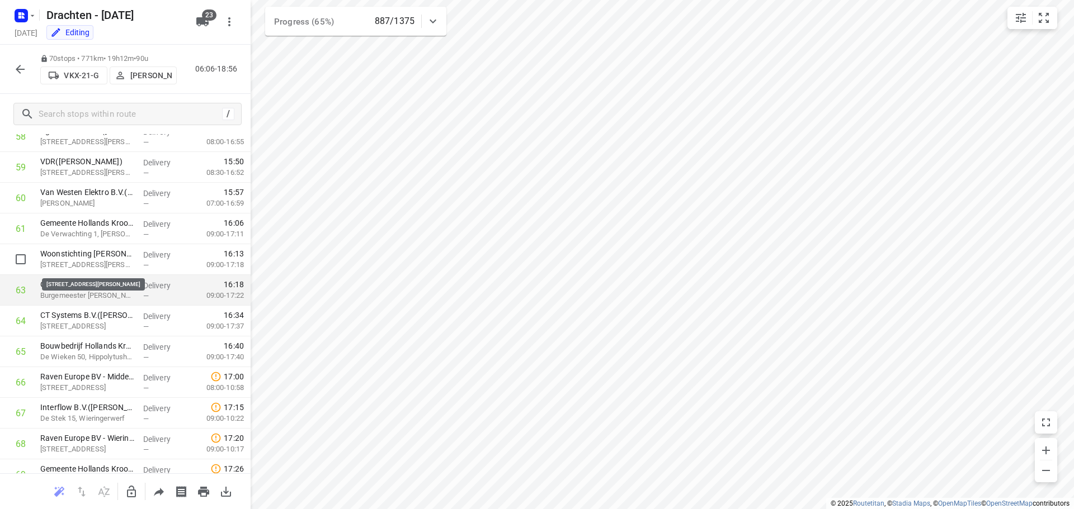
scroll to position [1846, 0]
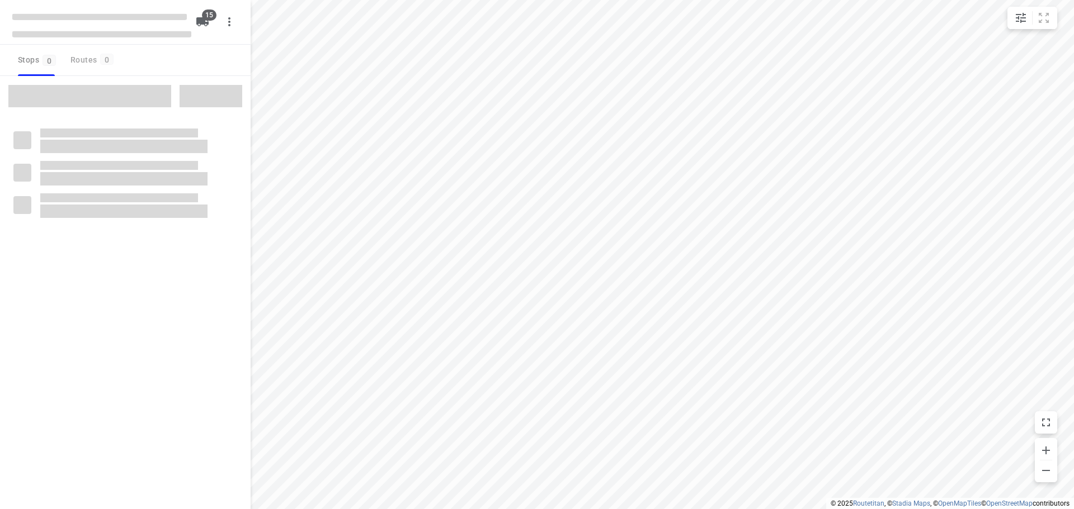
checkbox input "true"
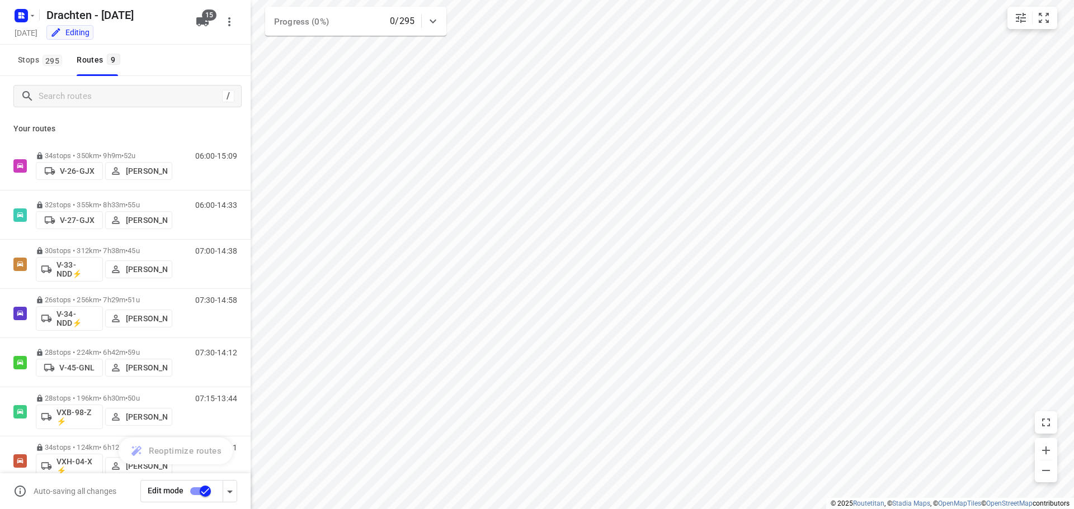
click at [202, 494] on input "checkbox" at bounding box center [205, 491] width 64 height 21
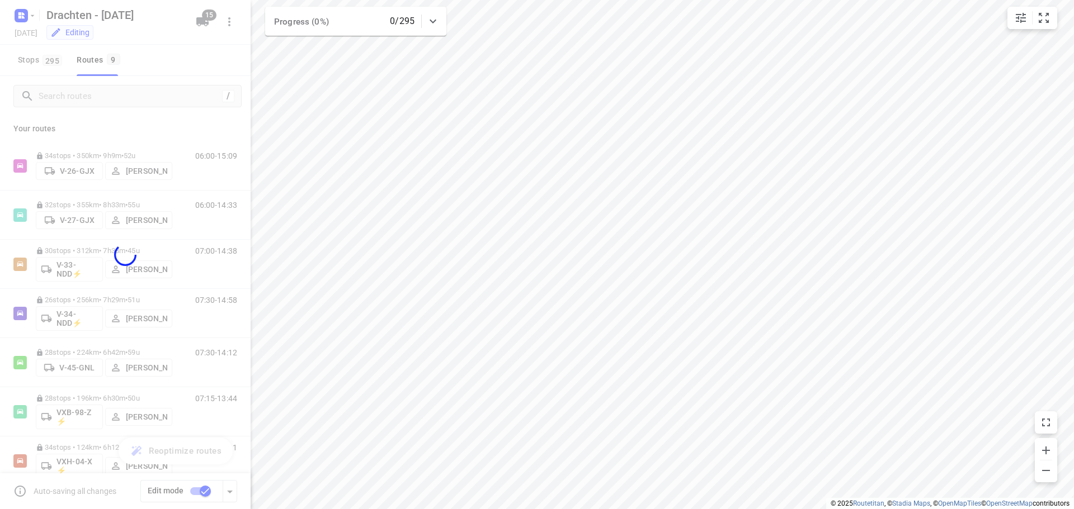
checkbox input "false"
